Goal: Task Accomplishment & Management: Use online tool/utility

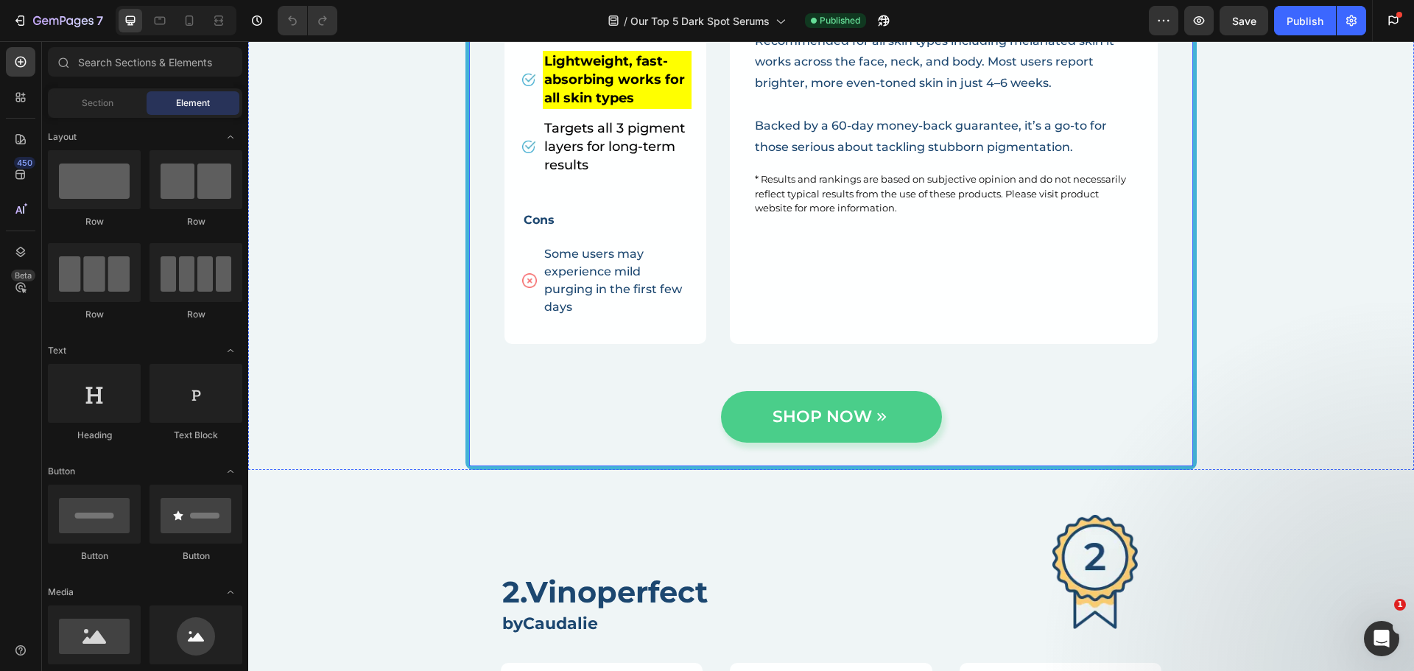
scroll to position [4271, 0]
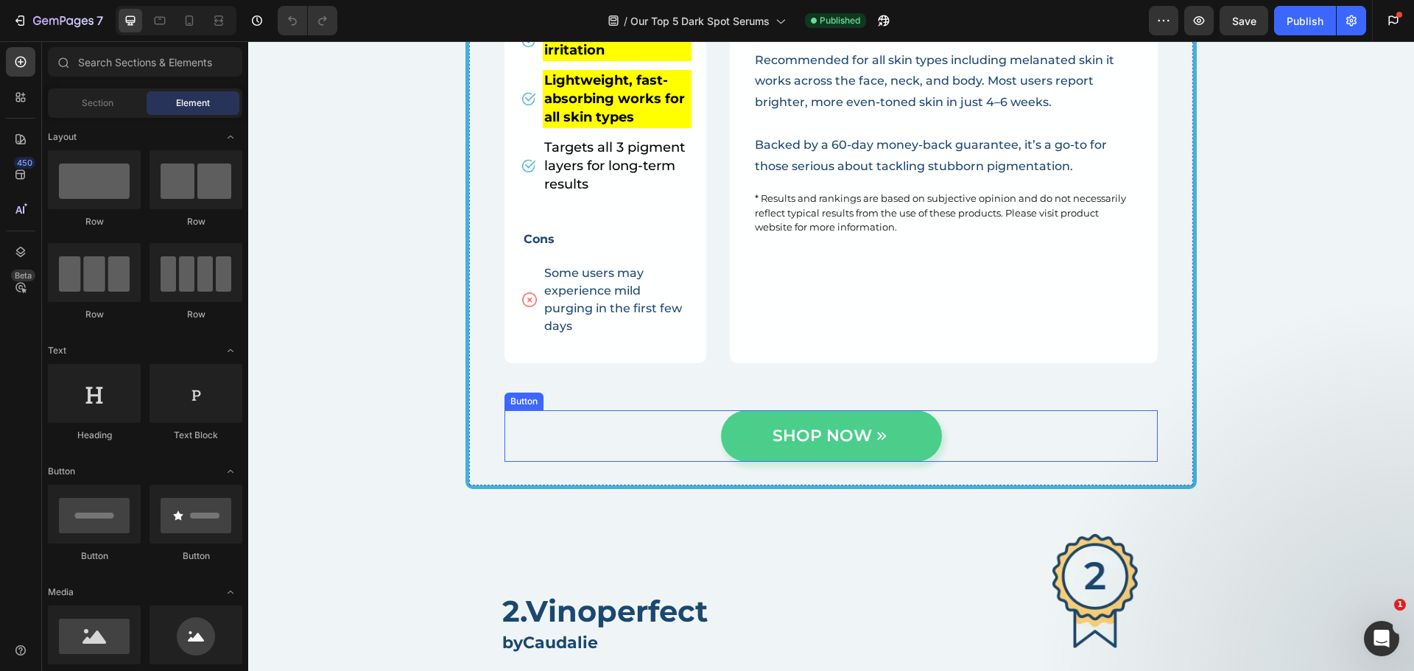
click at [948, 440] on div ".id570864793209013093 .notification.error { display: none !important; } SHOP NO…" at bounding box center [830, 436] width 653 height 52
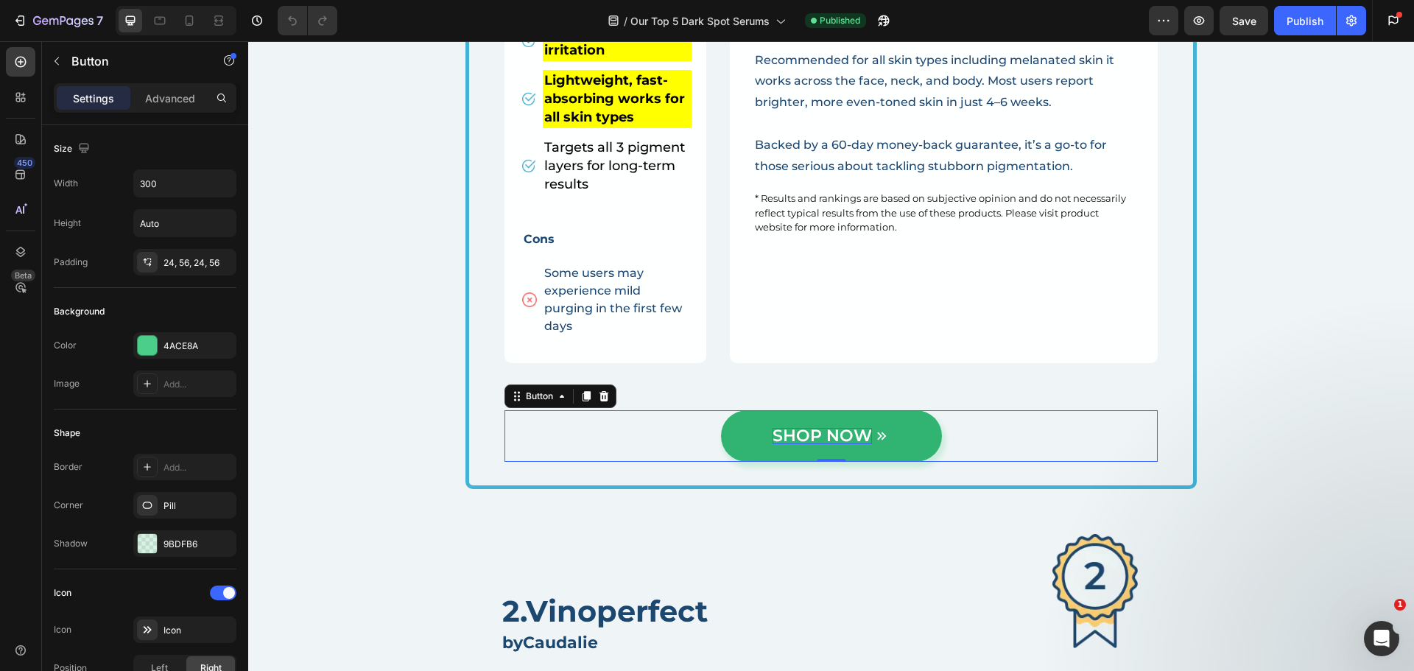
click at [799, 437] on p "SHOP NOW" at bounding box center [821, 436] width 99 height 16
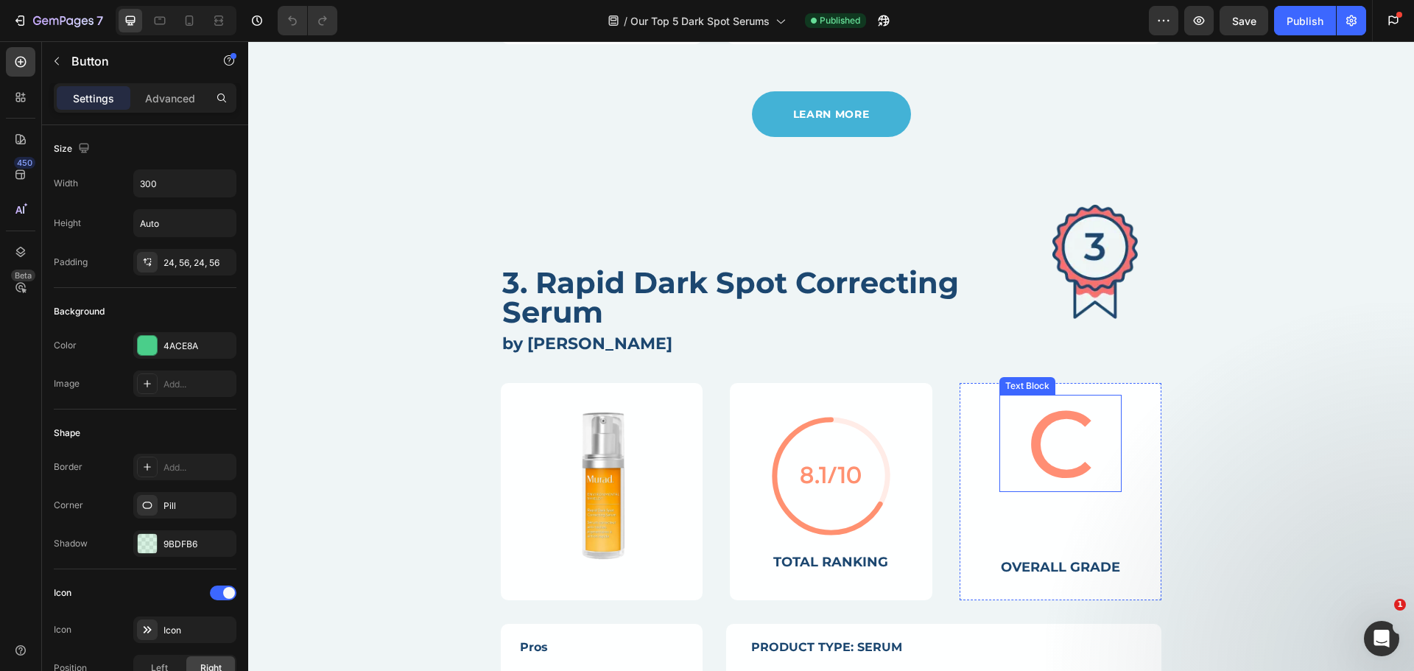
scroll to position [5155, 0]
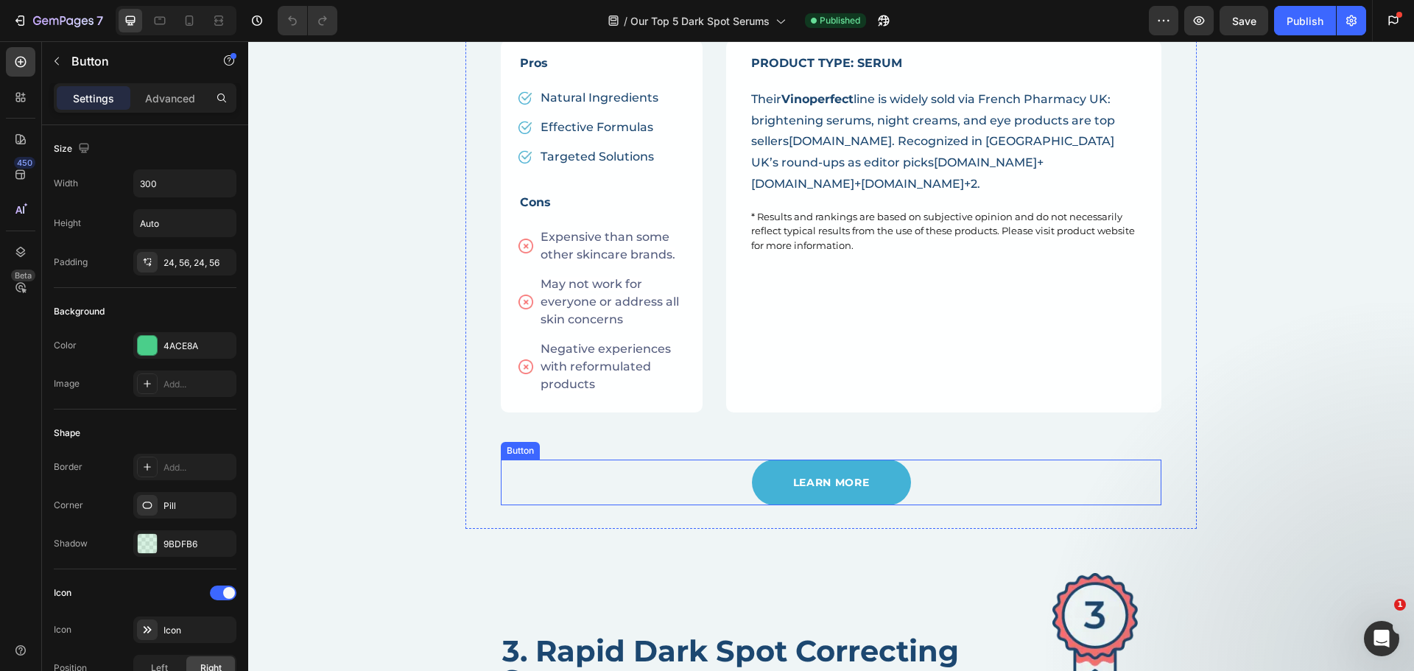
click at [976, 479] on div "LEARN MORE Button" at bounding box center [831, 482] width 661 height 46
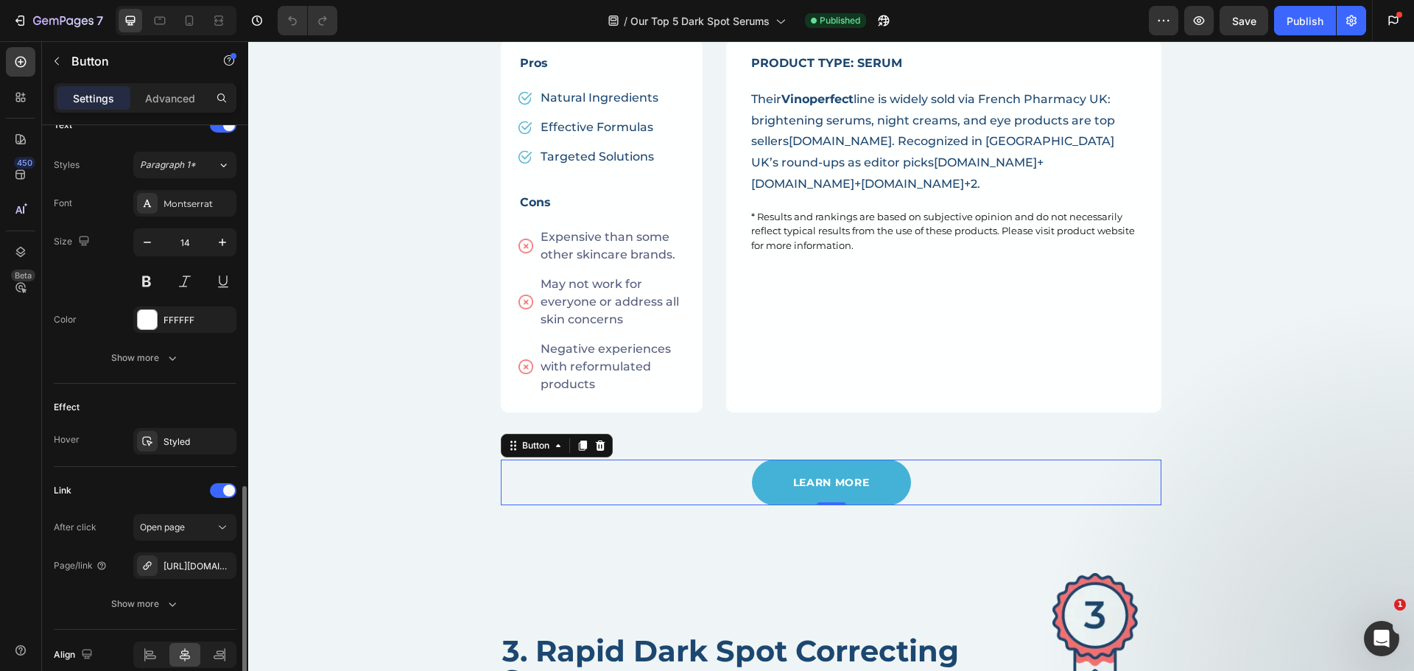
scroll to position [583, 0]
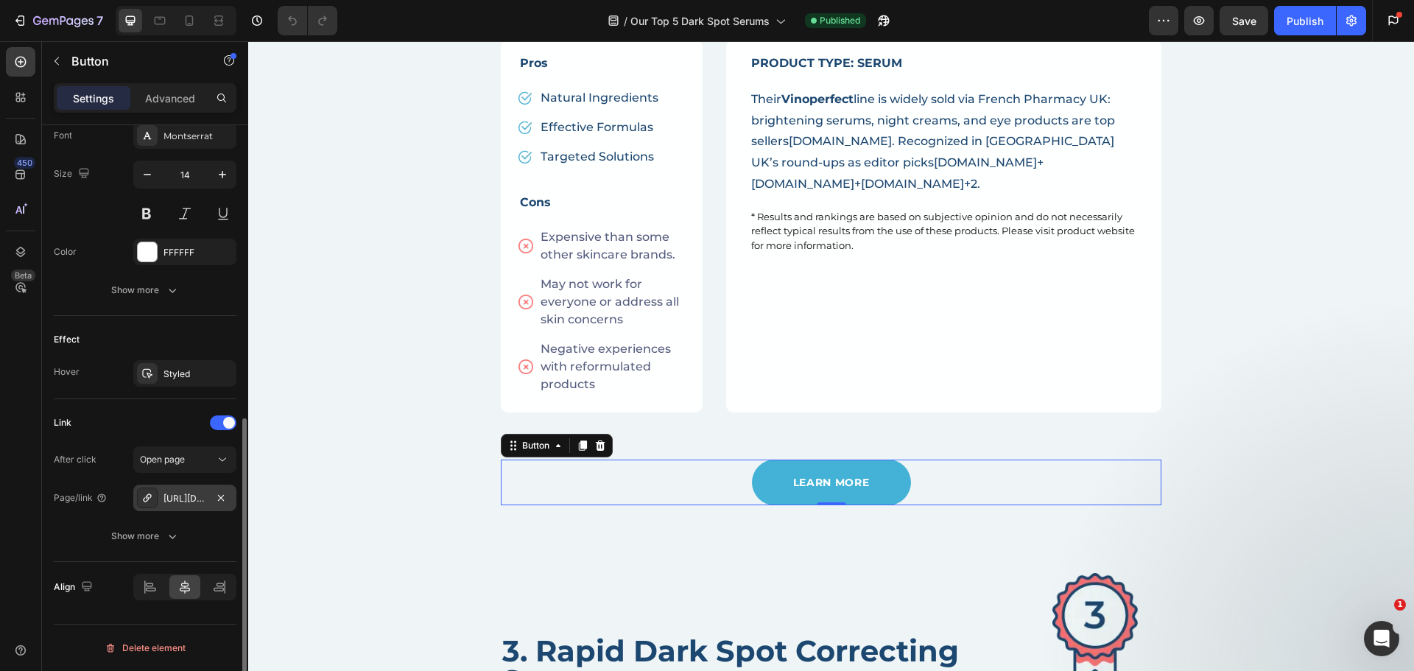
click at [191, 502] on div "https://en.caudalie.com/p/432/vinoperfect-radiance-serum-complexion-correcting-…" at bounding box center [184, 498] width 43 height 13
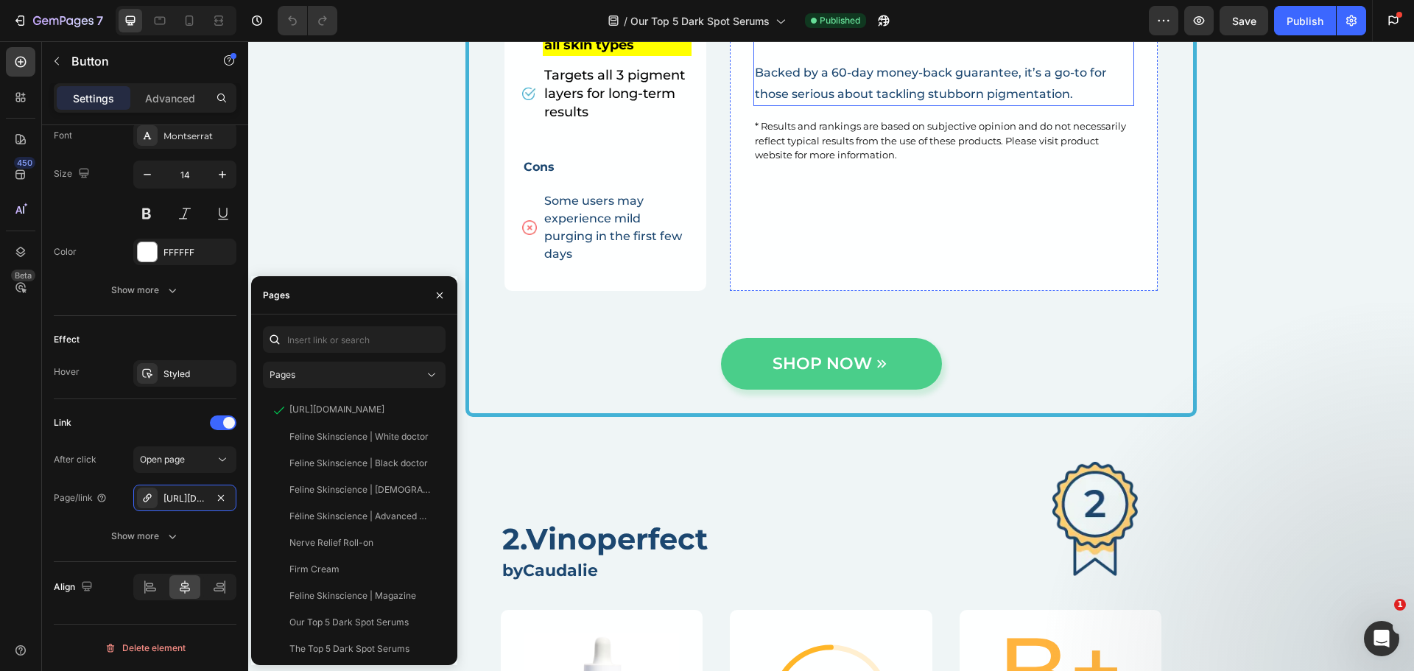
scroll to position [4345, 0]
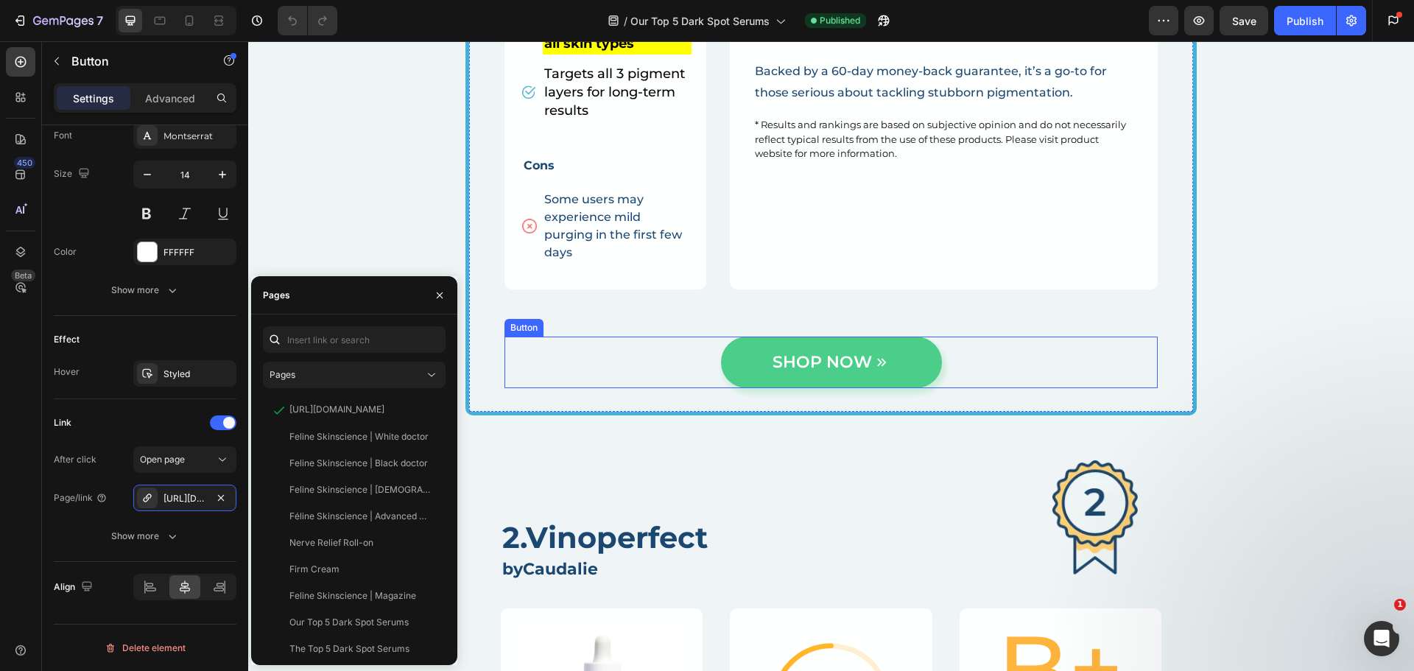
click at [1074, 360] on div ".id570864793209013093 .notification.error { display: none !important; } SHOP NO…" at bounding box center [830, 363] width 653 height 52
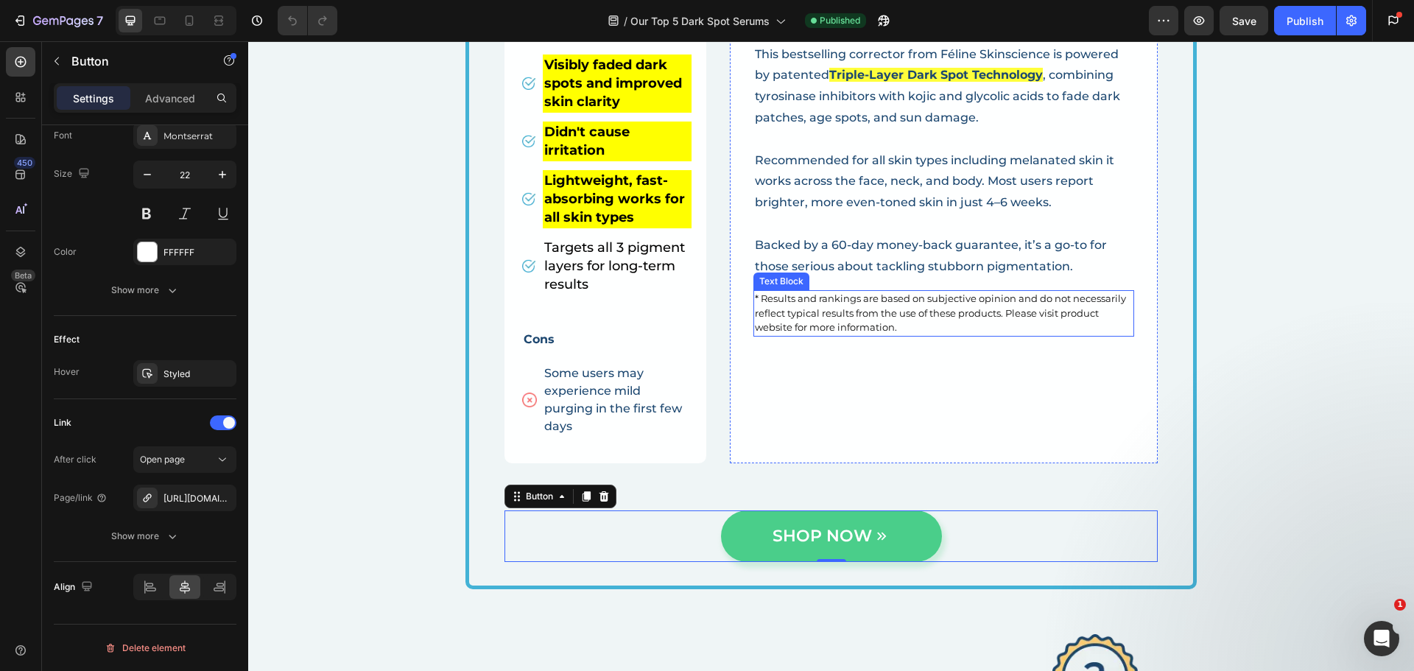
scroll to position [3976, 0]
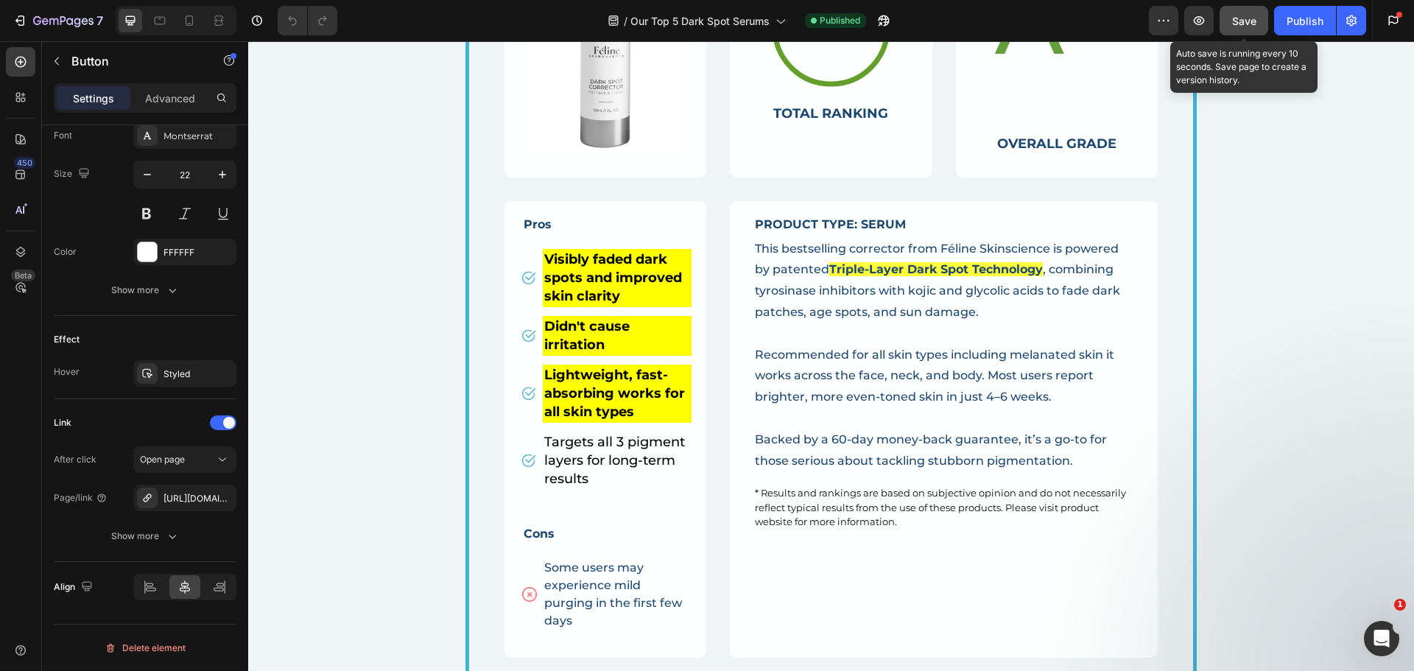
click at [1237, 17] on span "Save" at bounding box center [1244, 21] width 24 height 13
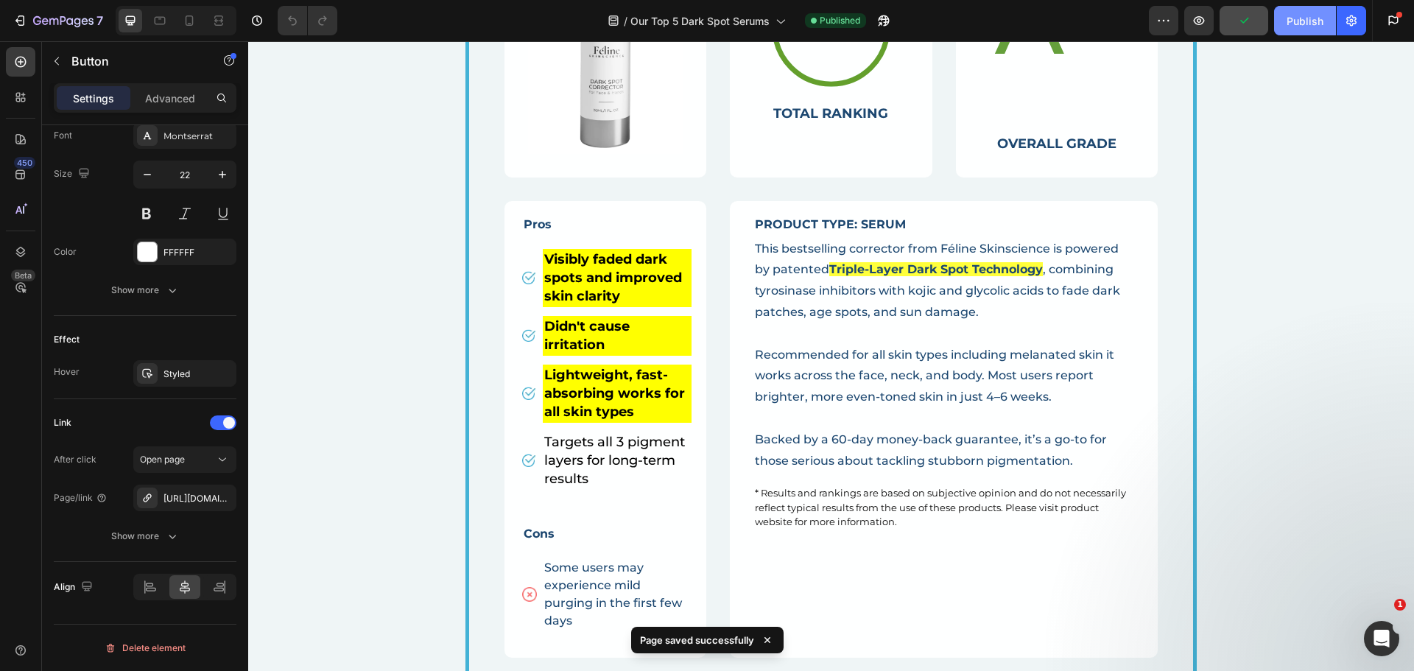
click at [1306, 22] on div "Publish" at bounding box center [1304, 20] width 37 height 15
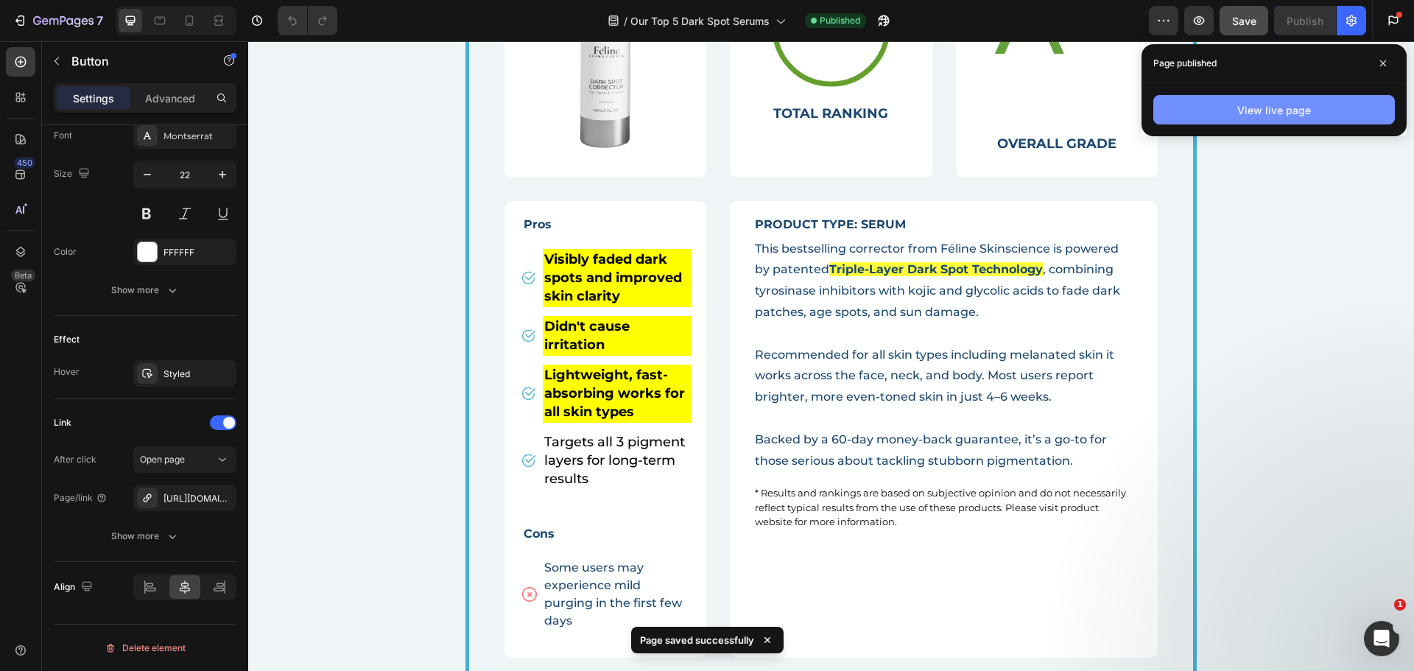
click at [1238, 116] on div "View live page" at bounding box center [1274, 109] width 74 height 15
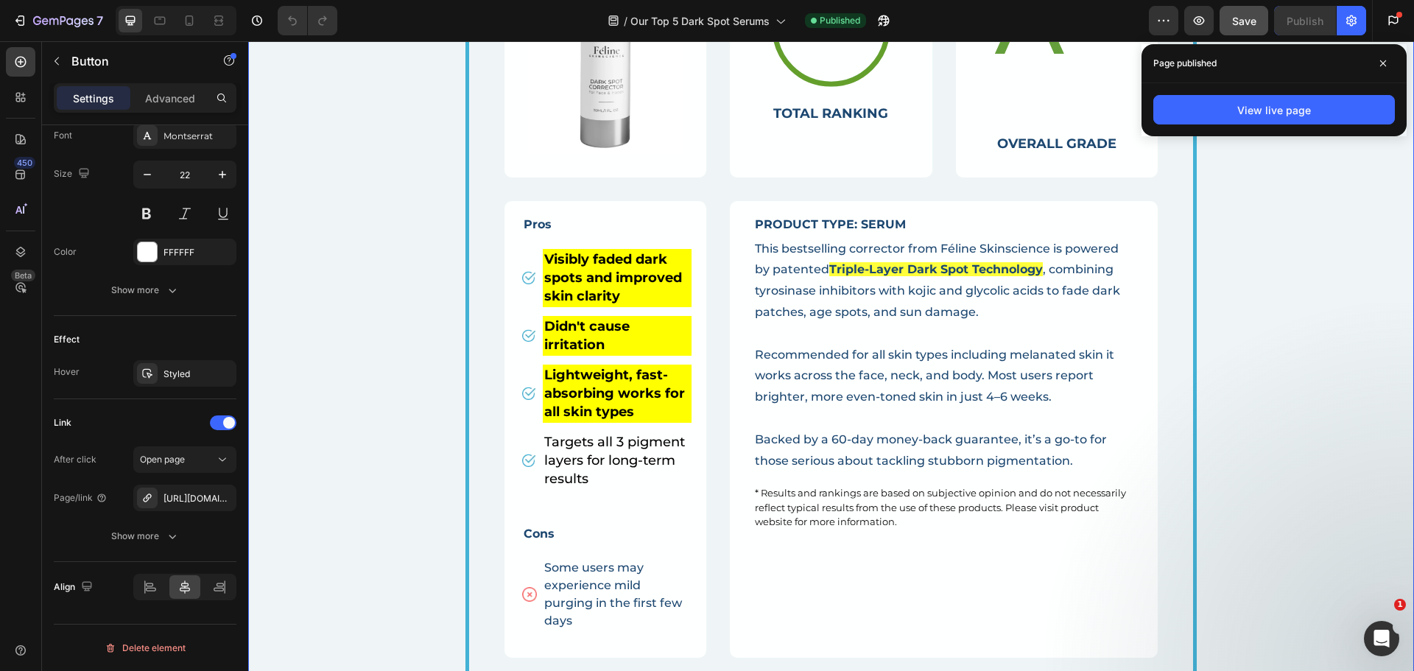
click at [1295, 216] on div "Image 1. Dark Spot Corrector Text Block by Feline Skinscience Text Block Image …" at bounding box center [831, 248] width 1095 height 1071
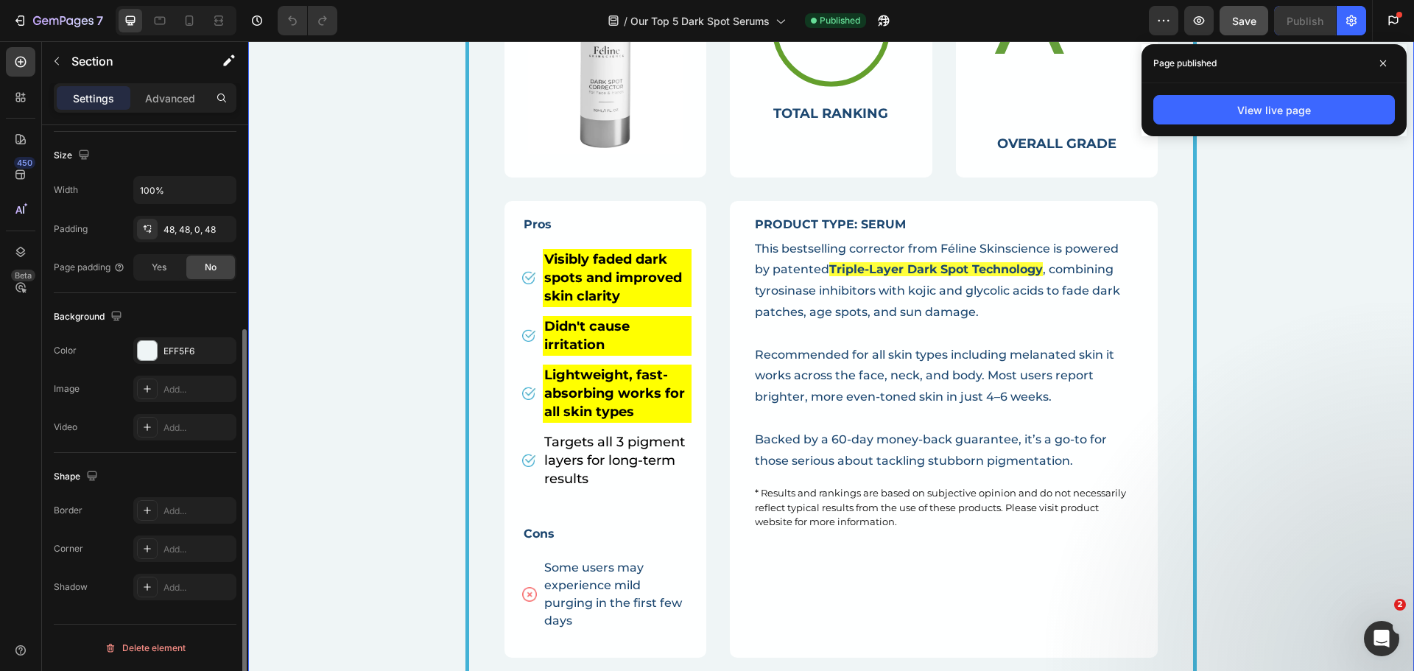
scroll to position [0, 0]
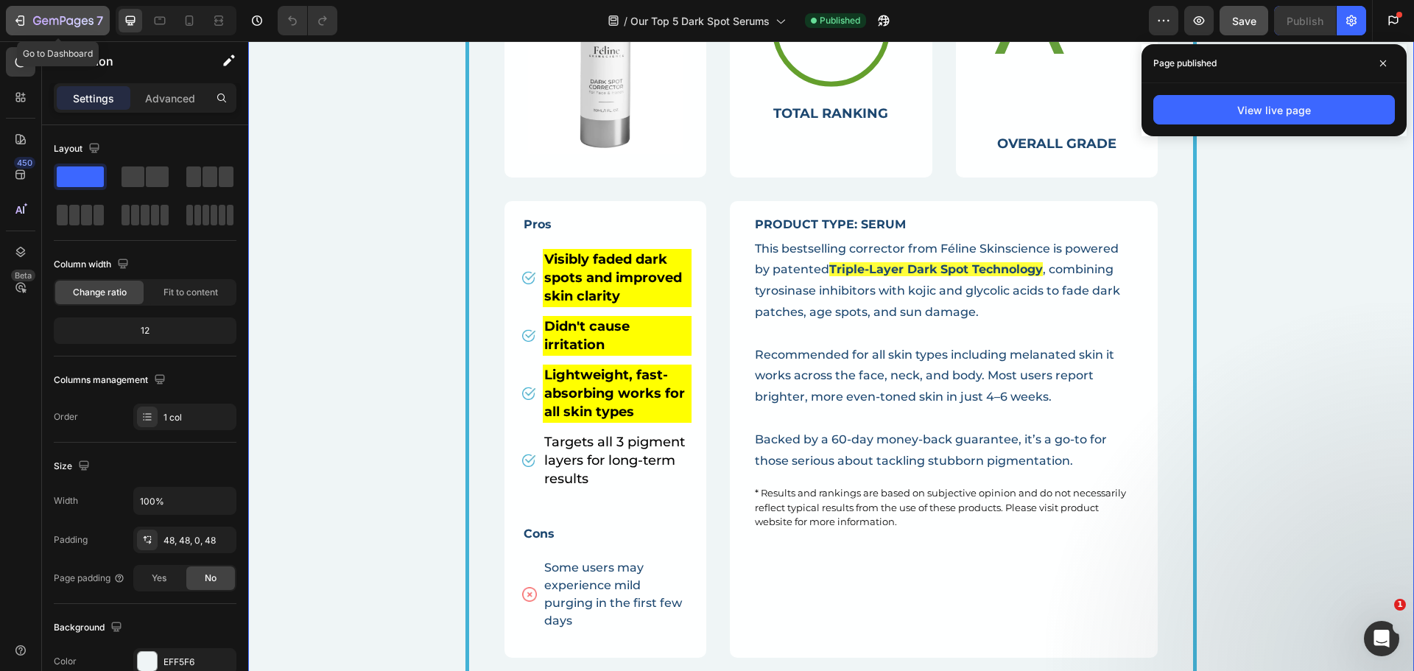
click at [29, 14] on div "7" at bounding box center [58, 21] width 91 height 18
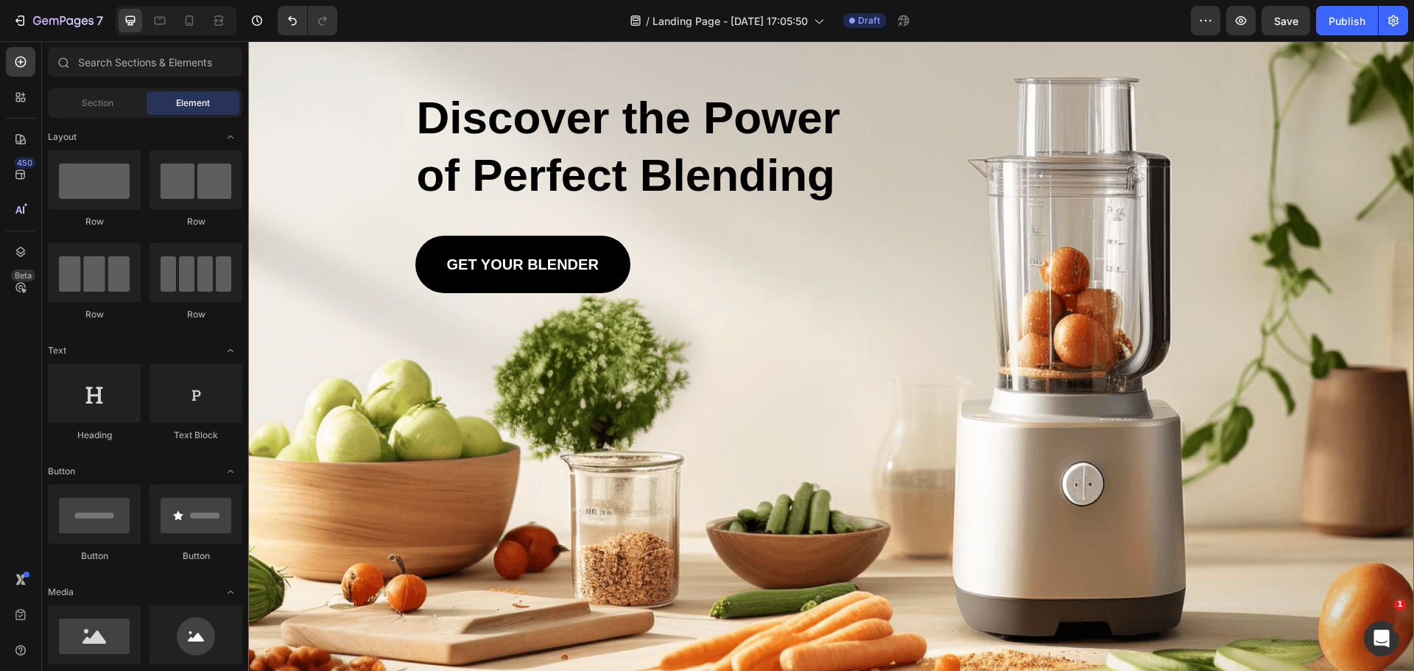
scroll to position [74, 0]
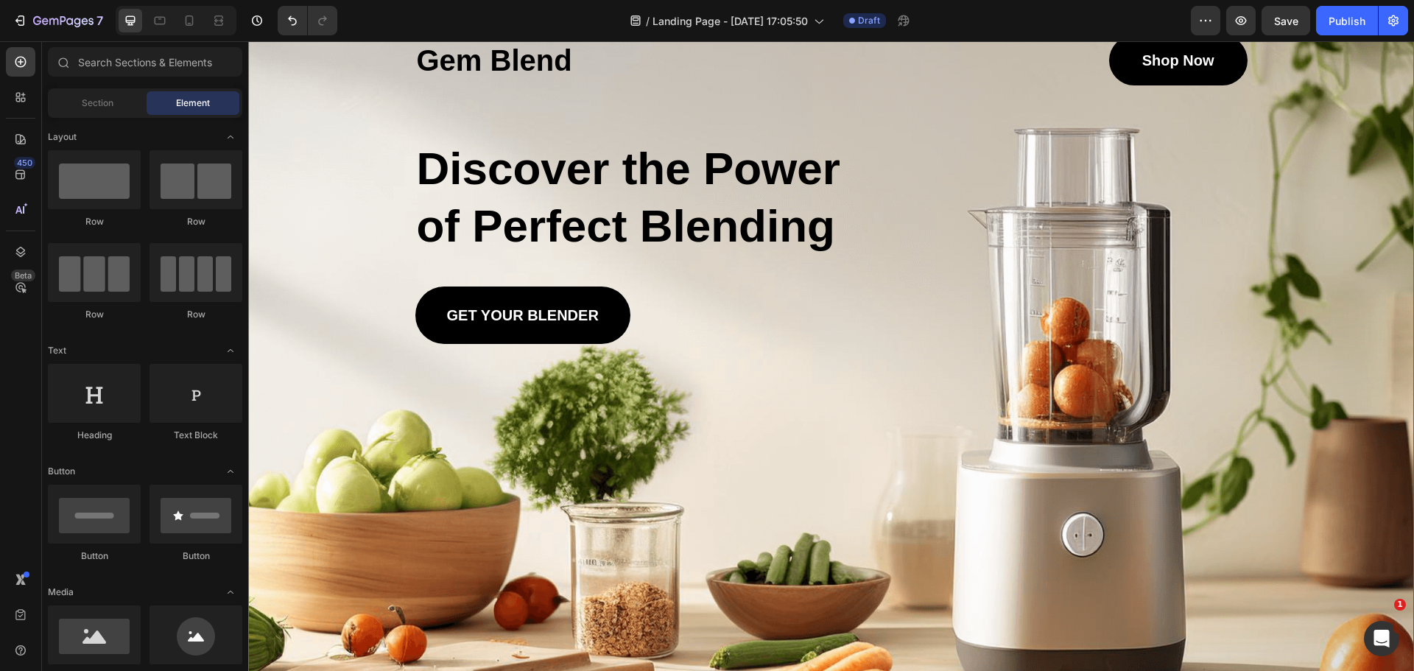
click at [820, 422] on div "Background Image" at bounding box center [831, 363] width 1166 height 731
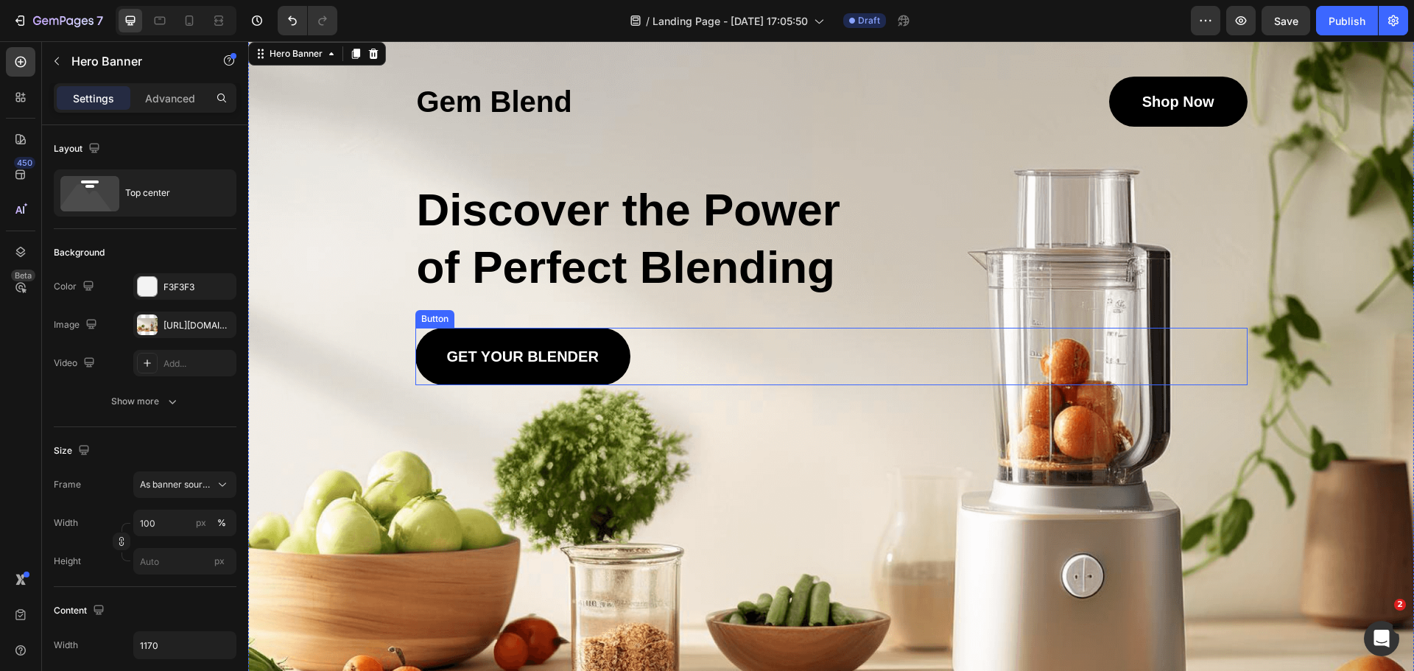
scroll to position [0, 0]
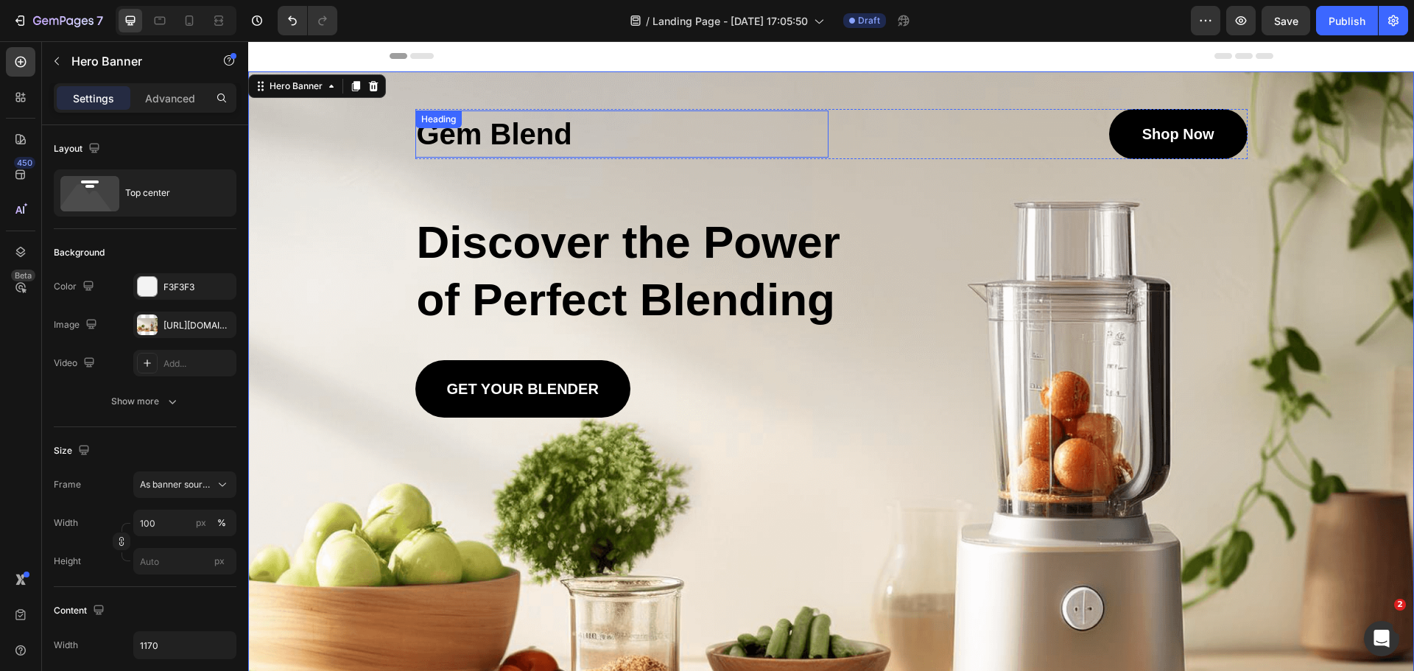
click at [558, 135] on h1 "Gem Blend" at bounding box center [621, 133] width 413 height 47
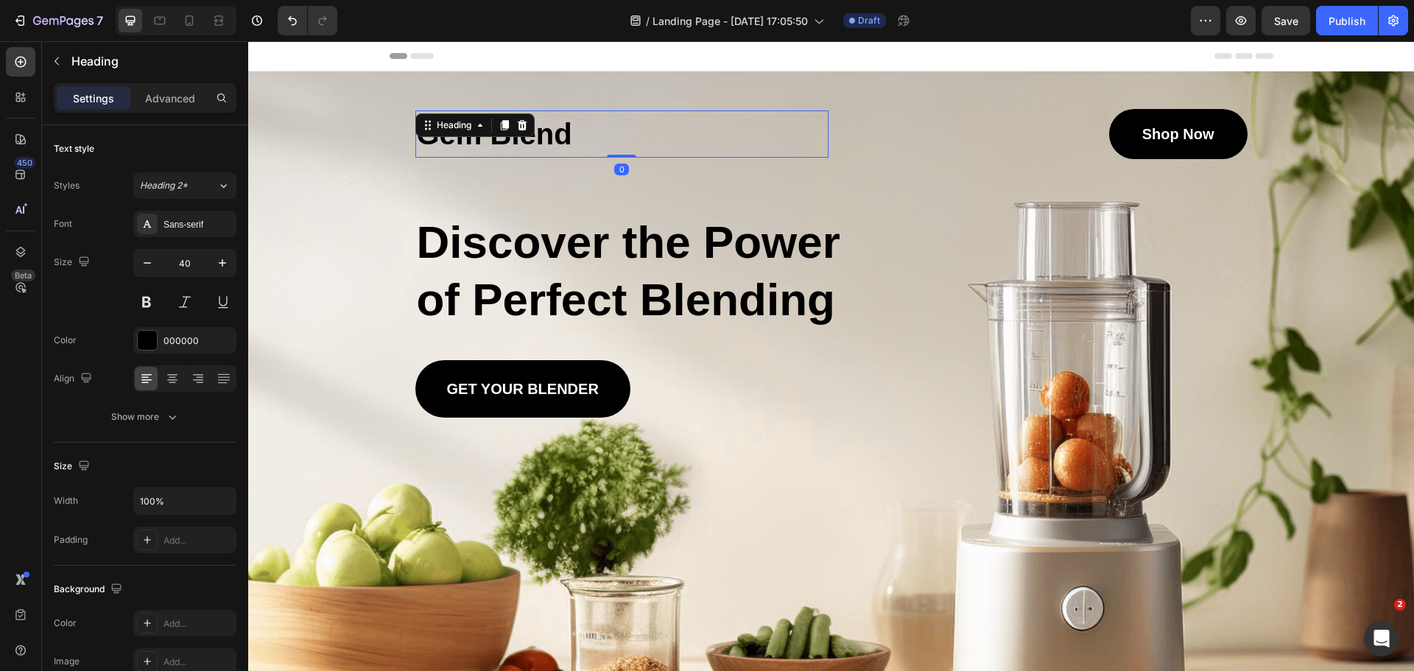
click at [558, 135] on h1 "Gem Blend" at bounding box center [621, 133] width 413 height 47
click at [558, 135] on p "Gem Blend" at bounding box center [622, 134] width 410 height 44
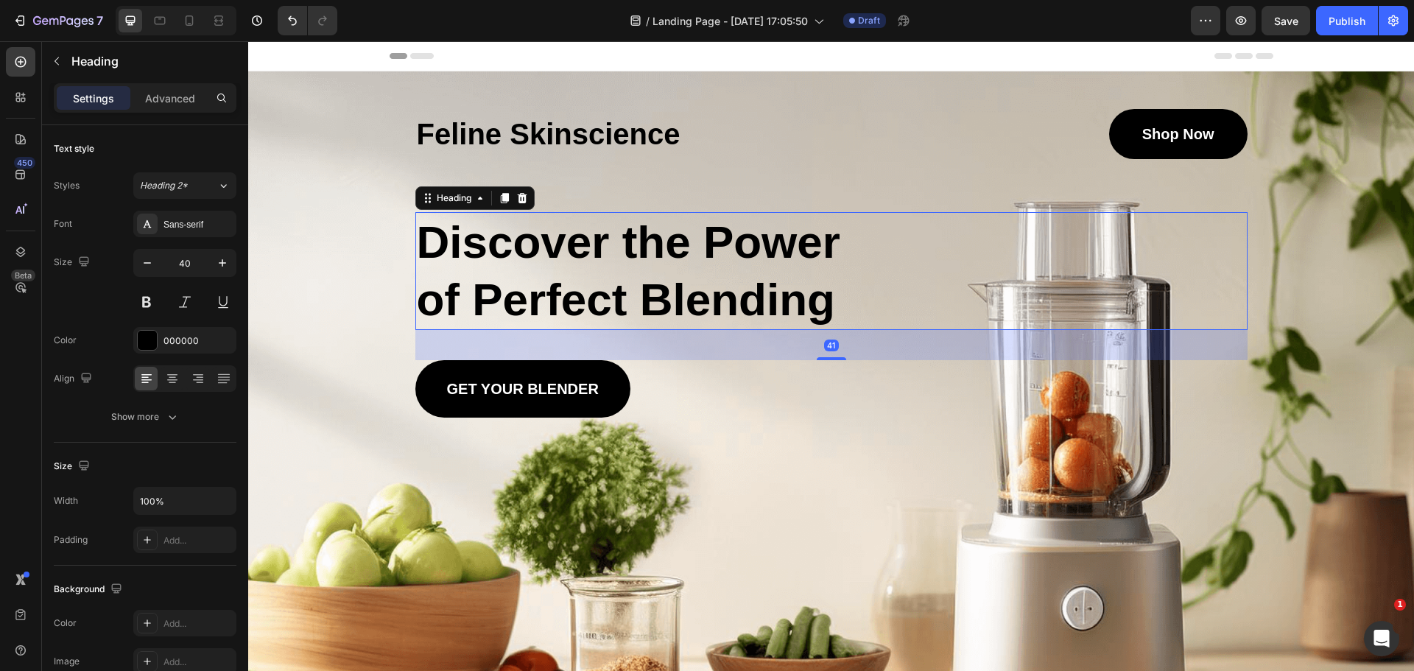
click at [613, 275] on h2 "Discover the Power of Perfect Blending" at bounding box center [642, 271] width 455 height 118
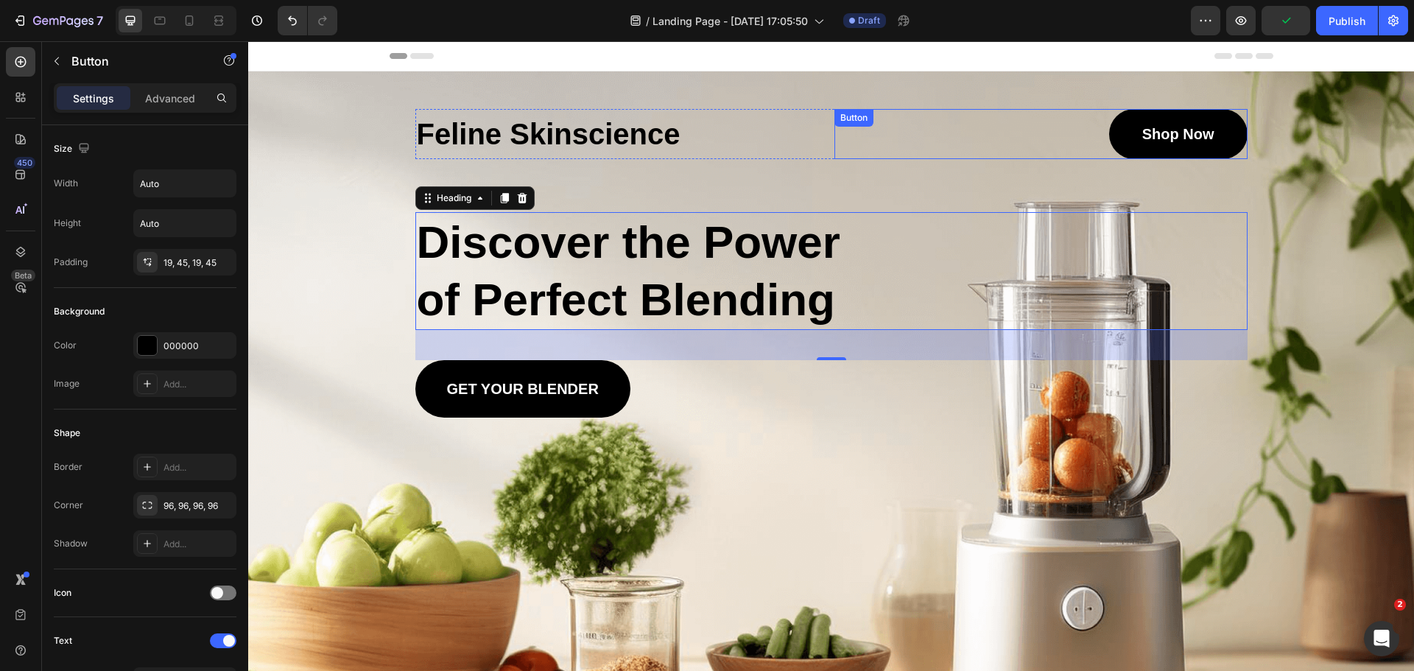
click at [1225, 133] on link "Shop Now" at bounding box center [1178, 134] width 138 height 50
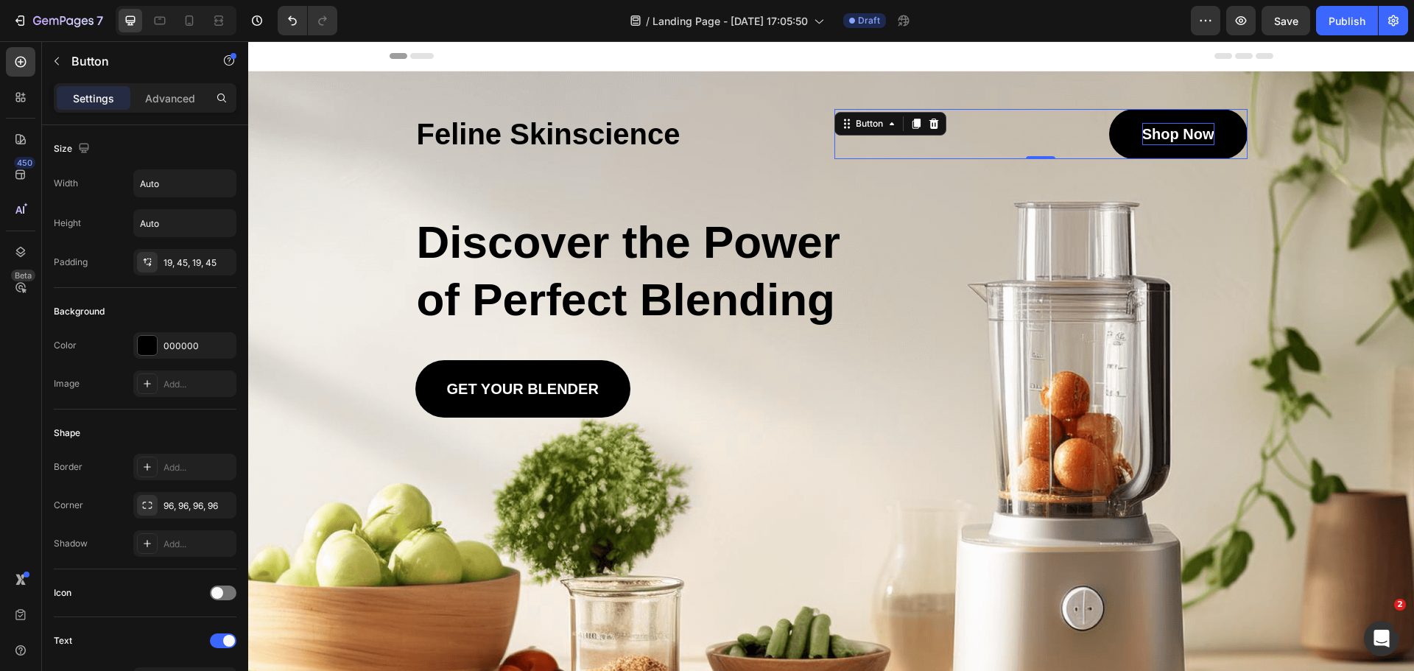
click at [1153, 126] on p "Shop Now" at bounding box center [1178, 134] width 72 height 22
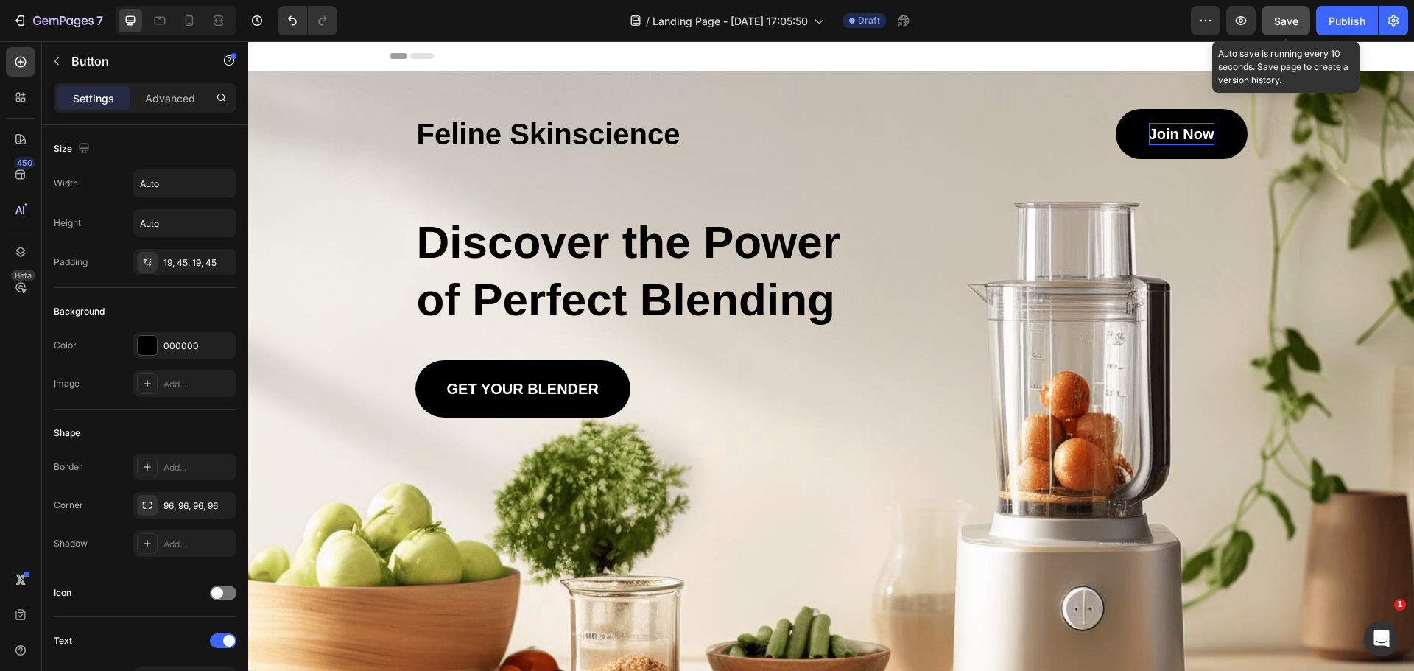
click at [1280, 26] on span "Save" at bounding box center [1286, 21] width 24 height 13
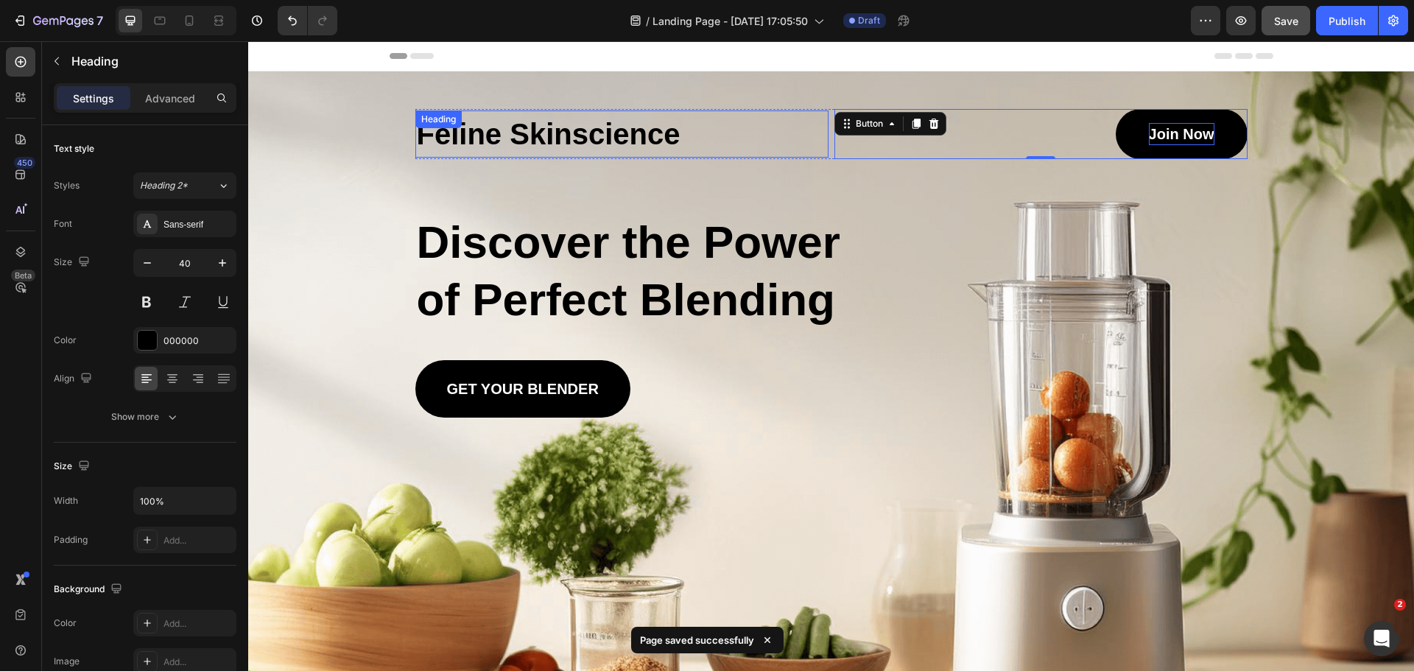
click at [602, 135] on p "Feline Skinscience" at bounding box center [622, 134] width 410 height 44
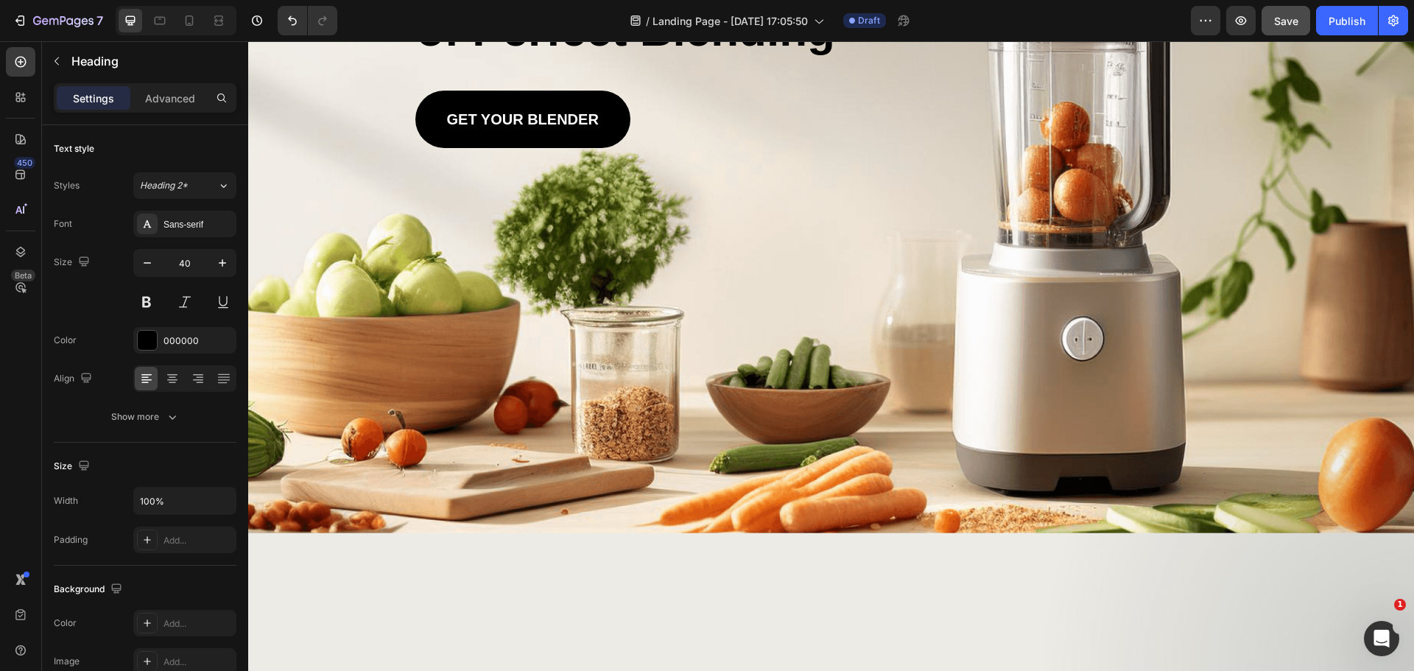
scroll to position [74, 0]
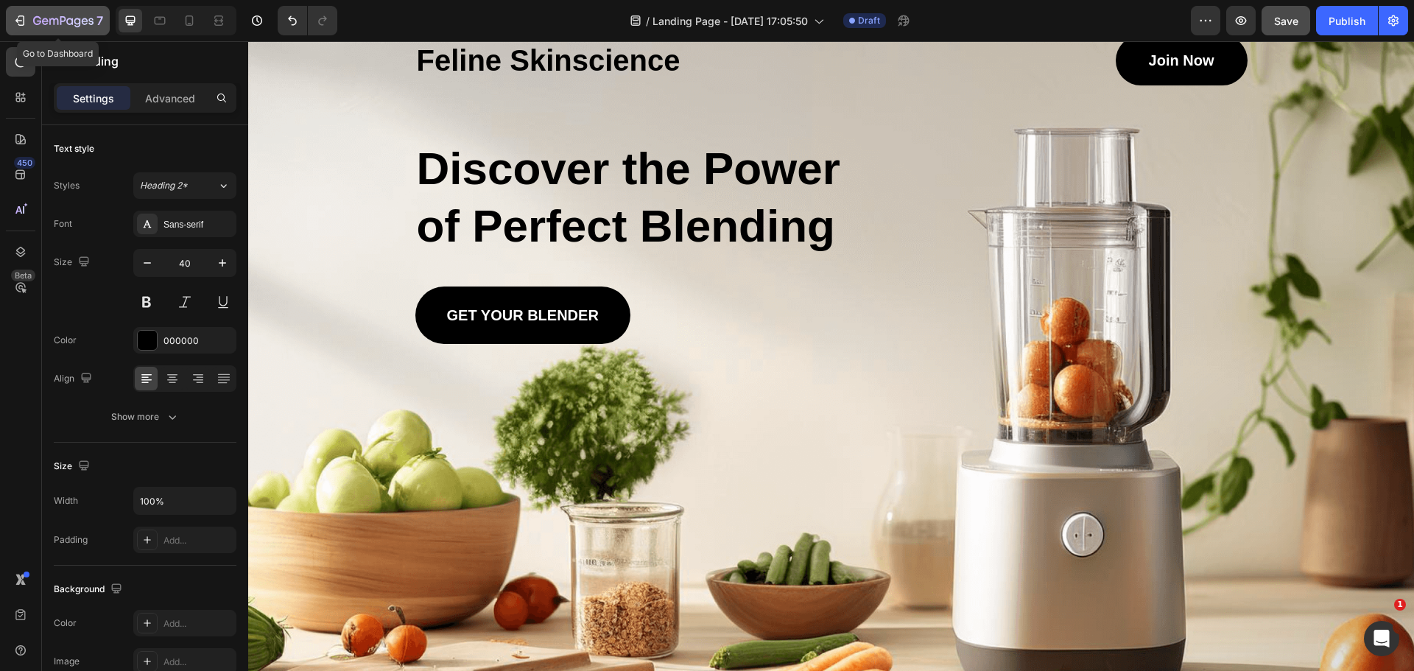
click at [27, 24] on icon "button" at bounding box center [20, 20] width 15 height 15
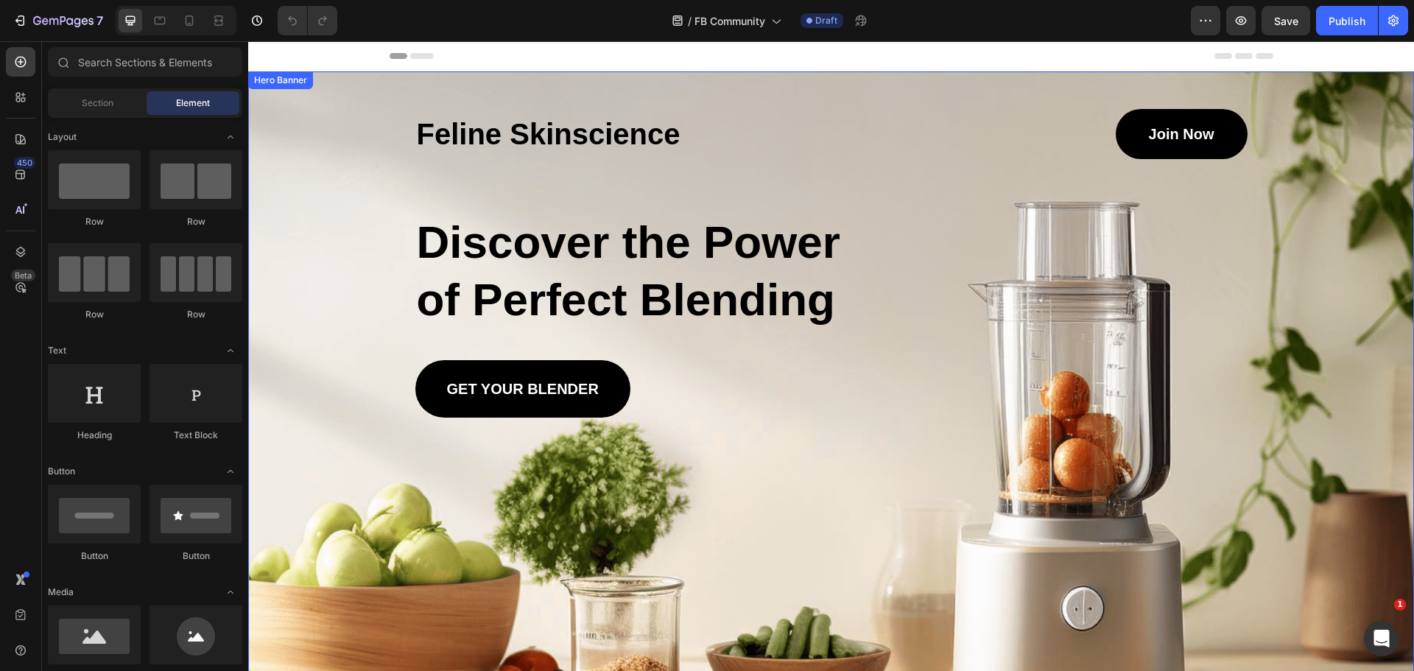
click at [747, 102] on div "Feline Skinscience Heading Join Now Button Row Discover the Power of Perfect Bl…" at bounding box center [832, 244] width 862 height 346
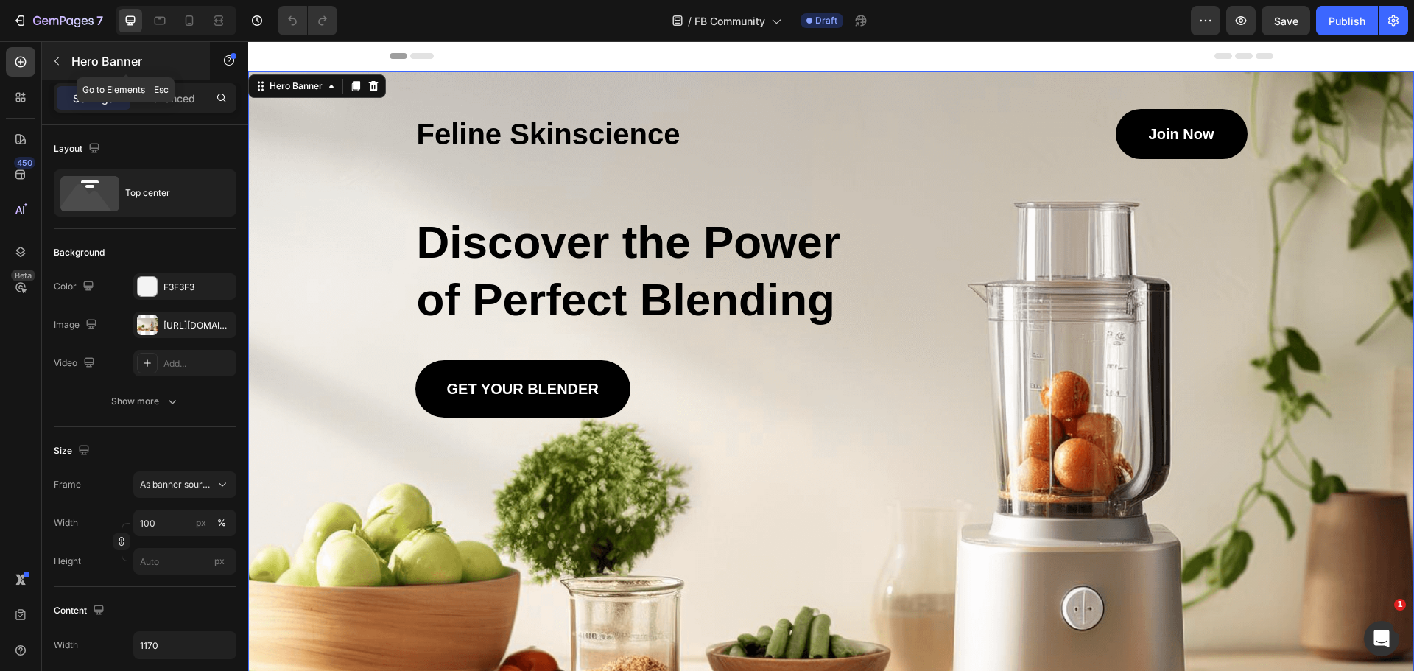
click at [57, 63] on icon "button" at bounding box center [56, 61] width 4 height 8
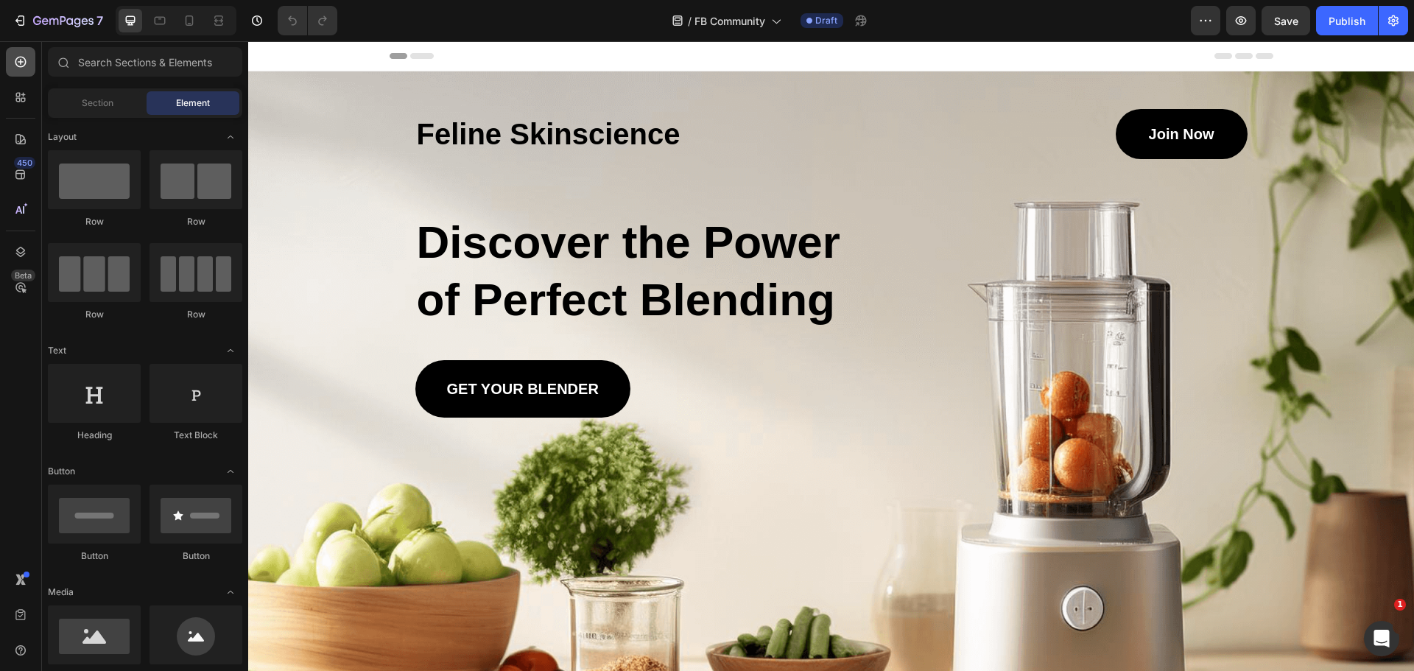
click at [27, 67] on icon at bounding box center [20, 61] width 15 height 15
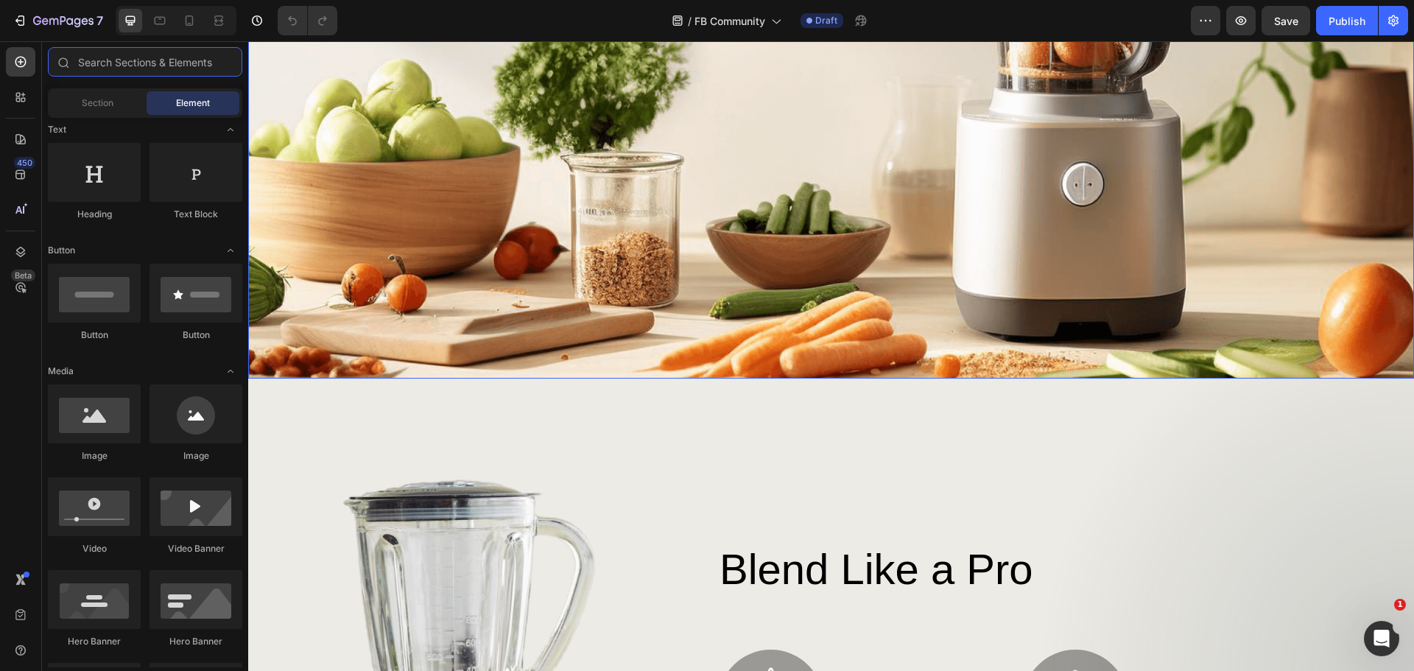
scroll to position [442, 0]
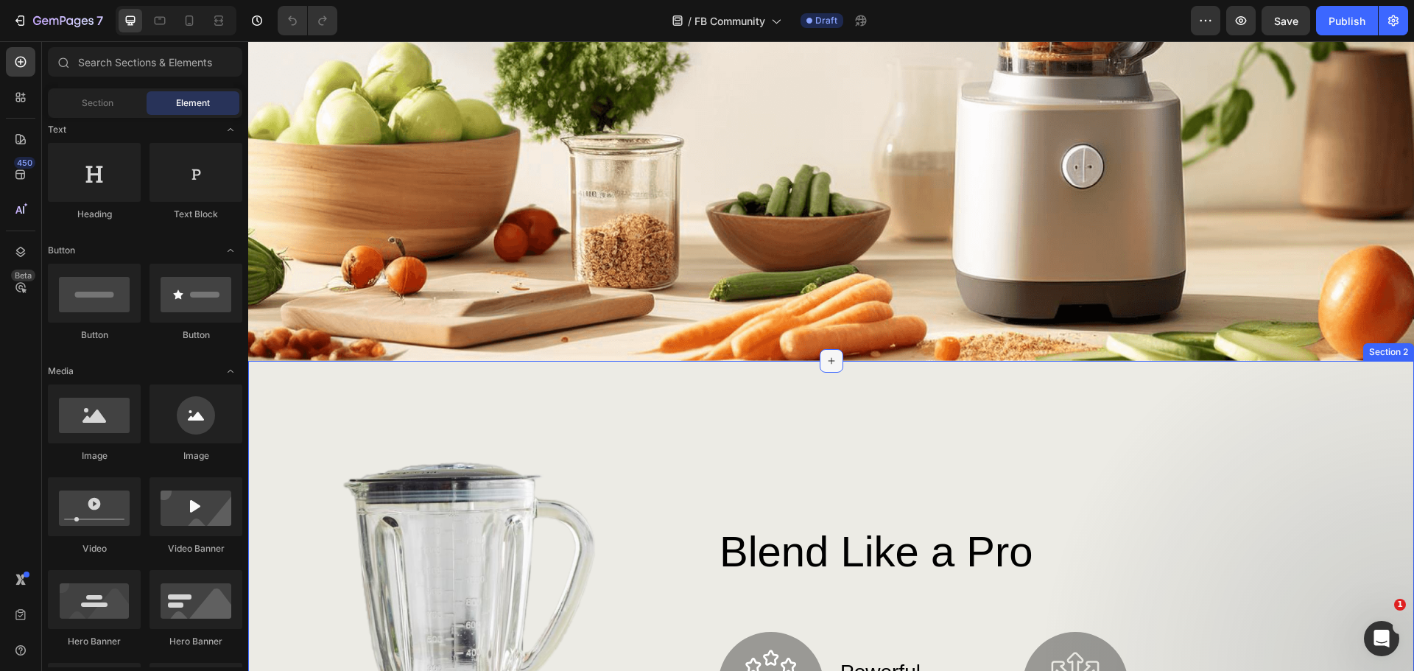
click at [825, 355] on icon at bounding box center [831, 361] width 12 height 12
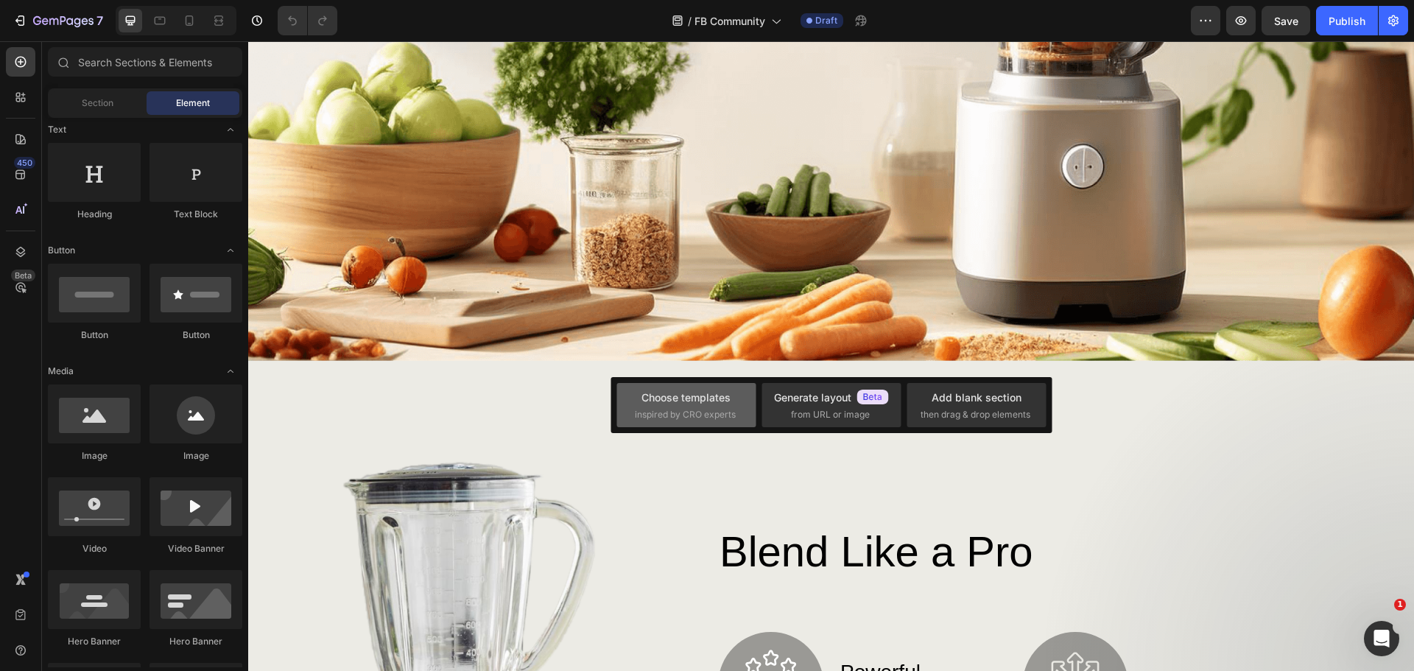
click at [677, 413] on span "inspired by CRO experts" at bounding box center [685, 414] width 101 height 13
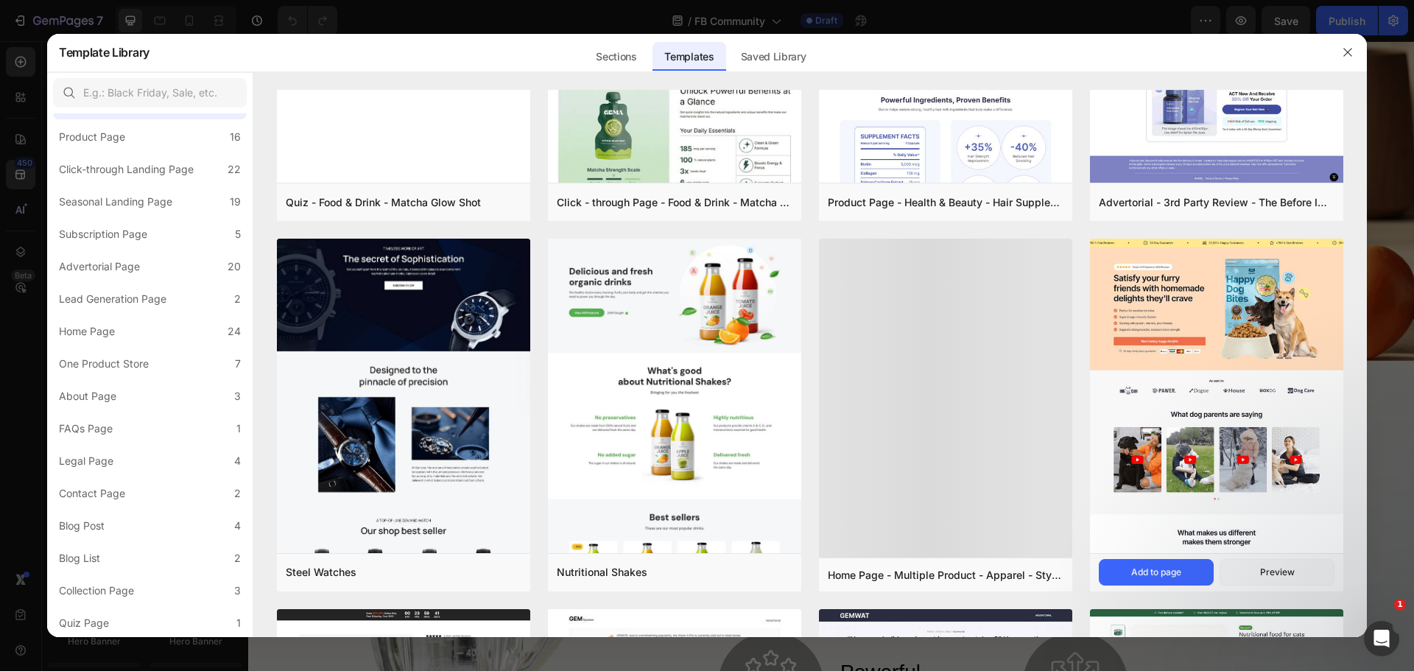
scroll to position [0, 0]
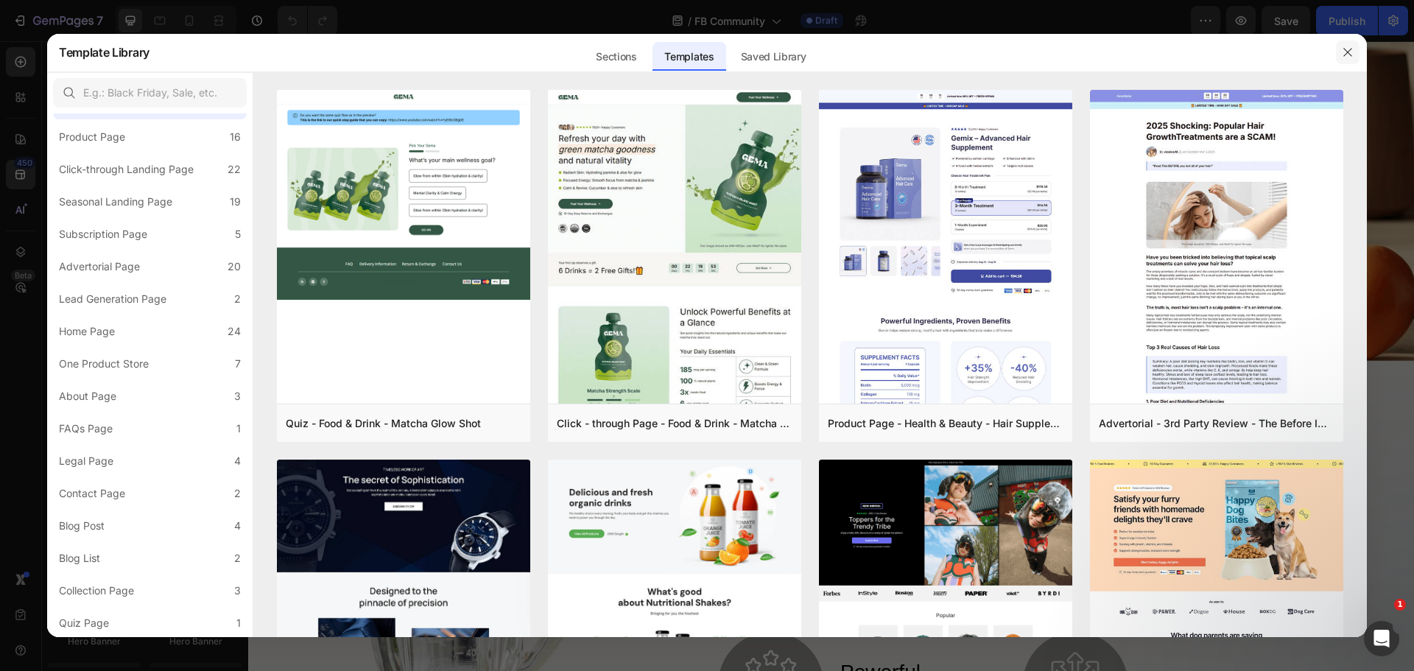
click at [1343, 51] on icon "button" at bounding box center [1348, 52] width 12 height 12
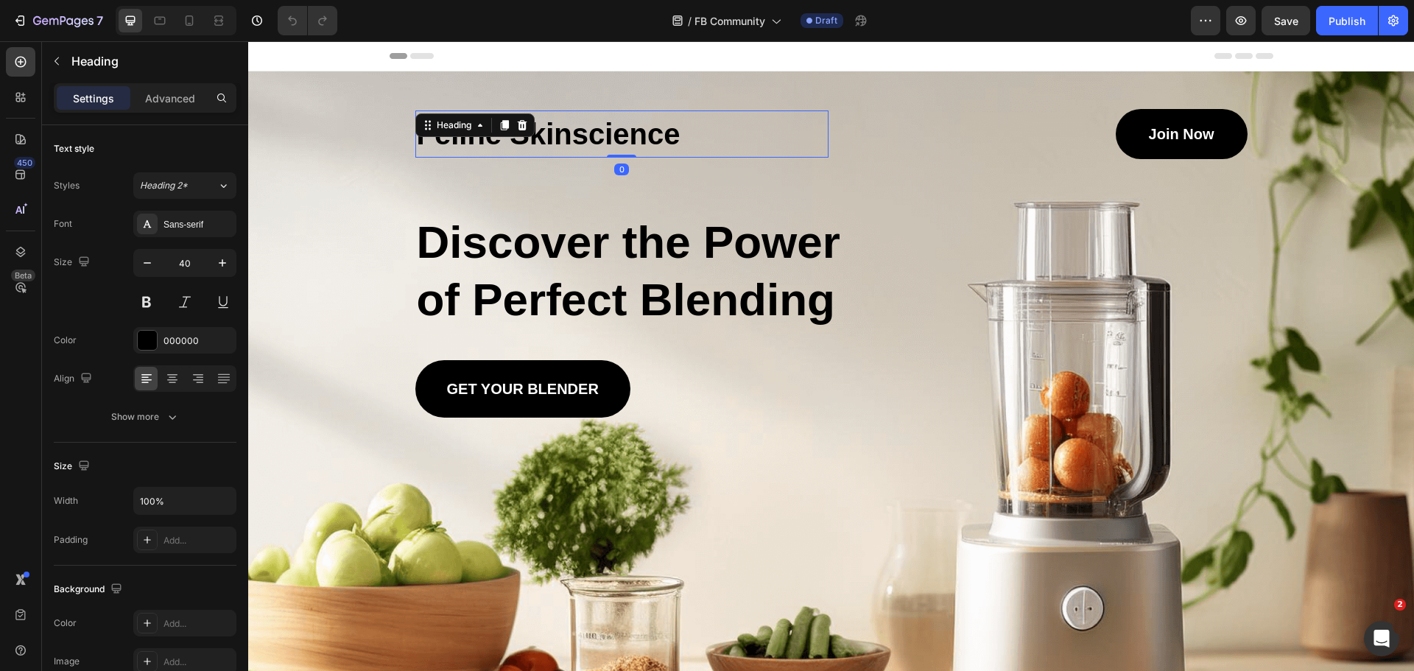
click at [593, 135] on h1 "Feline Skinscience" at bounding box center [621, 133] width 413 height 47
click at [59, 57] on icon "button" at bounding box center [56, 61] width 4 height 8
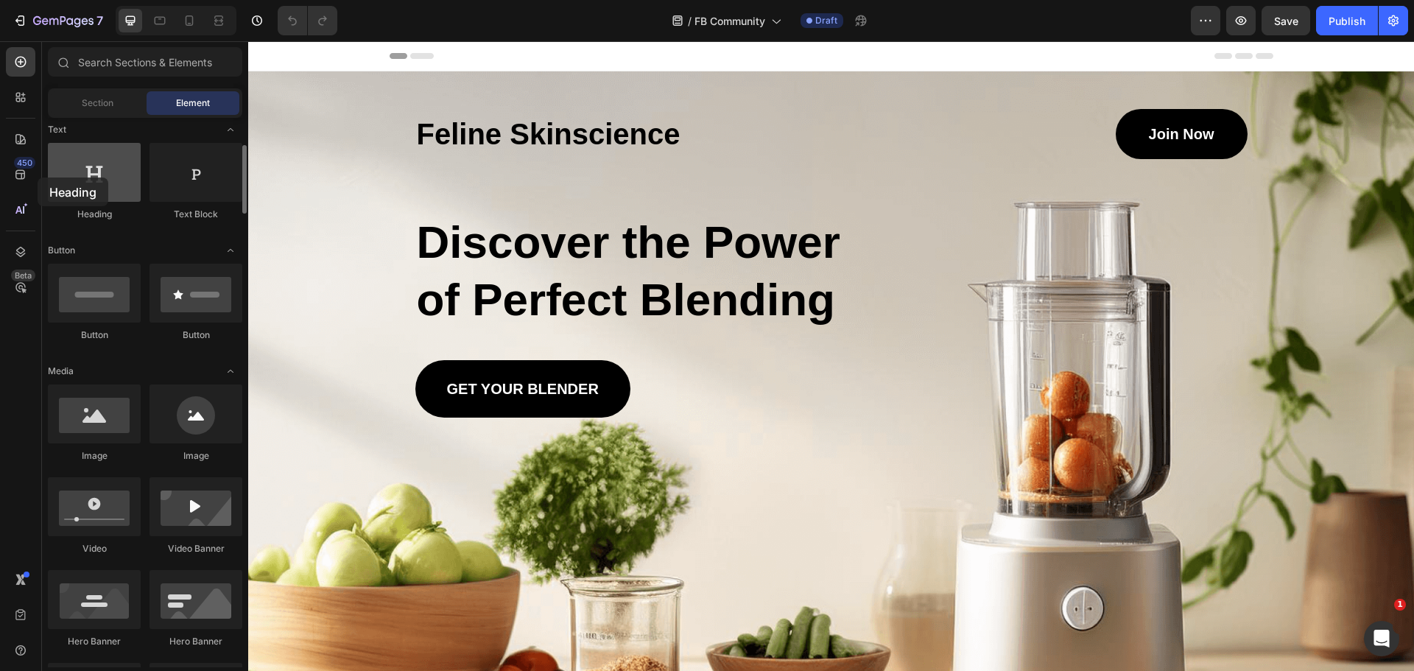
drag, startPoint x: 85, startPoint y: 174, endPoint x: 52, endPoint y: 170, distance: 34.1
click at [52, 170] on div at bounding box center [94, 172] width 93 height 59
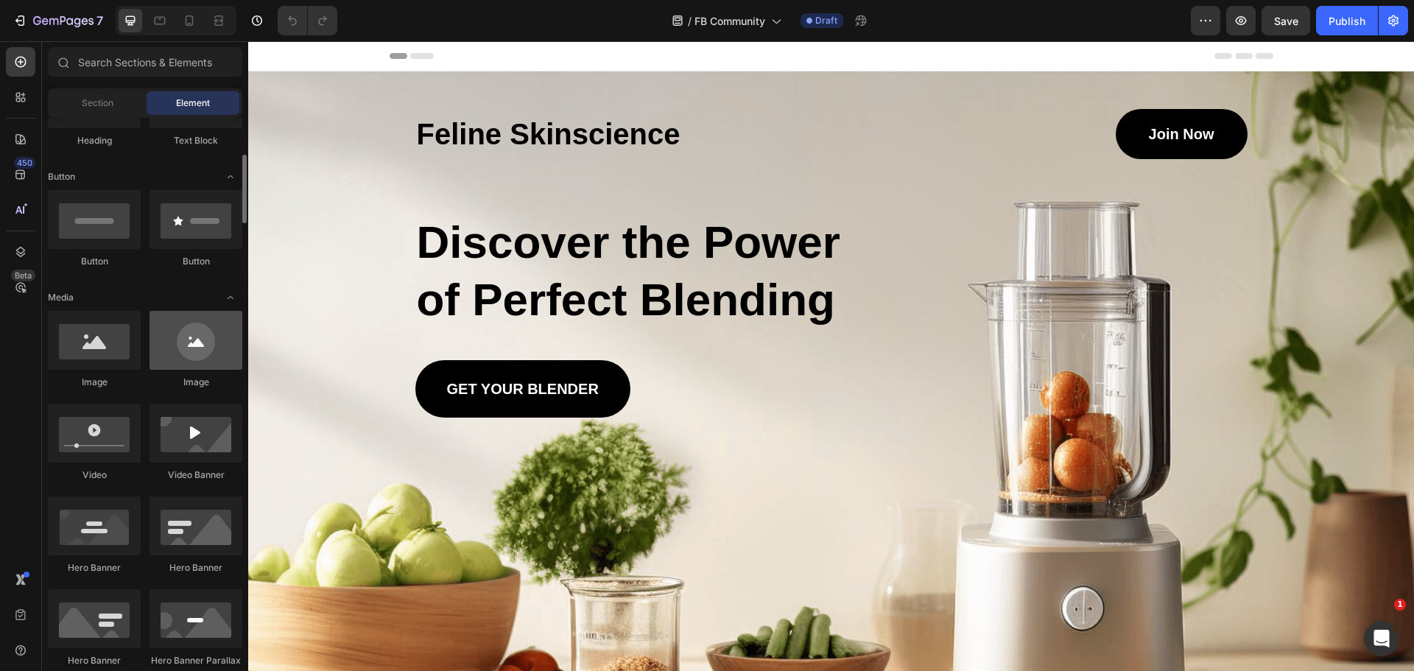
scroll to position [221, 0]
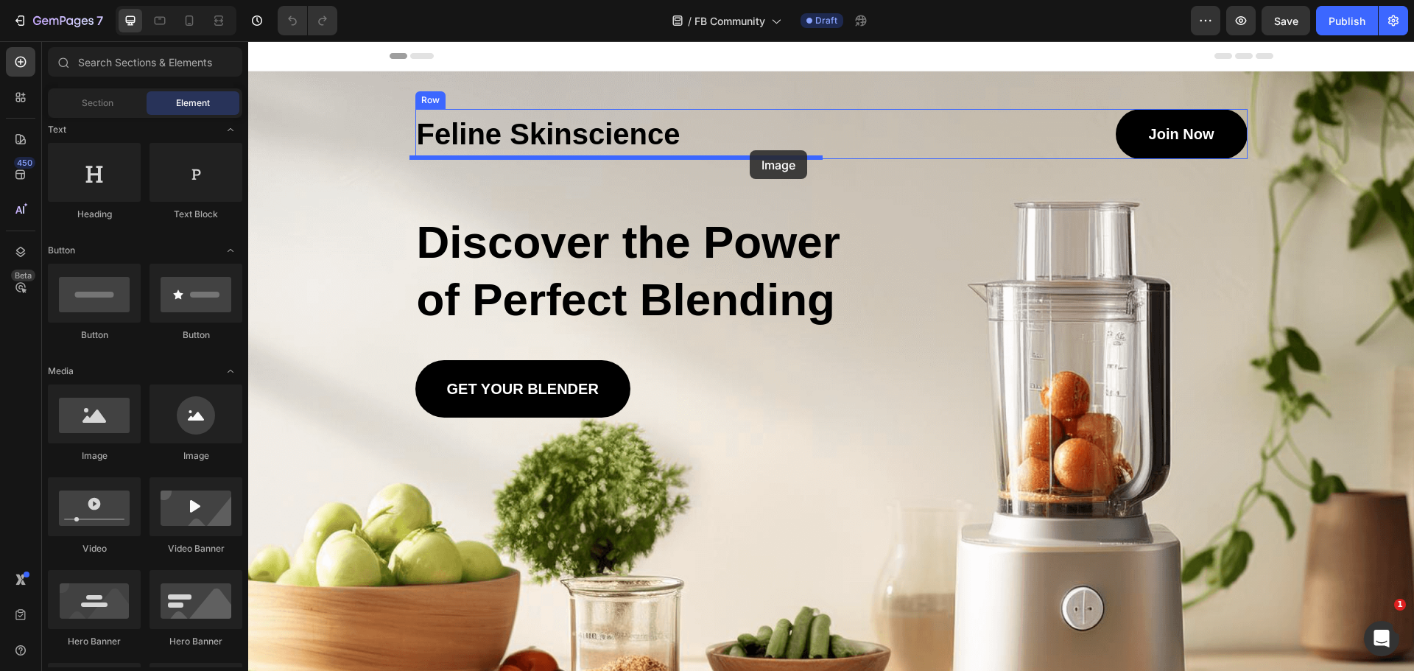
drag, startPoint x: 450, startPoint y: 468, endPoint x: 750, endPoint y: 150, distance: 436.5
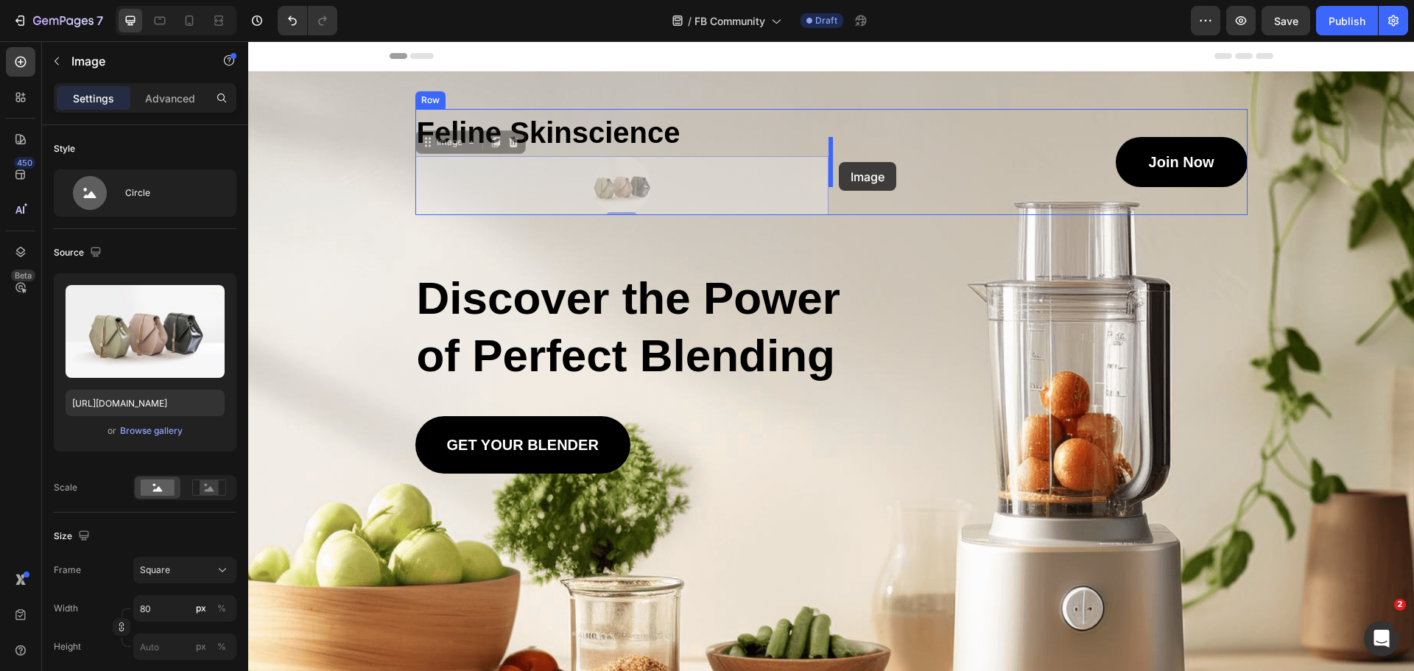
drag, startPoint x: 632, startPoint y: 183, endPoint x: 839, endPoint y: 162, distance: 208.0
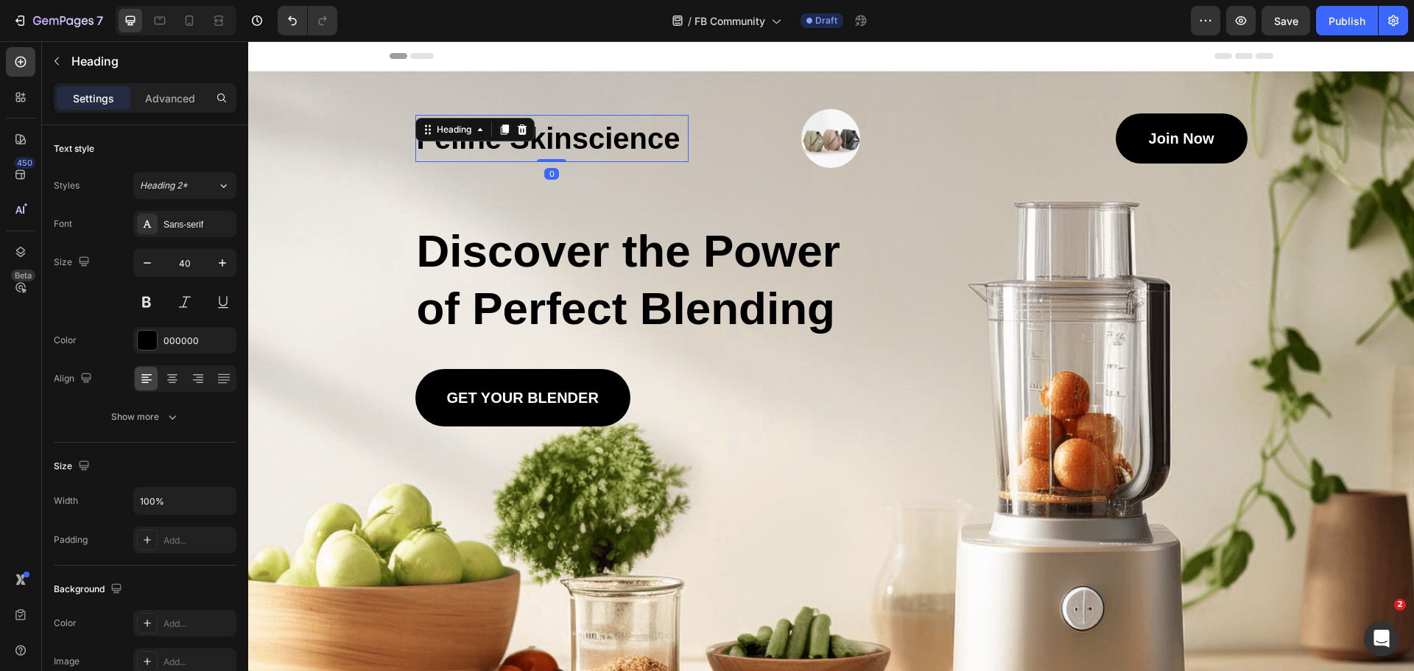
click at [554, 130] on h1 "Feline Skinscience" at bounding box center [551, 138] width 273 height 47
click at [518, 128] on icon at bounding box center [522, 129] width 10 height 10
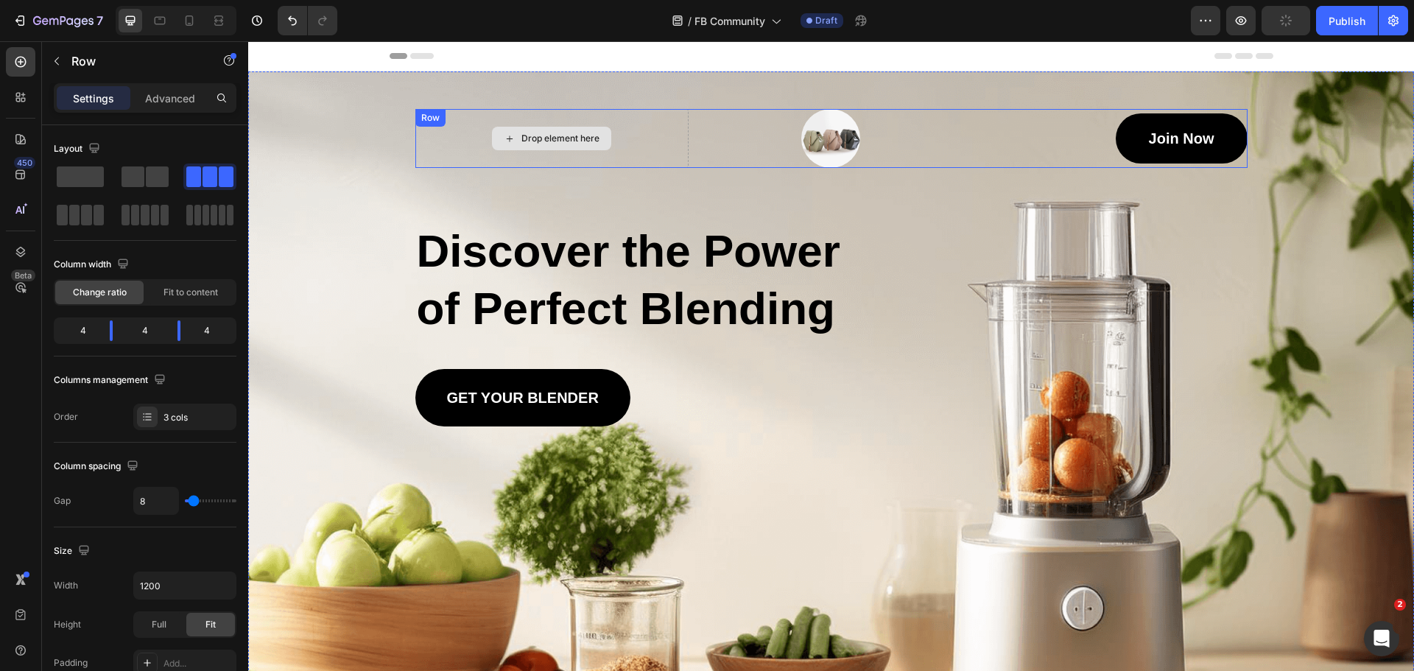
click at [655, 132] on div "Drop element here" at bounding box center [551, 138] width 273 height 59
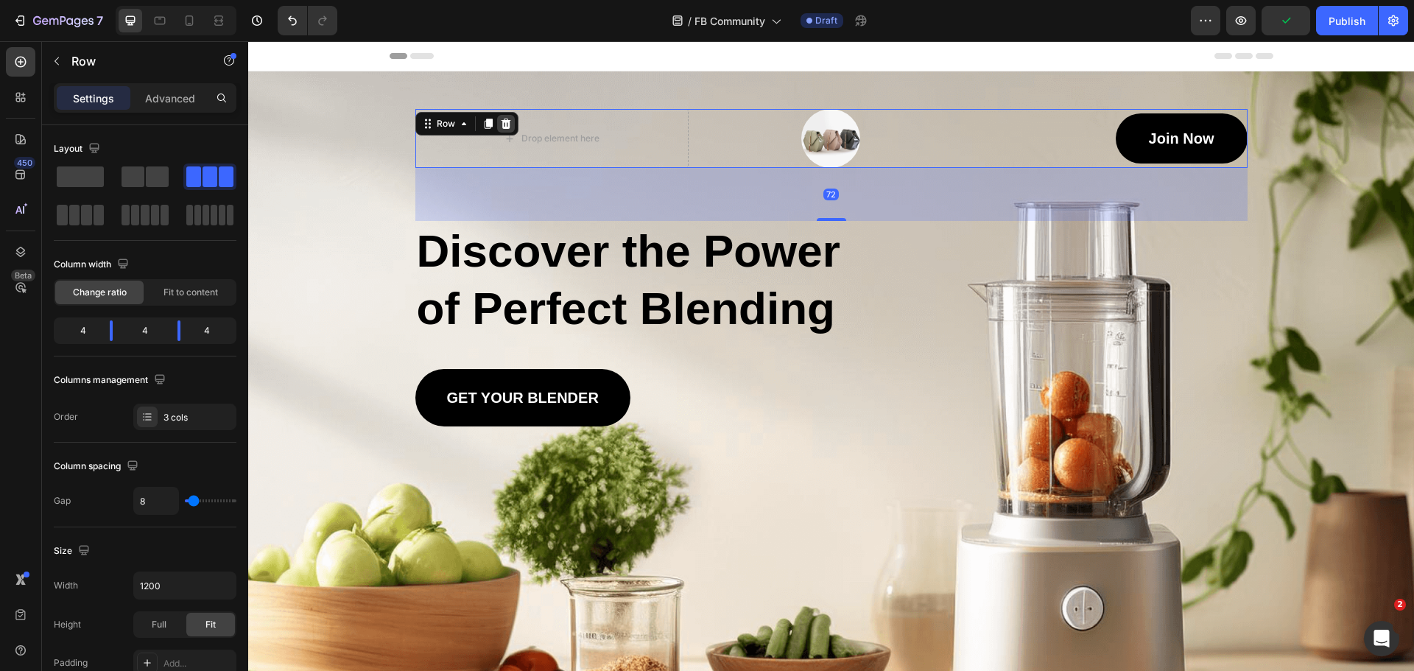
click at [501, 122] on icon at bounding box center [506, 124] width 10 height 10
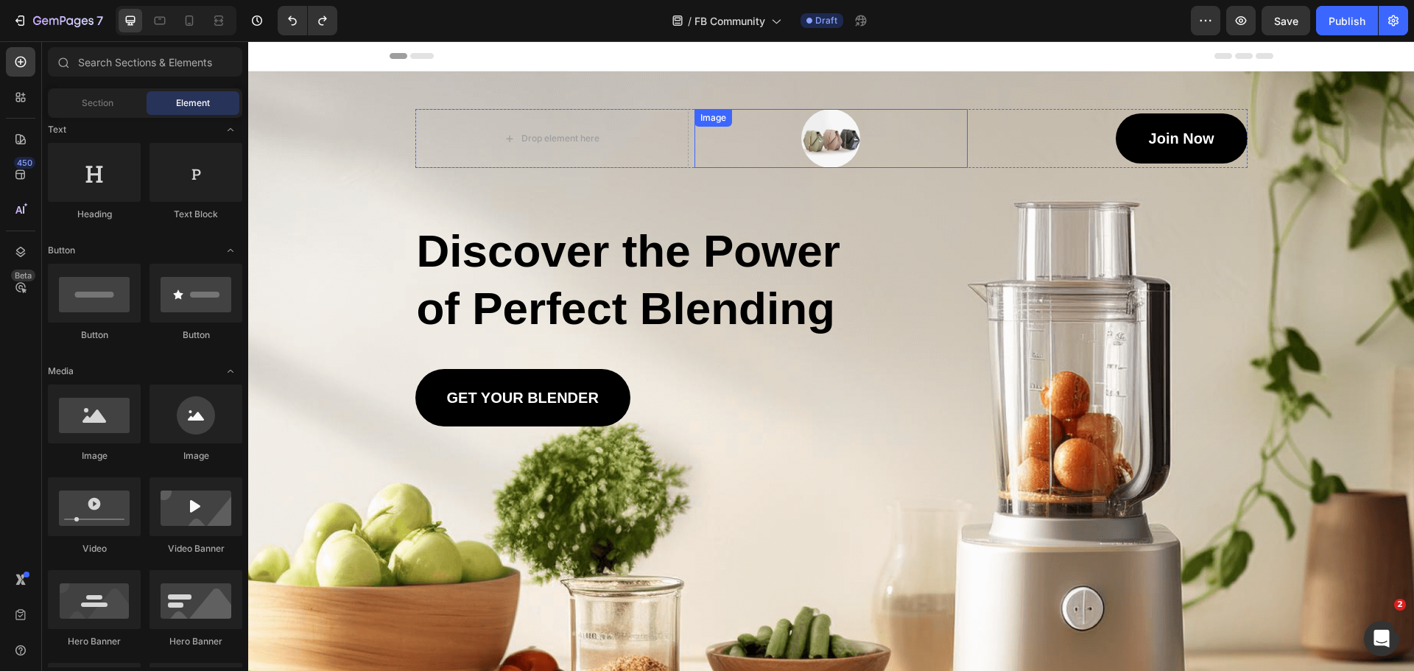
click at [848, 129] on img at bounding box center [830, 138] width 59 height 59
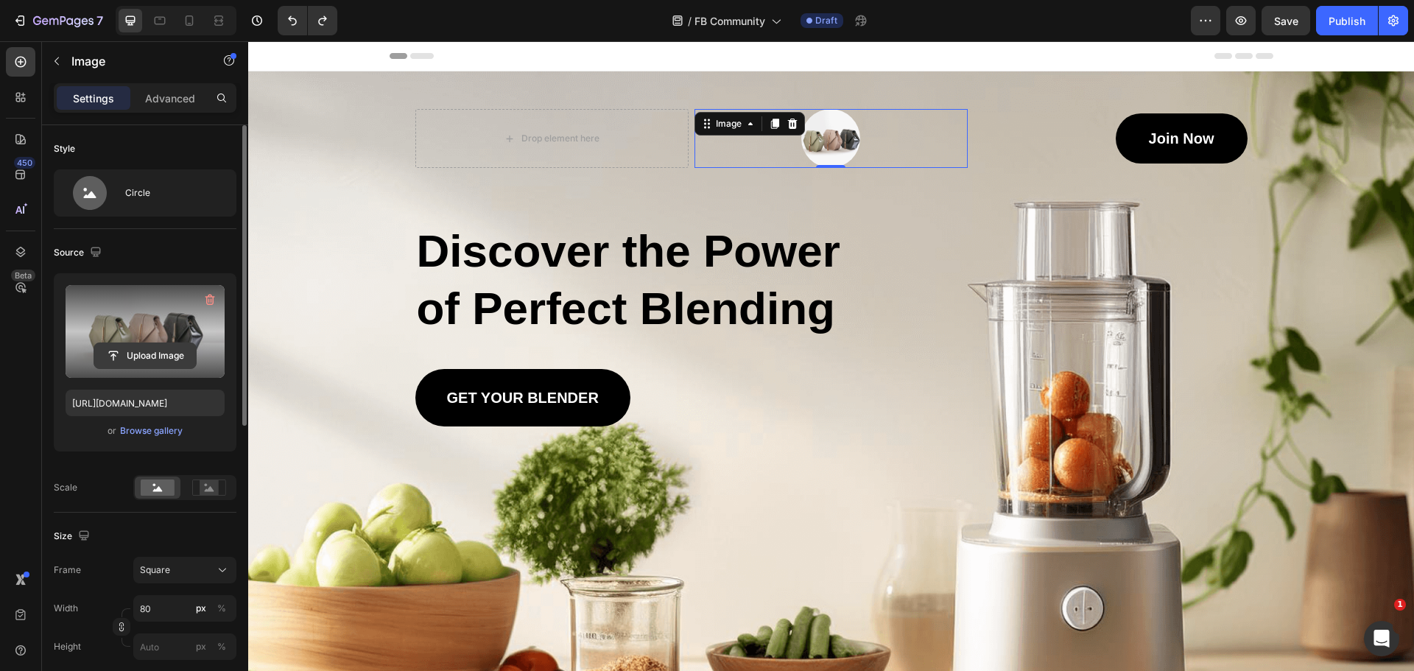
click at [177, 346] on input "file" at bounding box center [145, 355] width 102 height 25
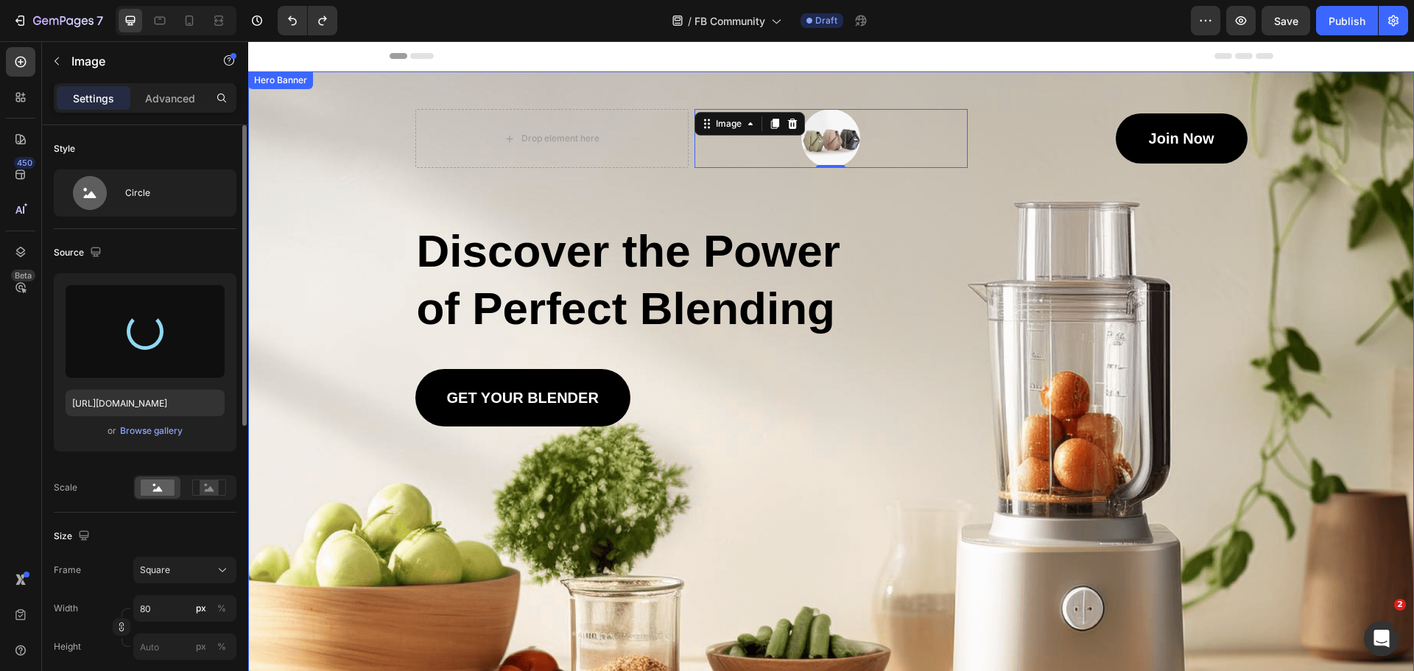
type input "[URL][DOMAIN_NAME]"
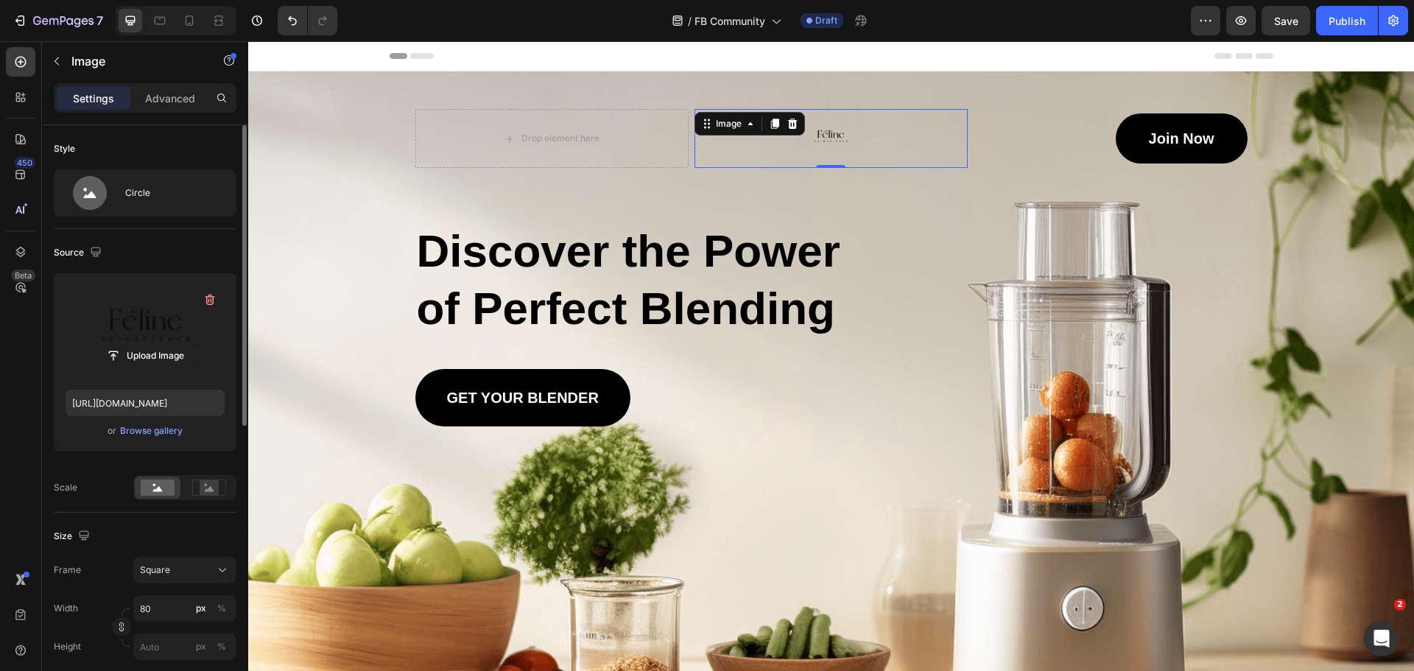
click at [828, 141] on img at bounding box center [830, 138] width 59 height 59
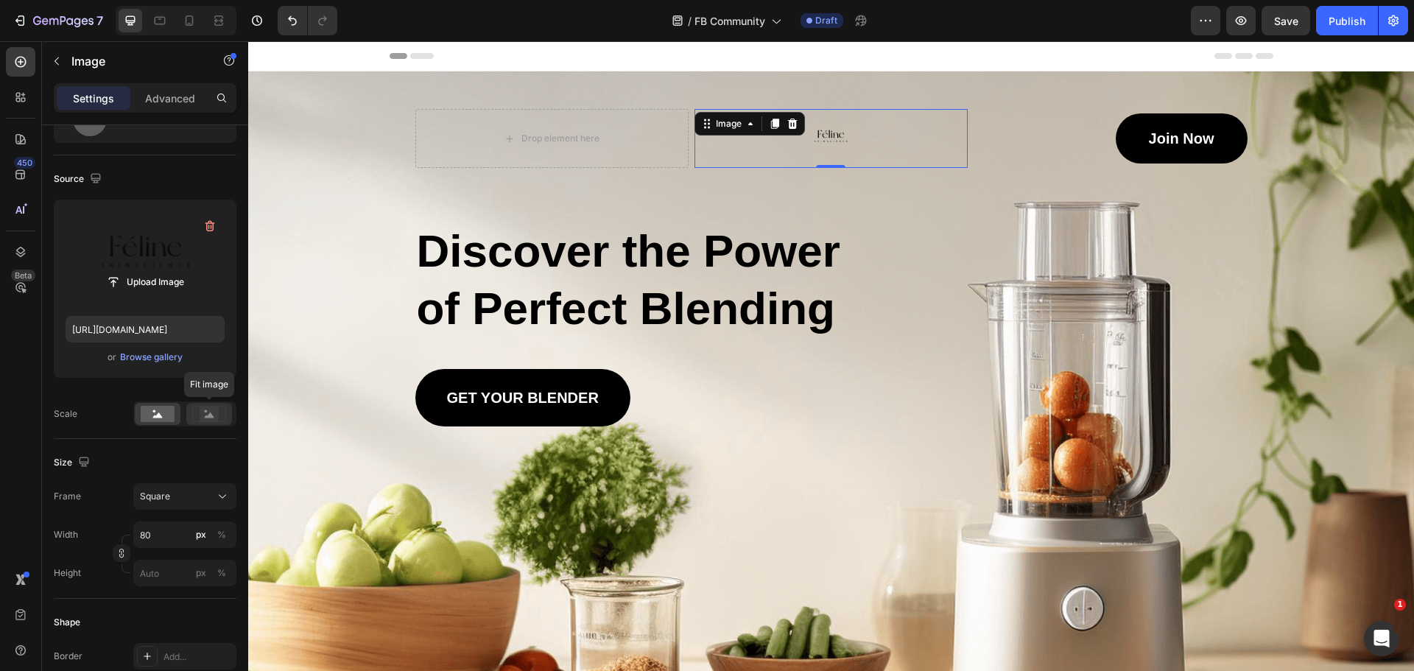
click at [200, 414] on rect at bounding box center [209, 413] width 19 height 15
click at [745, 127] on icon at bounding box center [750, 124] width 12 height 12
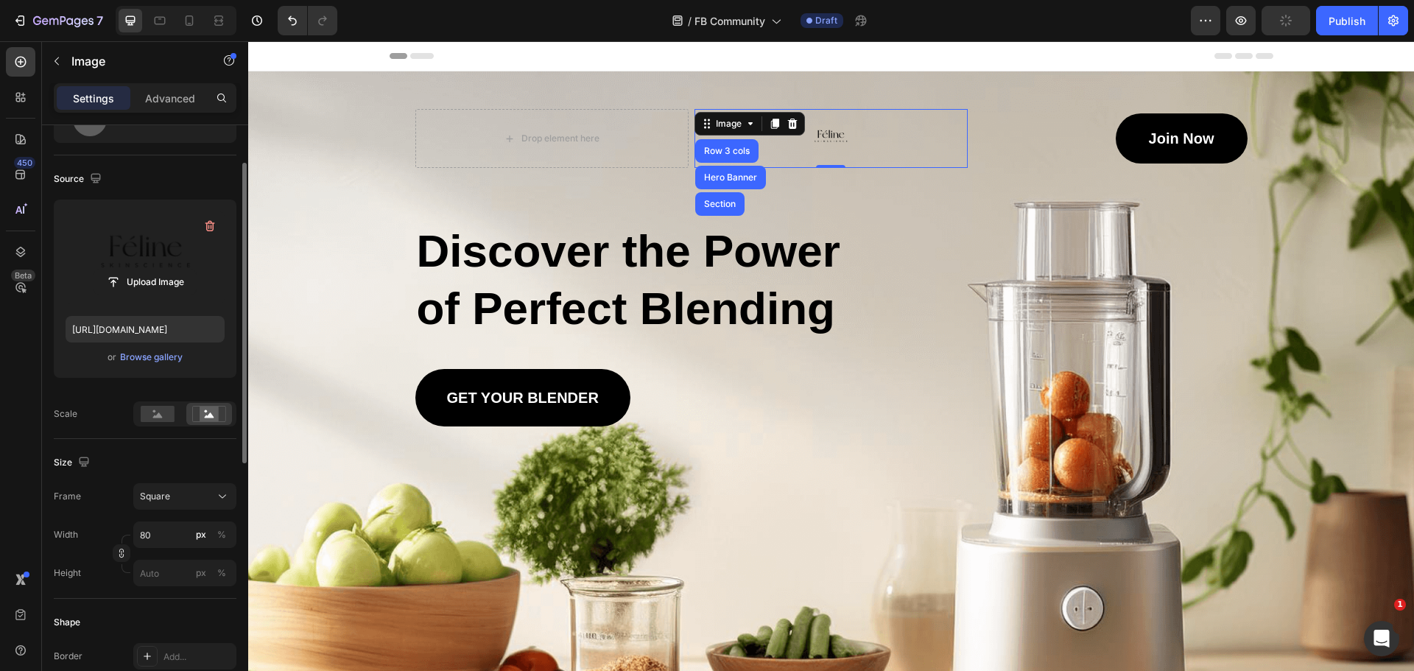
scroll to position [147, 0]
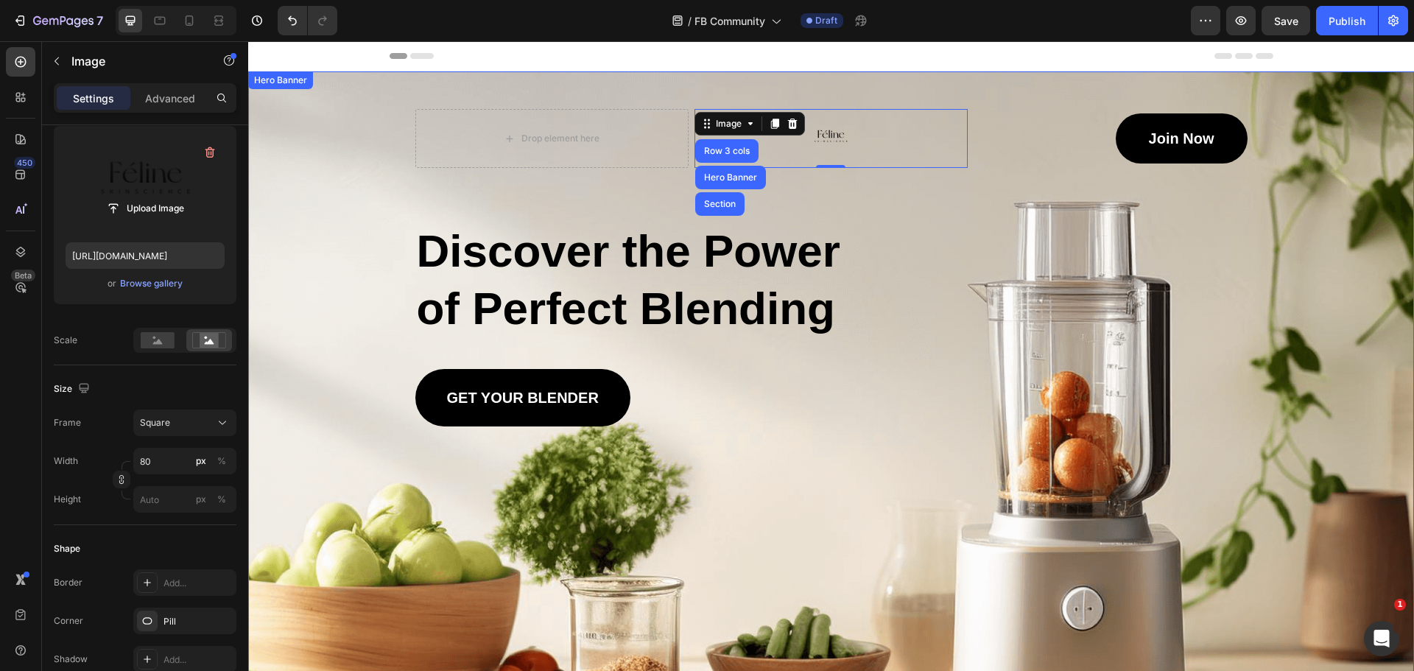
click at [261, 443] on div "Background Image" at bounding box center [831, 436] width 1166 height 731
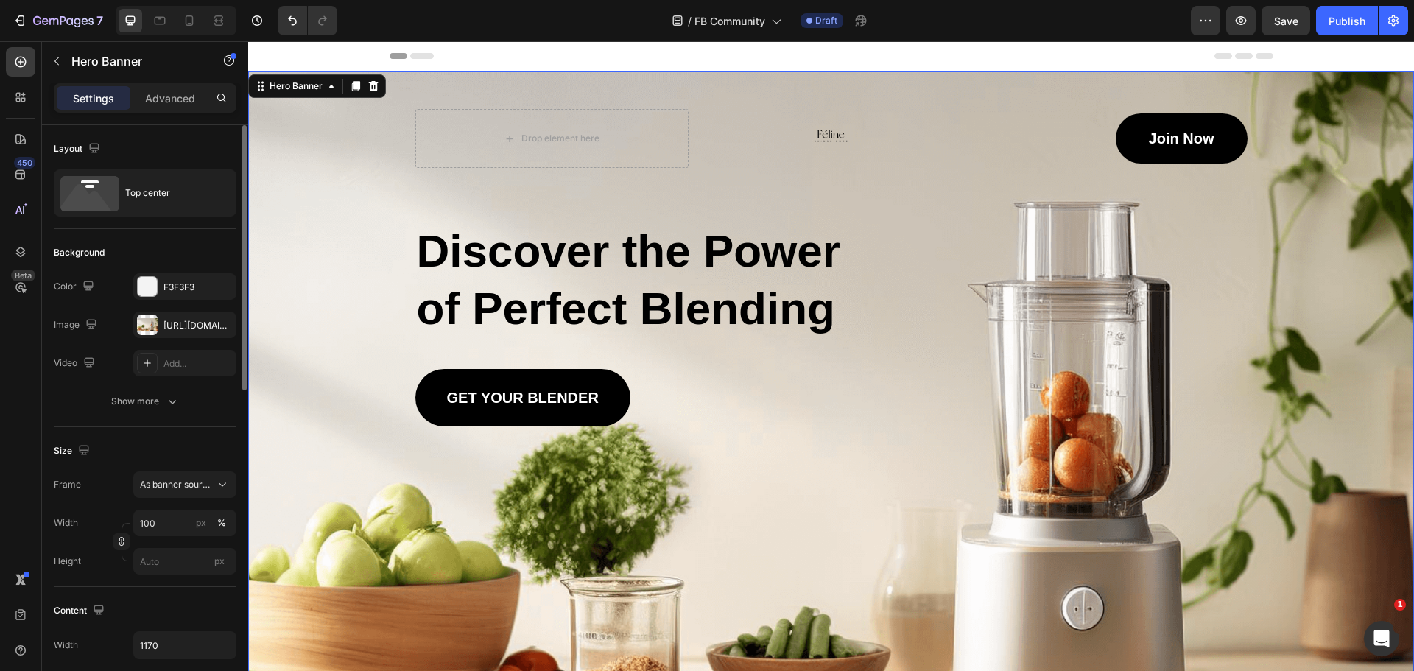
scroll to position [221, 0]
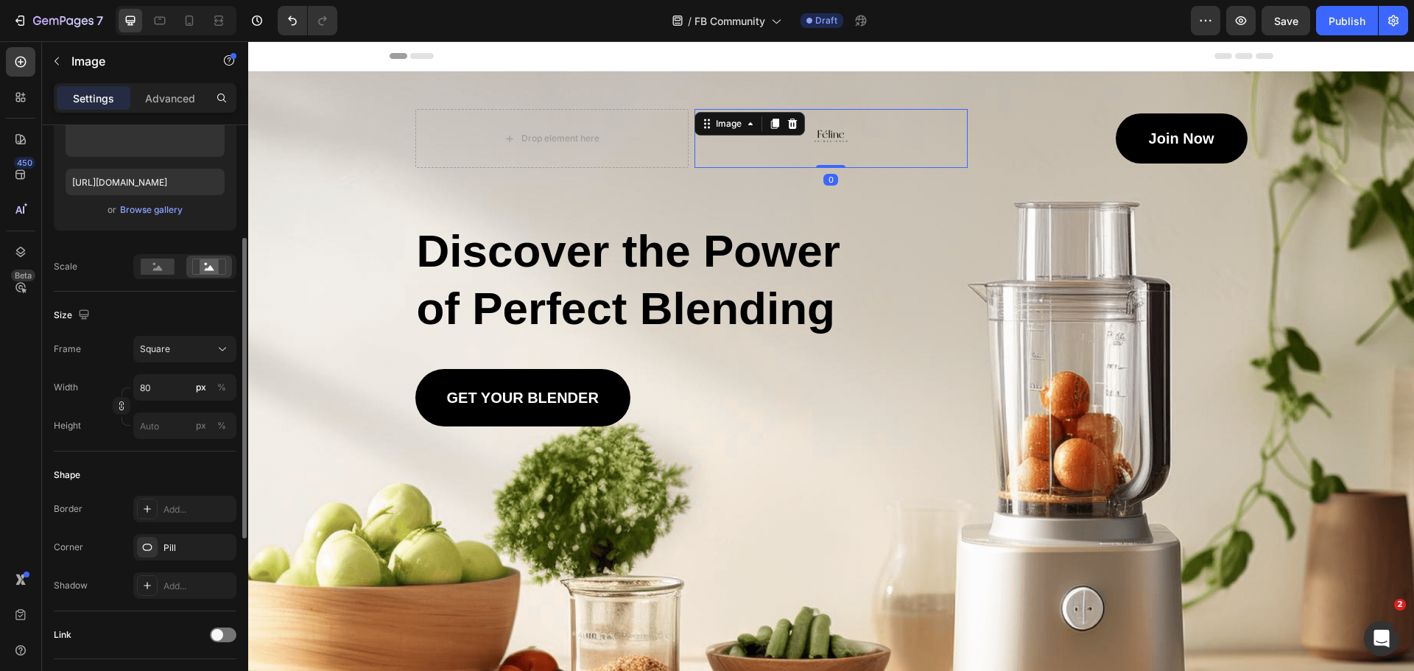
click at [827, 141] on img at bounding box center [830, 138] width 59 height 59
click at [164, 388] on input "80" at bounding box center [184, 387] width 103 height 27
click at [153, 419] on span "Full" at bounding box center [146, 422] width 15 height 13
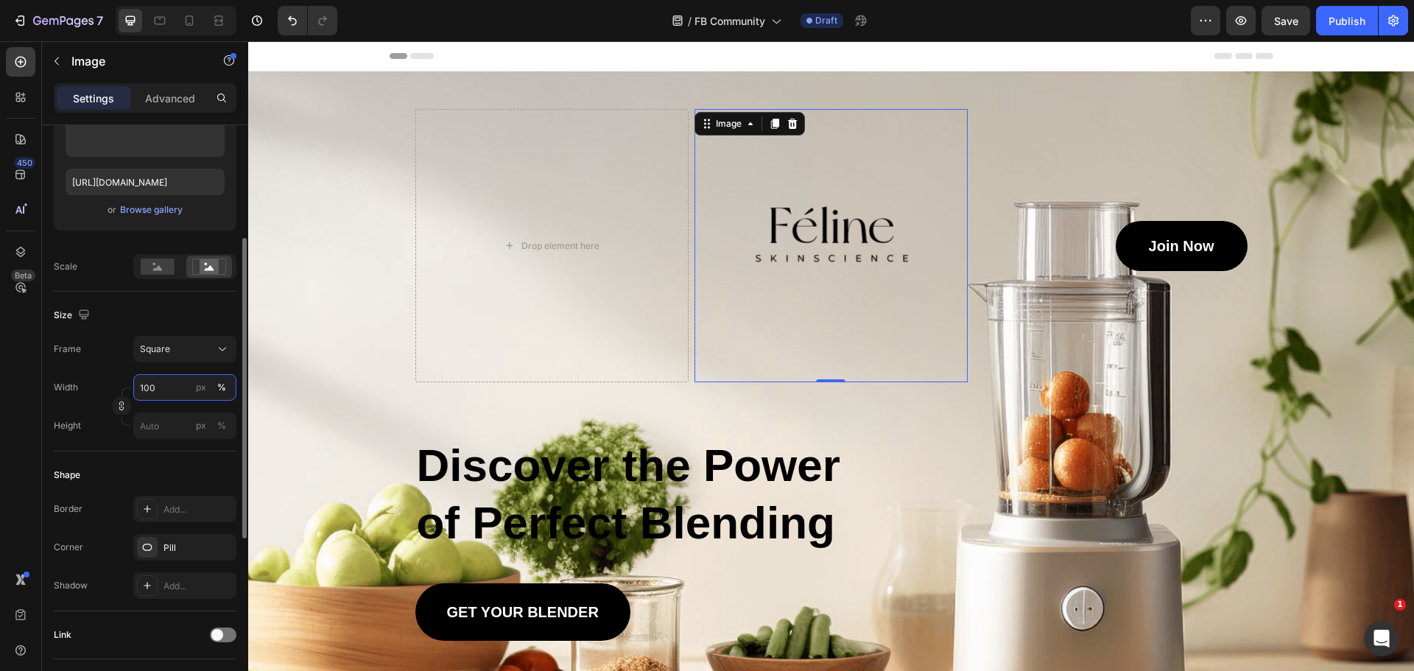
click at [162, 395] on input "100" at bounding box center [184, 387] width 103 height 27
type input "101"
click at [152, 386] on input "101" at bounding box center [184, 387] width 103 height 27
type input "1"
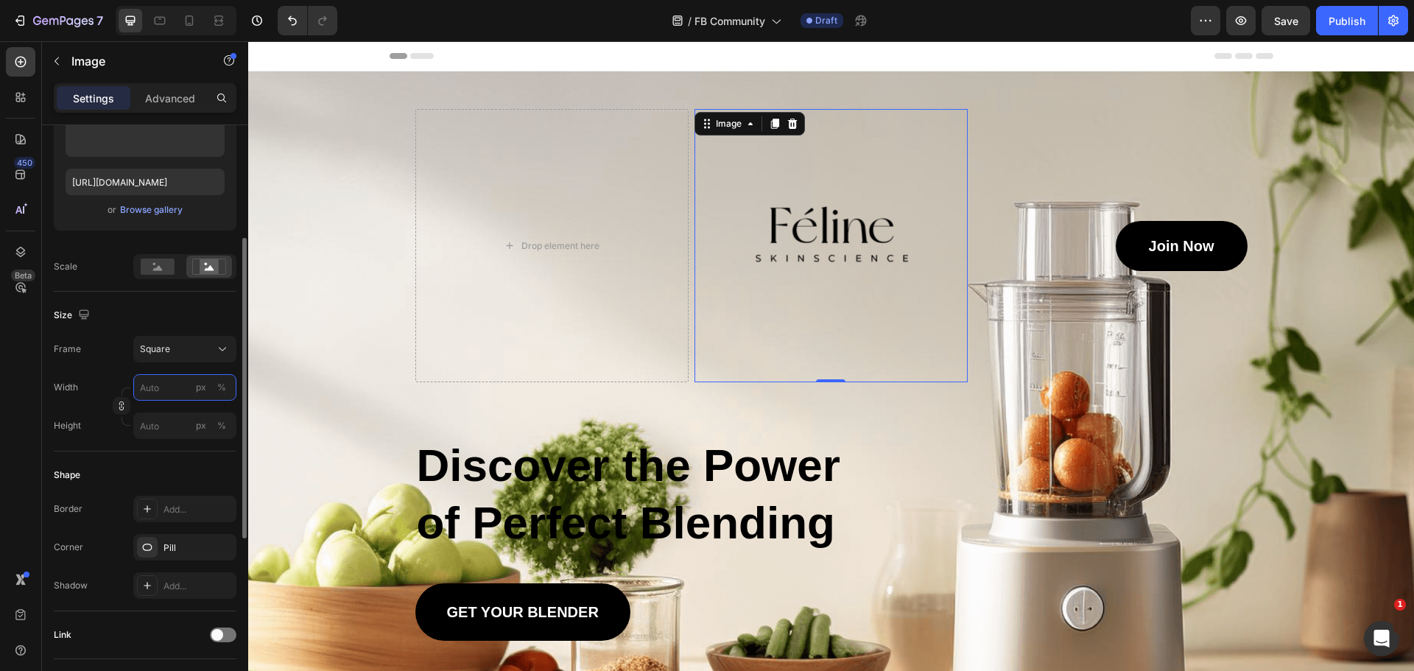
type input "1"
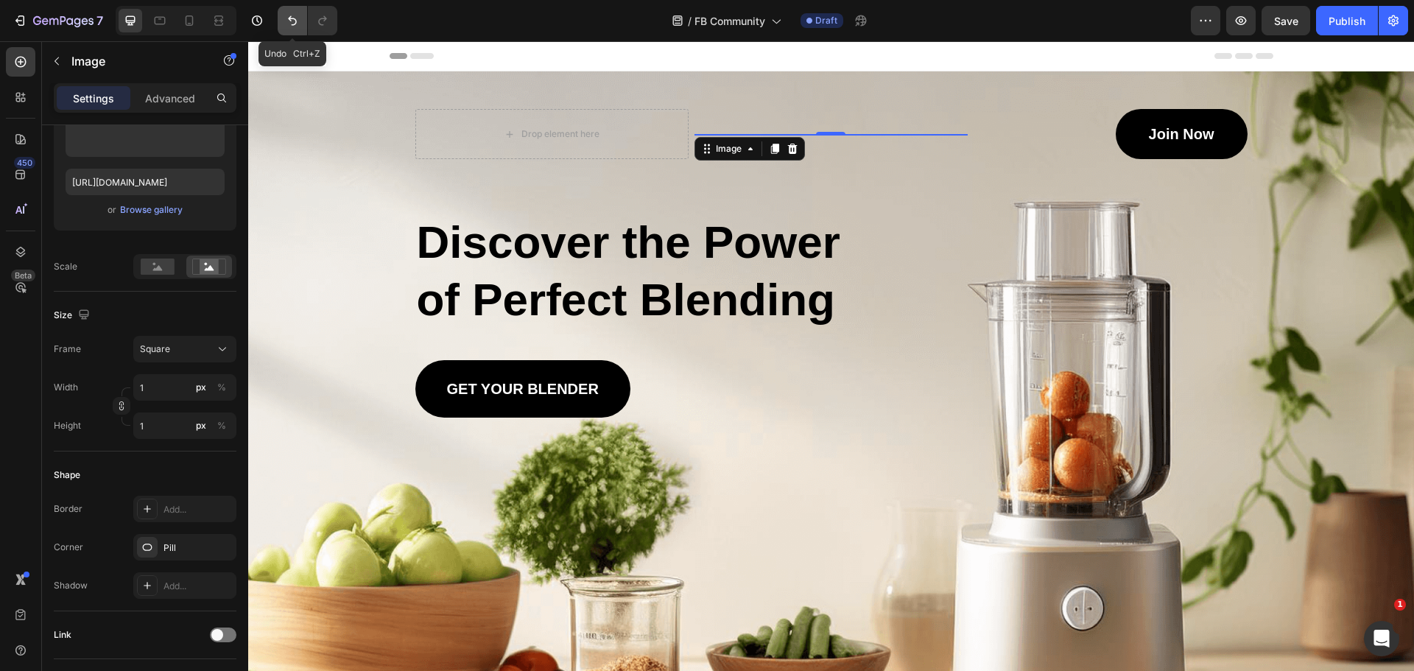
click at [294, 19] on icon "Undo/Redo" at bounding box center [292, 21] width 9 height 10
click at [304, 12] on button "Undo/Redo" at bounding box center [292, 20] width 29 height 29
click at [290, 13] on icon "Undo/Redo" at bounding box center [292, 20] width 15 height 15
type input "101"
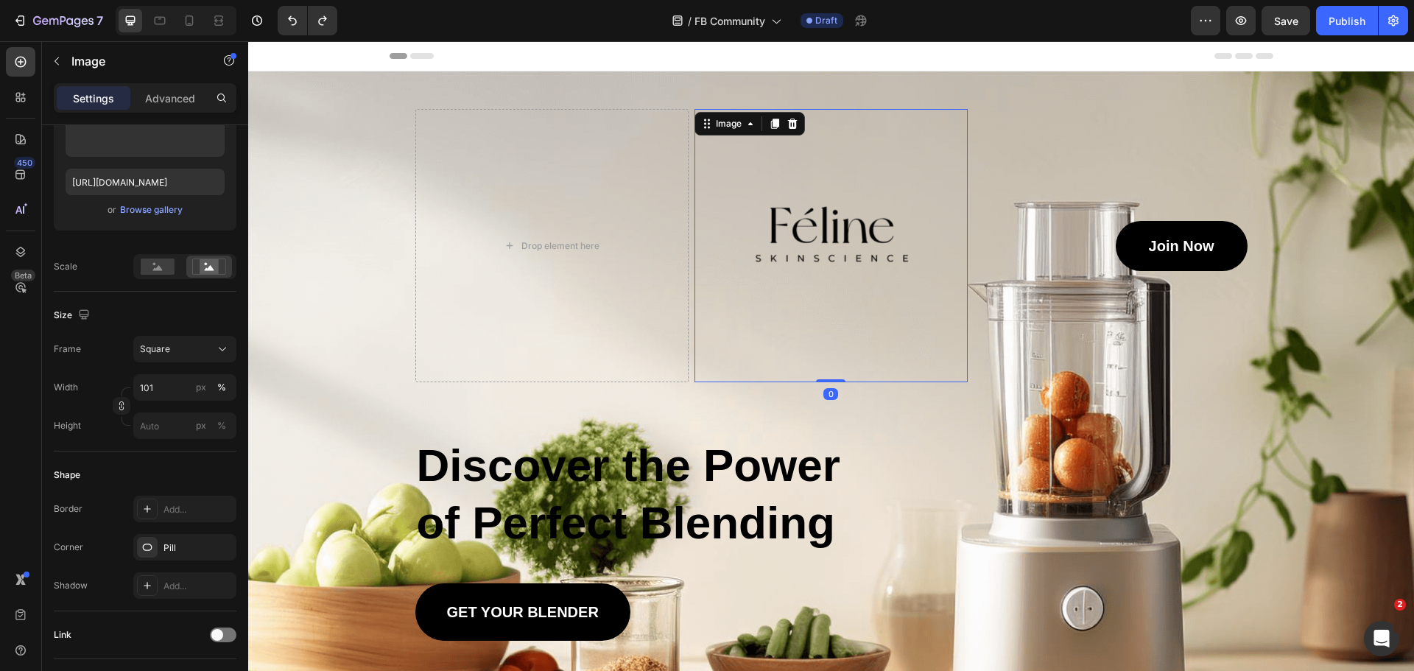
drag, startPoint x: 827, startPoint y: 381, endPoint x: 813, endPoint y: 403, distance: 26.1
click at [816, 311] on div "Image 0" at bounding box center [830, 245] width 273 height 273
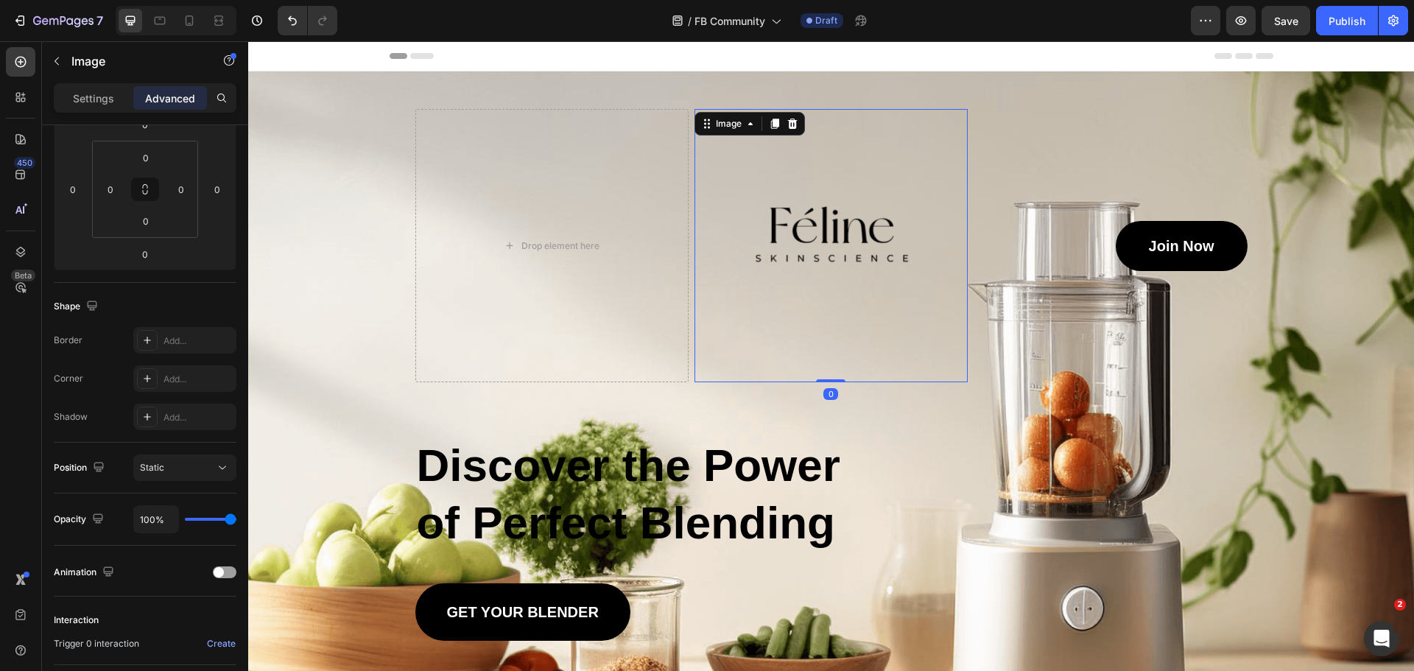
drag, startPoint x: 830, startPoint y: 379, endPoint x: 830, endPoint y: 339, distance: 39.8
click at [830, 339] on div "Image 0" at bounding box center [830, 245] width 273 height 273
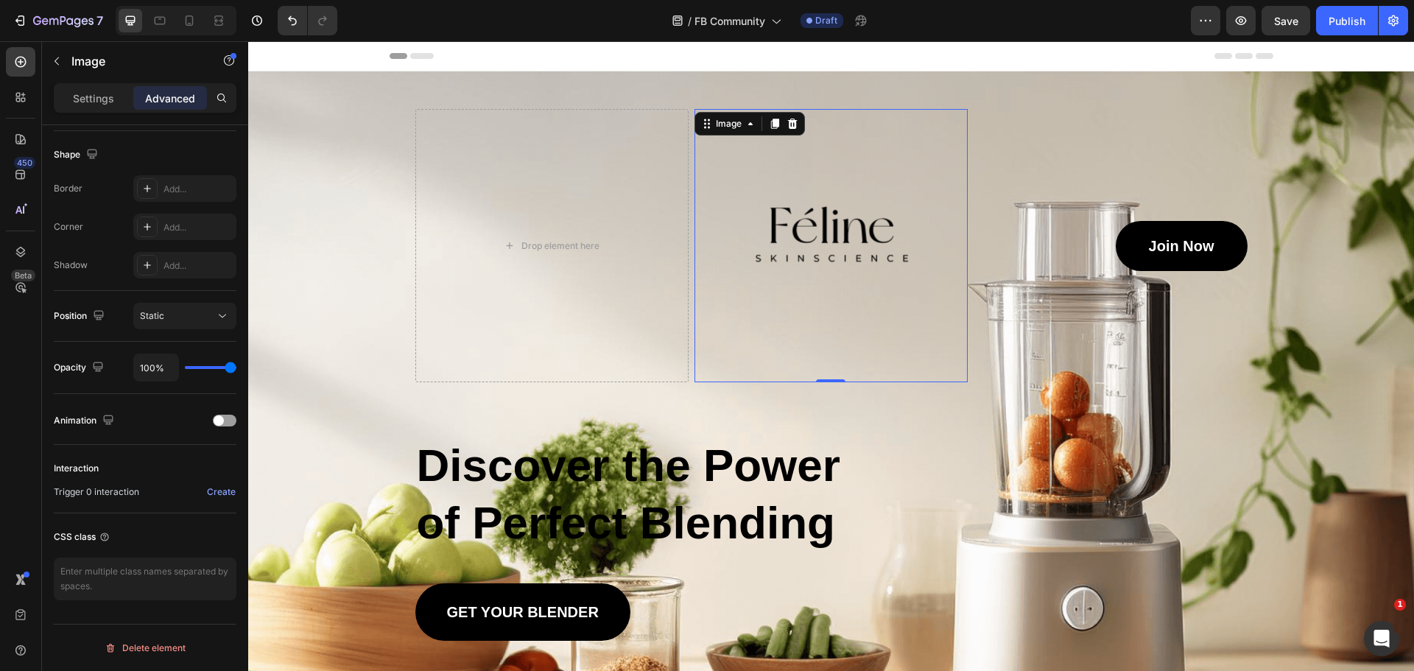
click at [834, 155] on img at bounding box center [830, 245] width 273 height 273
click at [59, 55] on icon "button" at bounding box center [57, 61] width 12 height 12
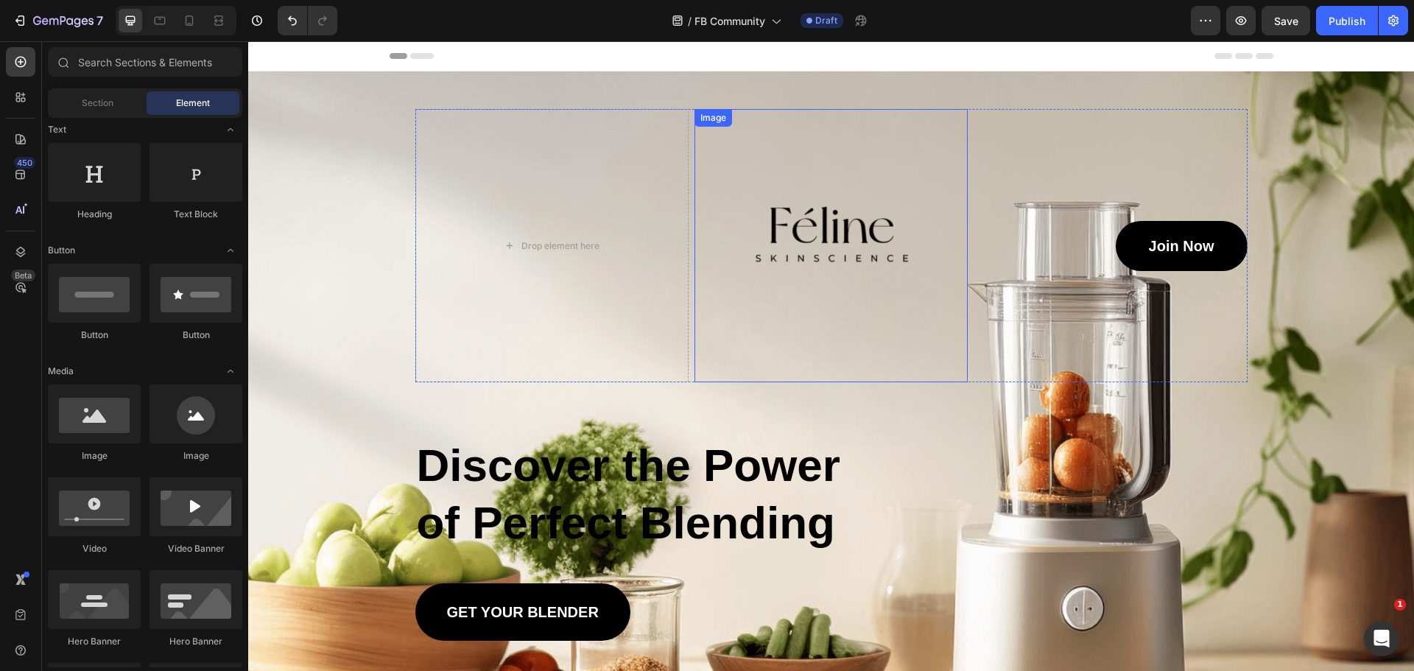
click at [839, 197] on img at bounding box center [830, 245] width 273 height 273
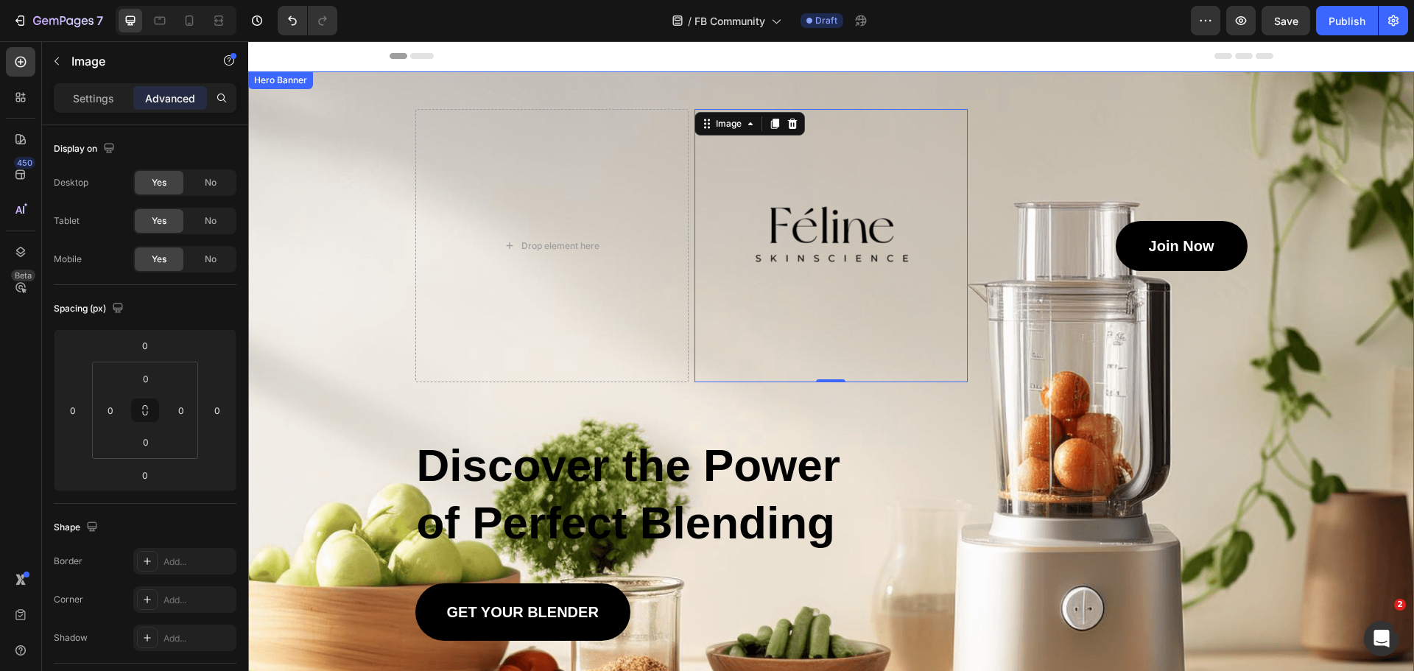
click at [1013, 76] on div "Drop element here Image 0 Join Now Button Row Discover the Power of Perfect Ble…" at bounding box center [832, 355] width 862 height 569
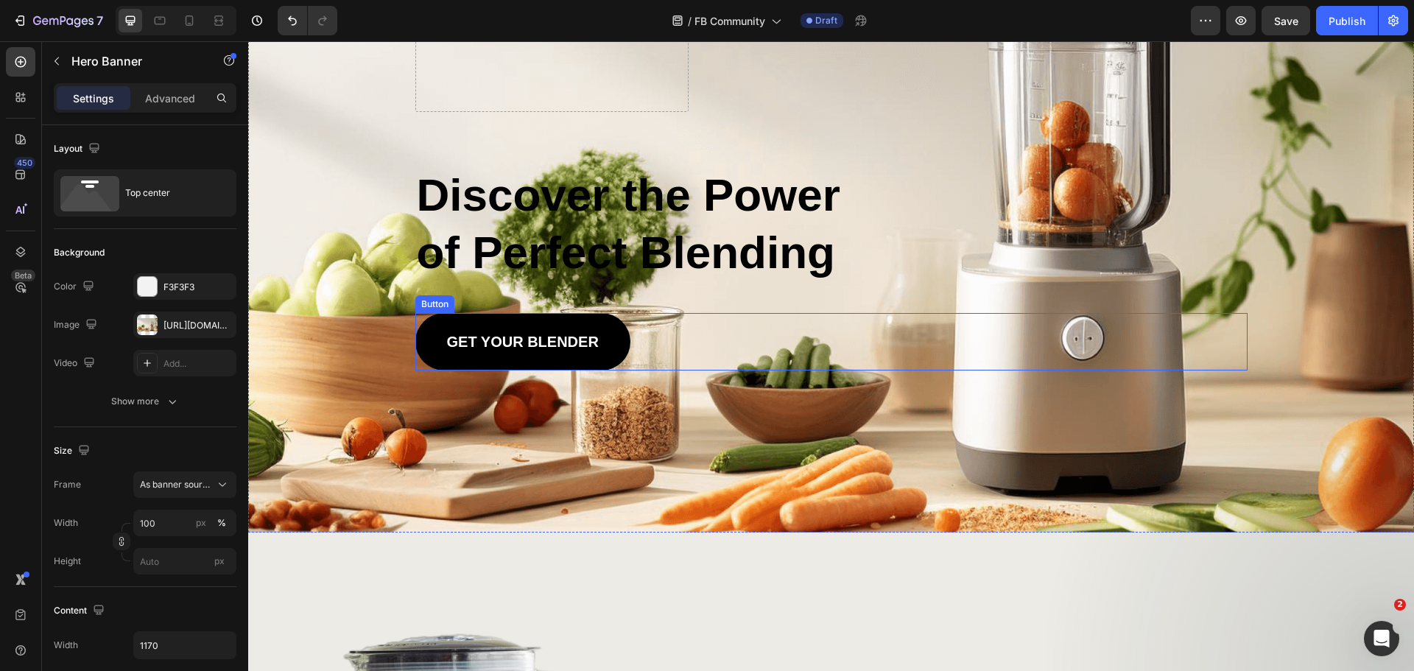
scroll to position [0, 0]
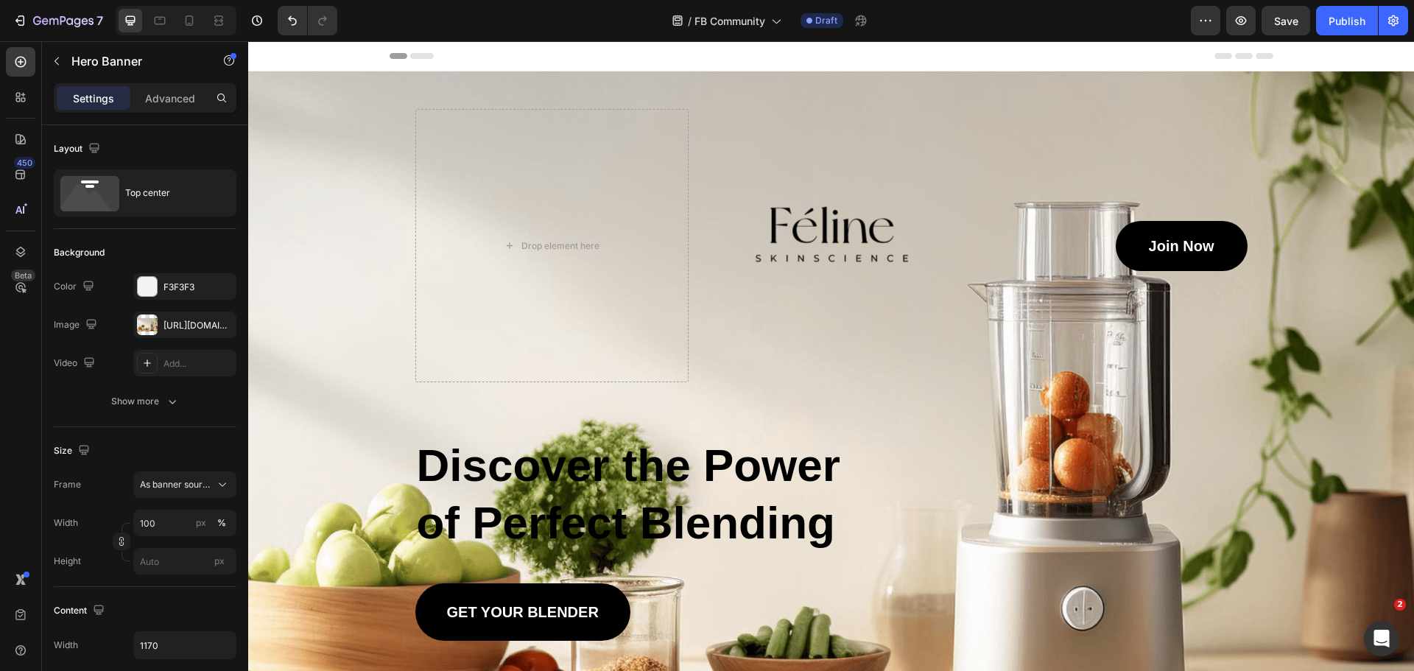
click at [266, 79] on div "Background Image" at bounding box center [831, 436] width 1166 height 731
click at [47, 60] on button "button" at bounding box center [57, 61] width 24 height 24
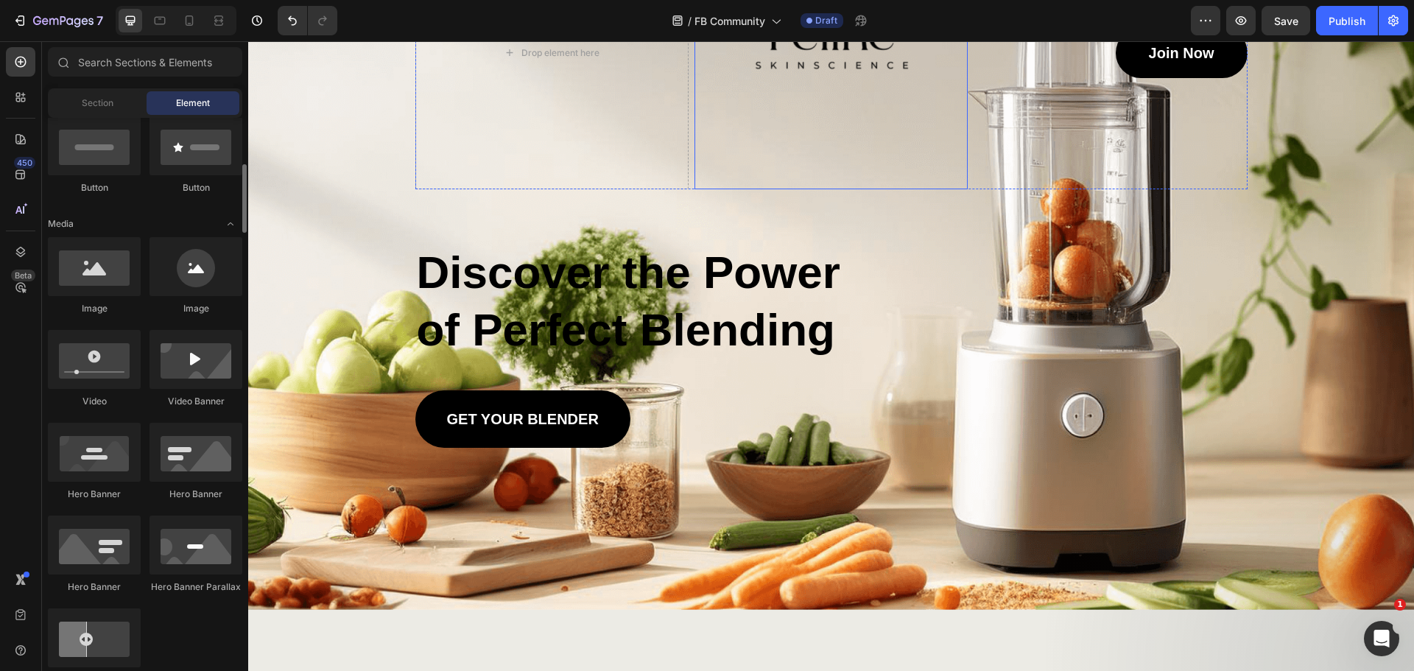
scroll to position [295, 0]
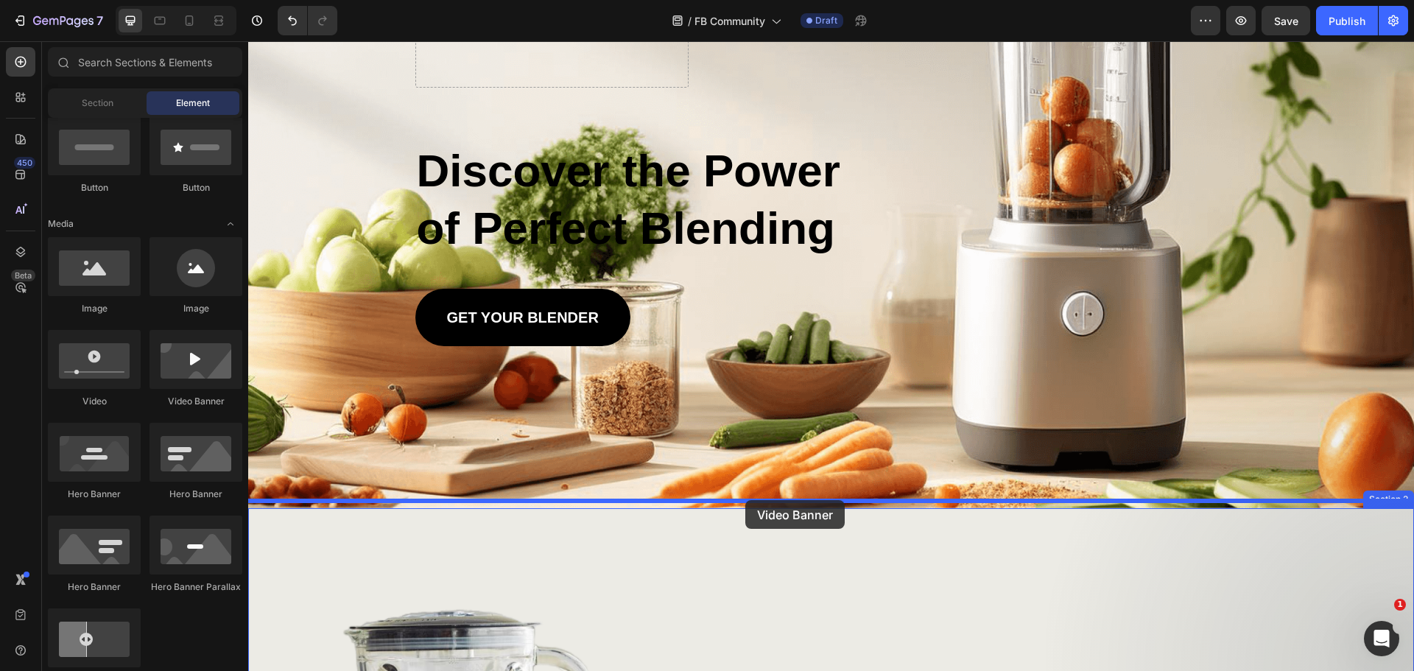
drag, startPoint x: 434, startPoint y: 409, endPoint x: 745, endPoint y: 500, distance: 323.9
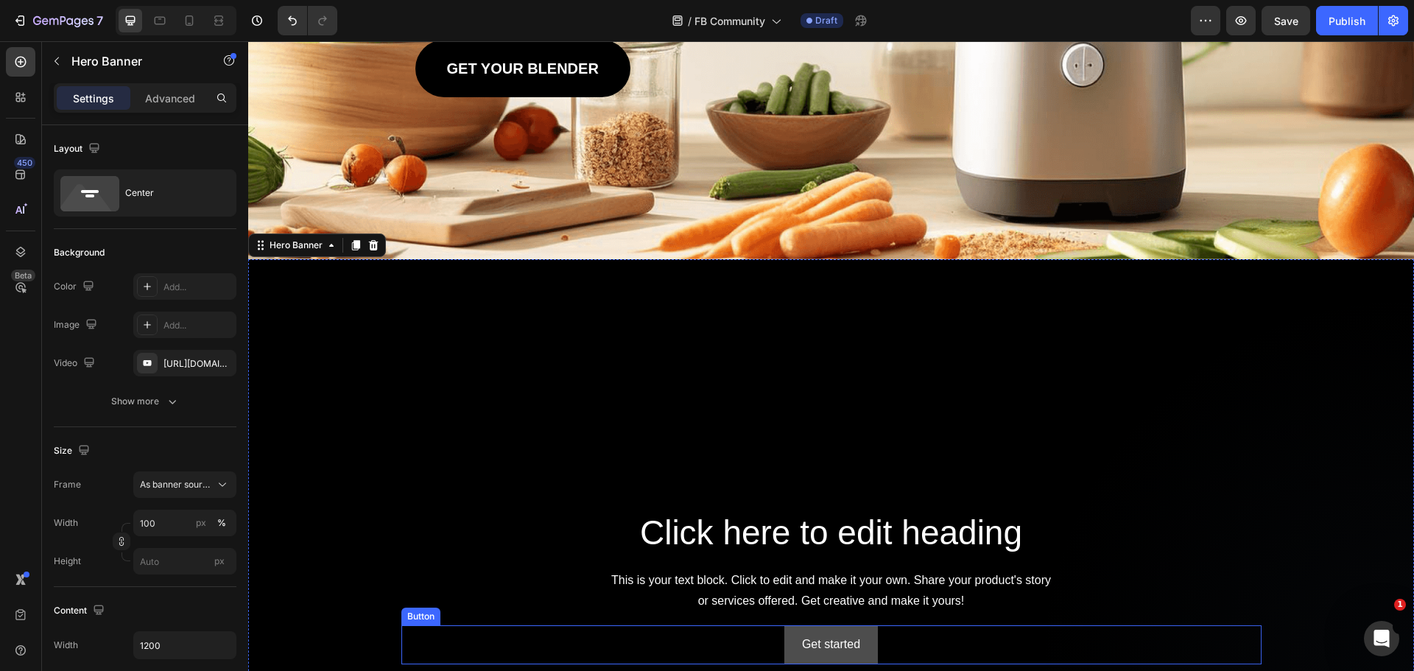
scroll to position [736, 0]
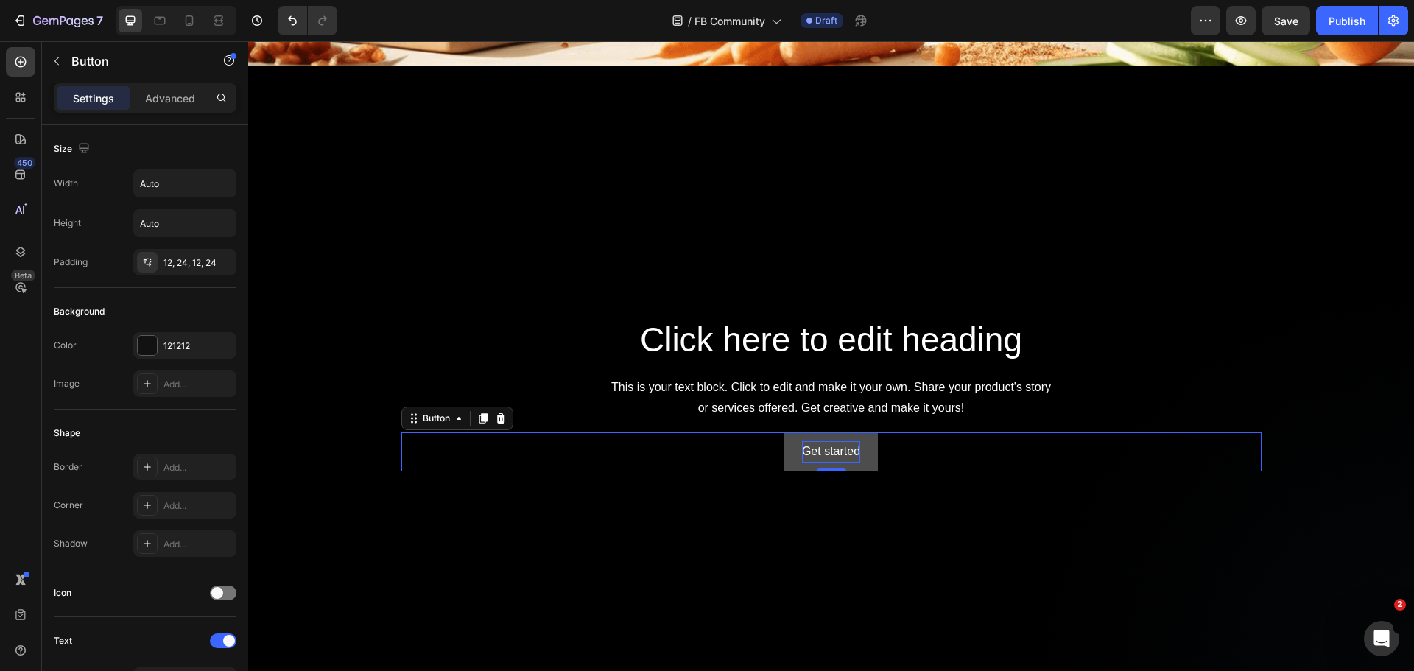
click at [821, 441] on div "Get started" at bounding box center [831, 451] width 58 height 21
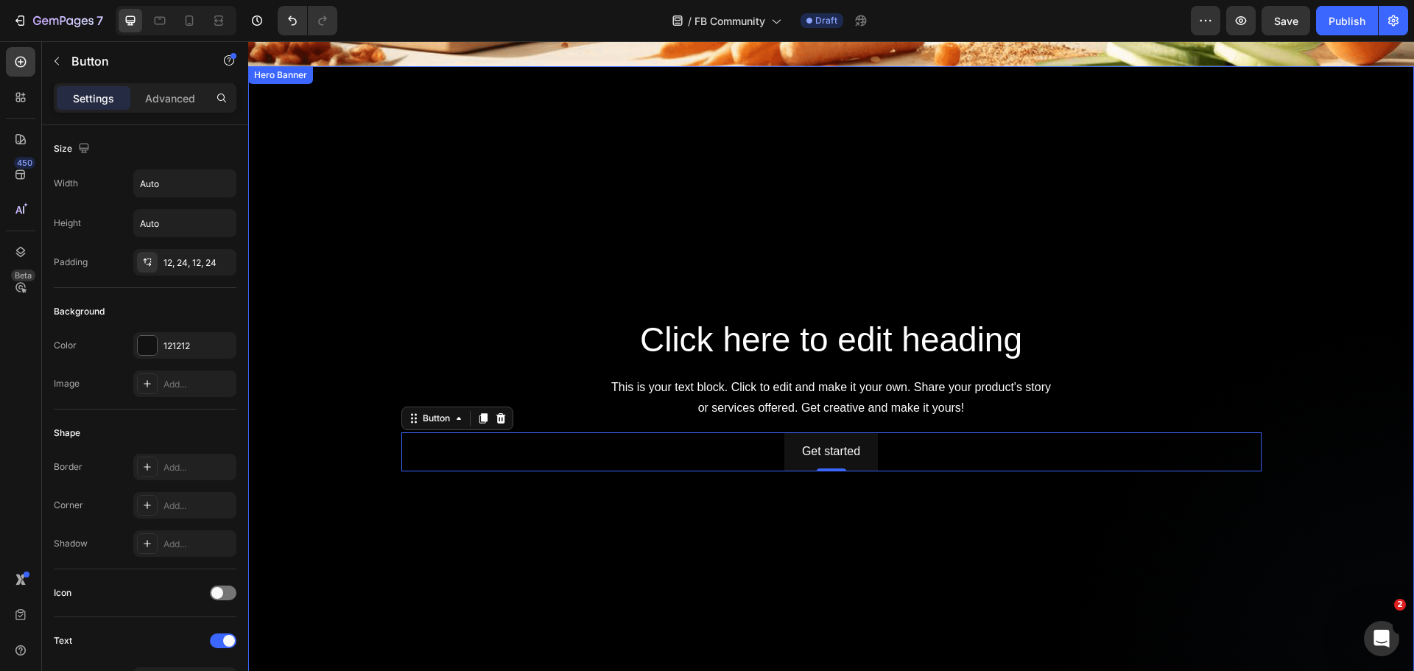
click at [871, 172] on div "Background Image" at bounding box center [831, 393] width 1166 height 655
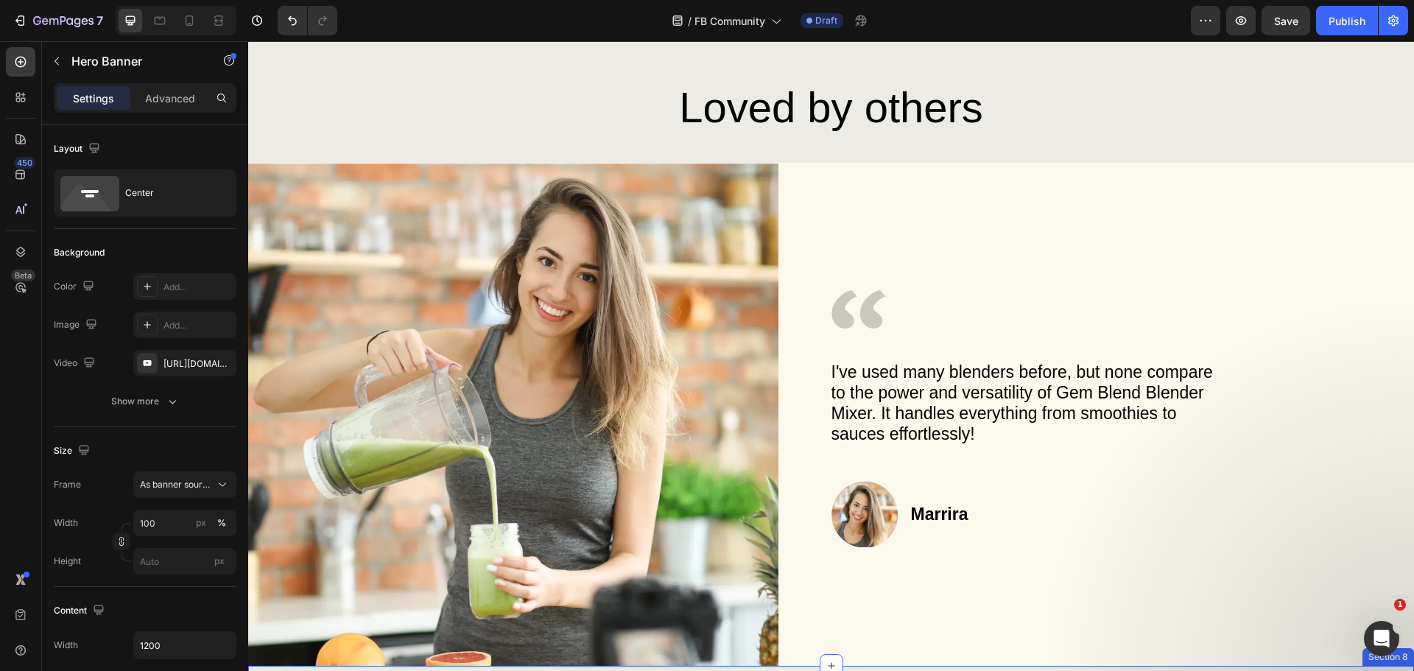
scroll to position [3387, 0]
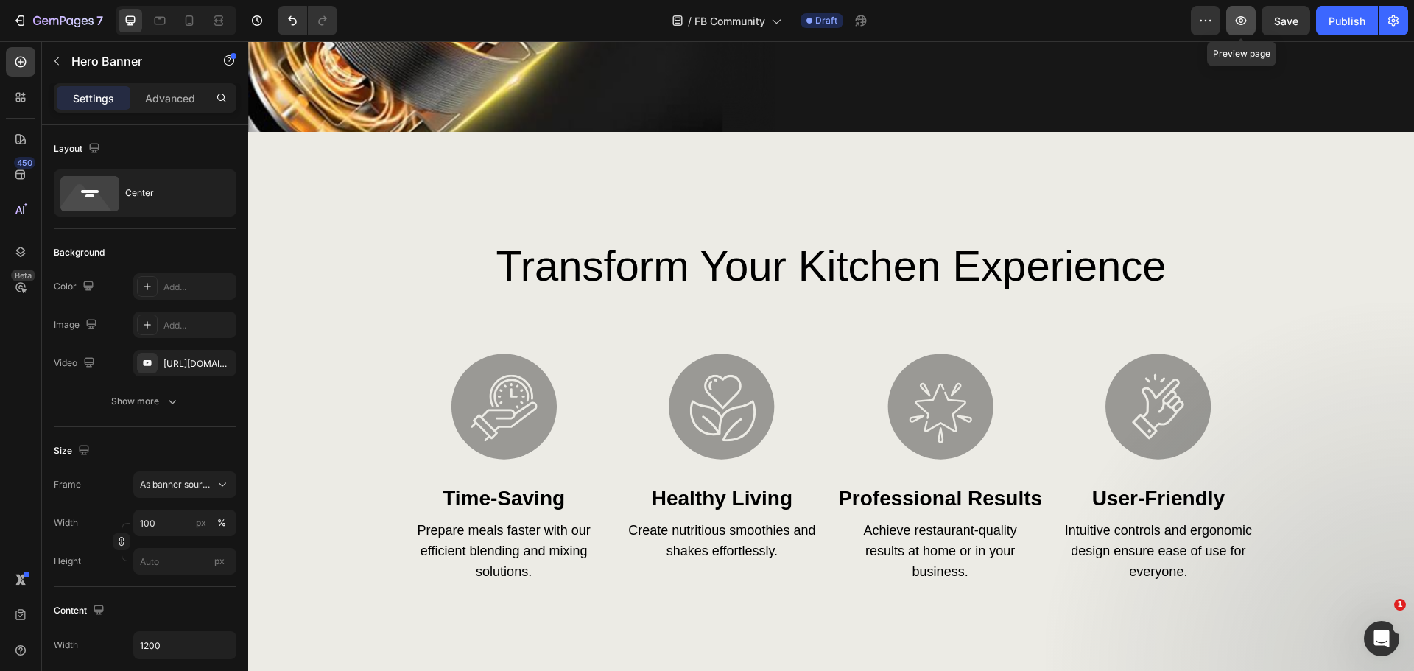
click at [1240, 31] on button "button" at bounding box center [1240, 20] width 29 height 29
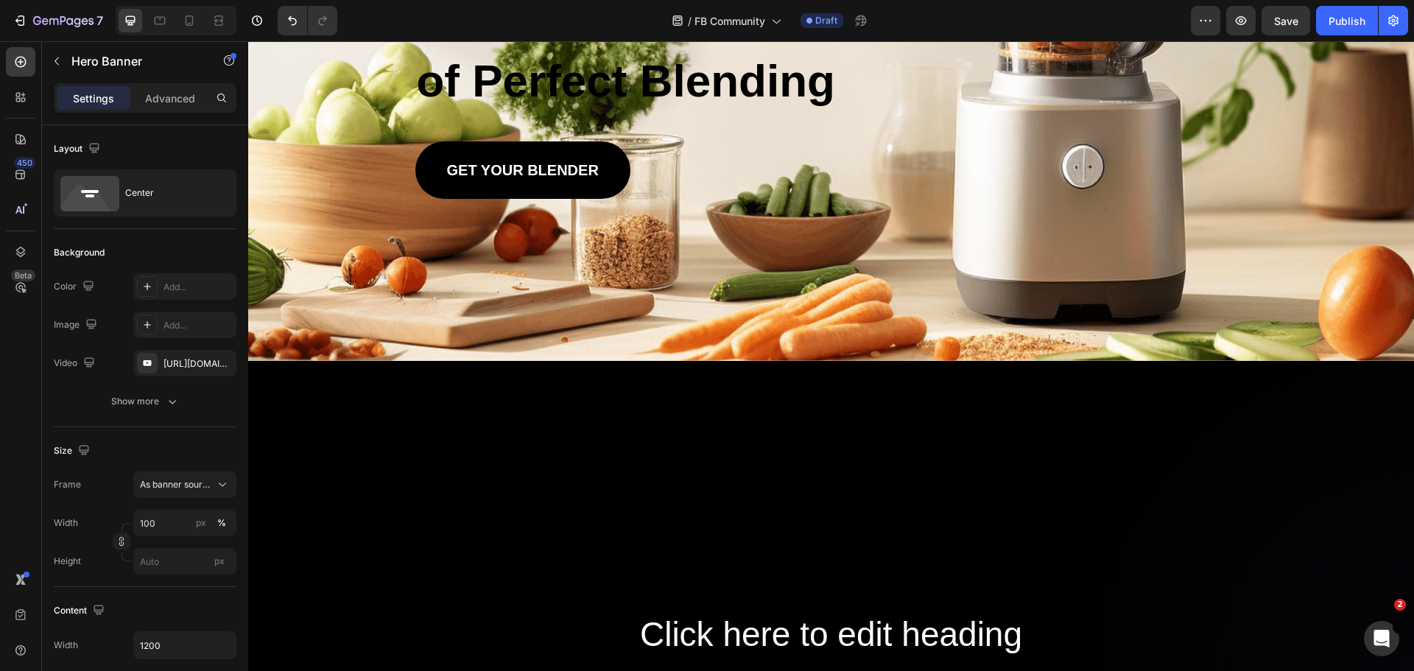
scroll to position [663, 0]
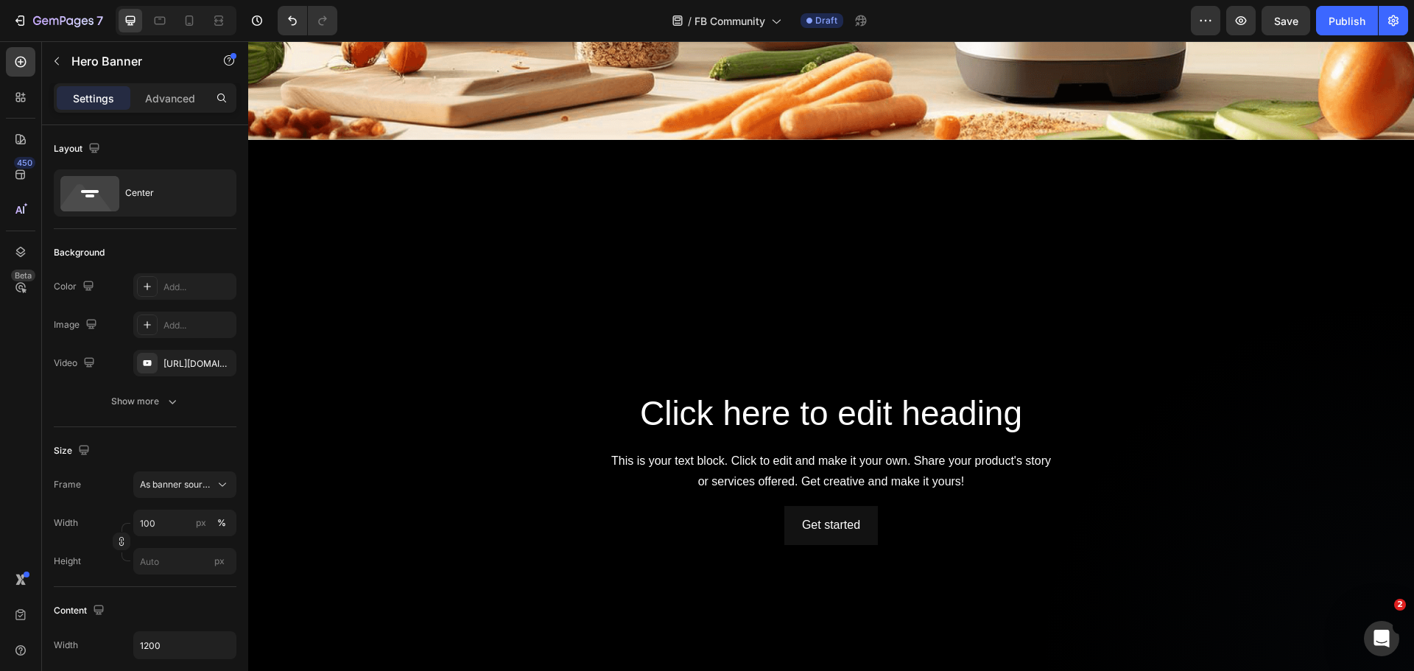
click at [643, 216] on div "Background Image" at bounding box center [831, 467] width 1166 height 655
click at [222, 364] on icon "button" at bounding box center [221, 362] width 6 height 6
type input "Auto"
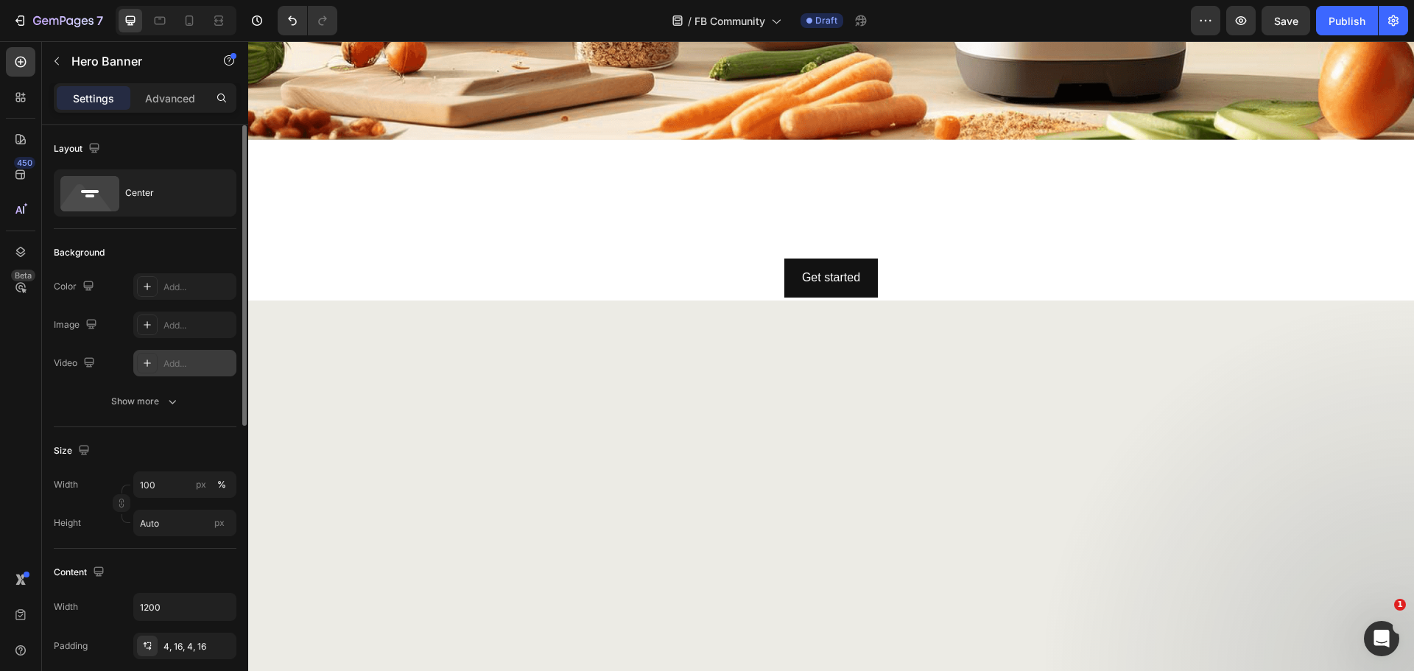
click at [181, 360] on div "Add..." at bounding box center [197, 363] width 69 height 13
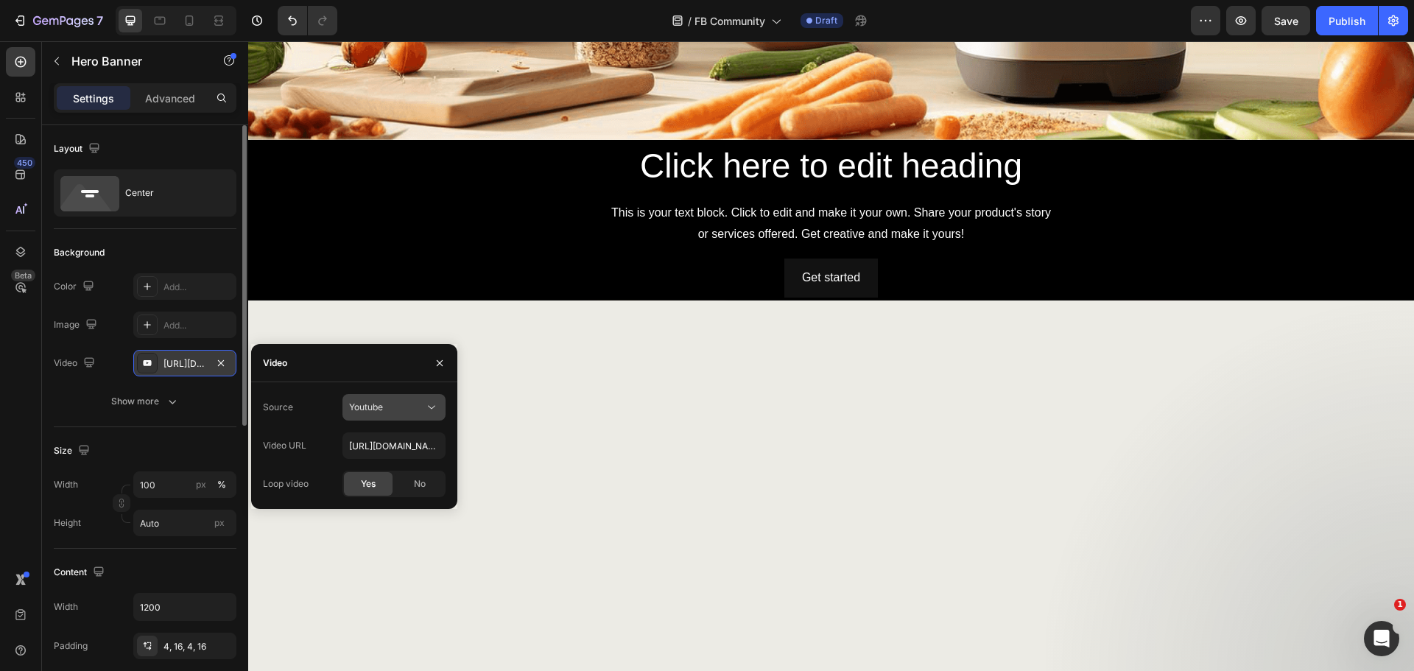
click at [421, 399] on button "Youtube" at bounding box center [393, 407] width 103 height 27
click at [367, 346] on div "Video" at bounding box center [354, 363] width 206 height 38
click at [398, 444] on input "[URL][DOMAIN_NAME]" at bounding box center [393, 445] width 103 height 27
